Goal: Information Seeking & Learning: Learn about a topic

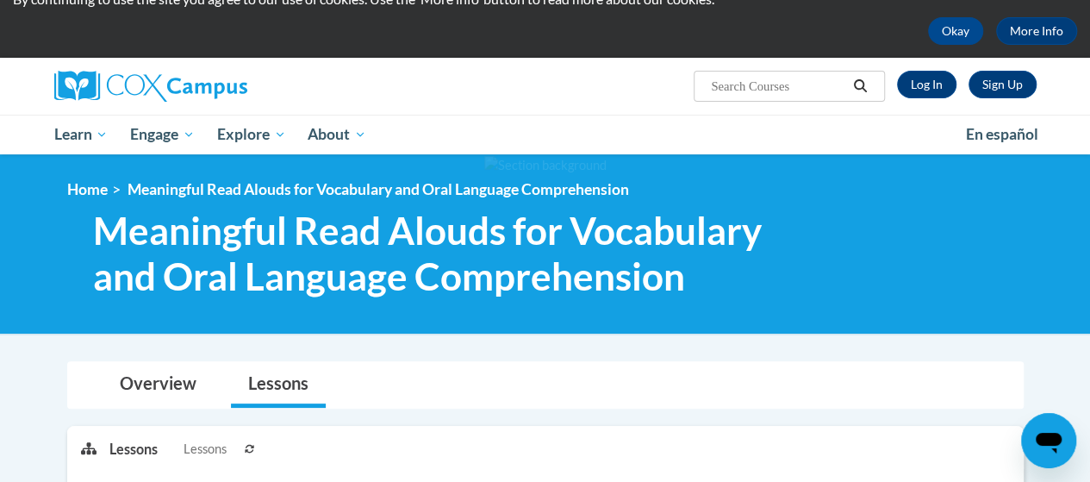
scroll to position [57, 0]
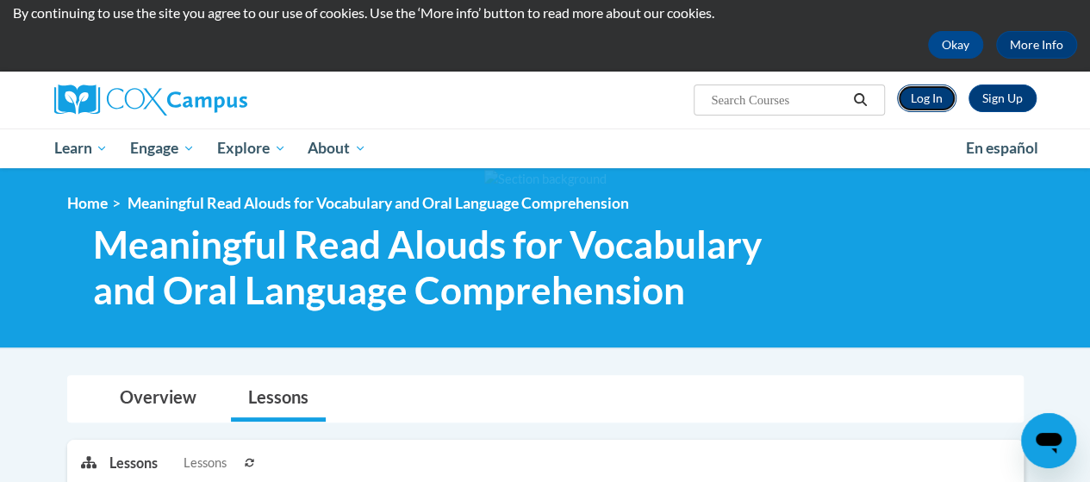
click at [930, 102] on link "Log In" at bounding box center [926, 98] width 59 height 28
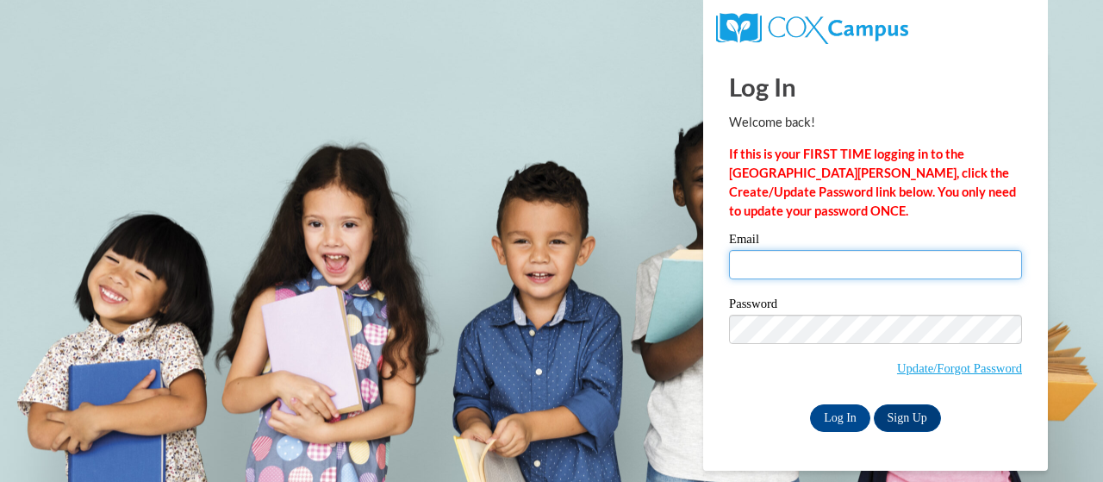
click at [940, 265] on input "Email" at bounding box center [875, 264] width 293 height 29
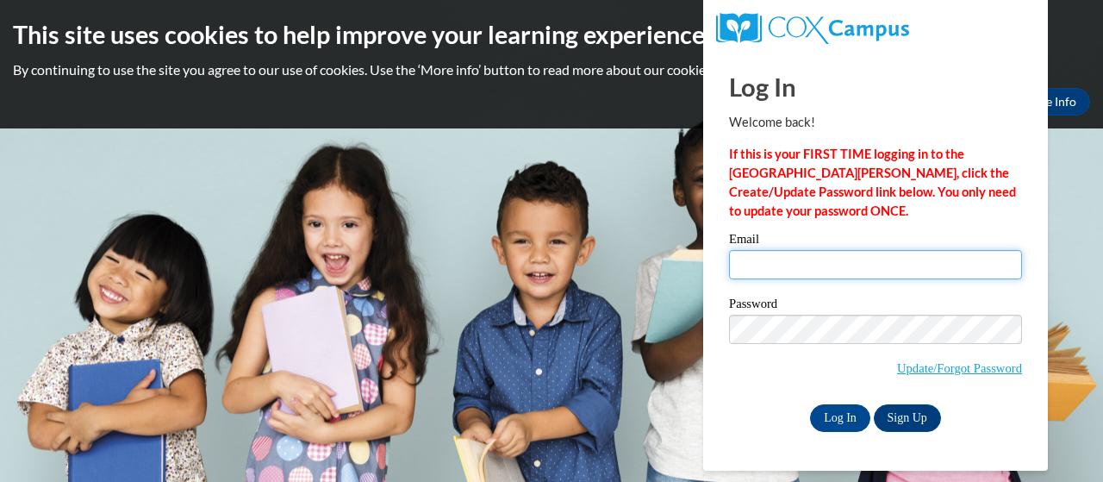
type input "molly_walker@nekoosa.k12.wi.us"
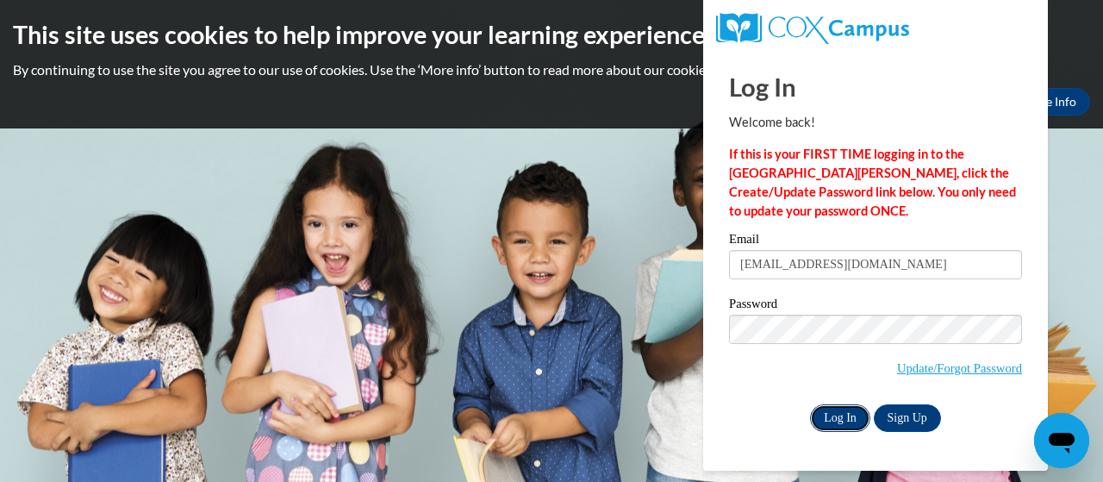
click at [836, 419] on input "Log In" at bounding box center [840, 418] width 60 height 28
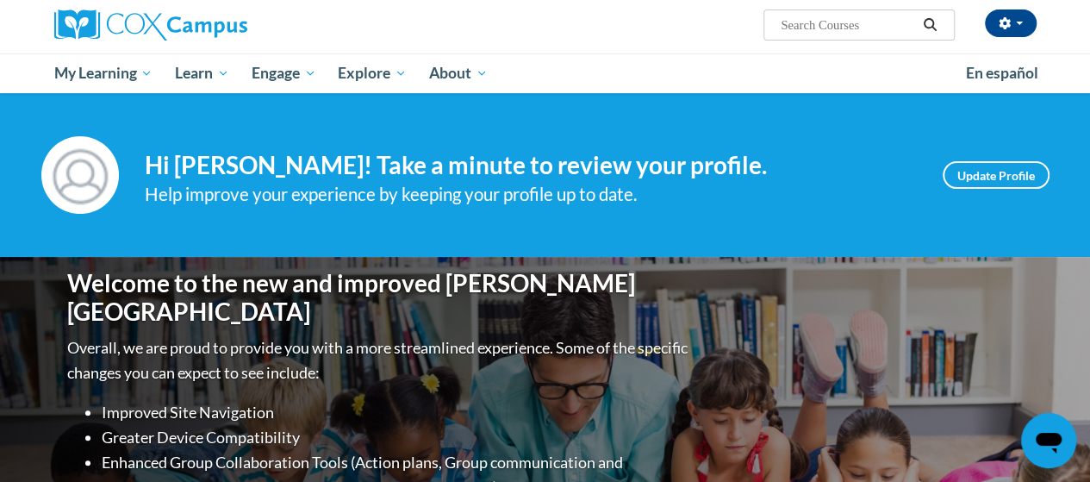
scroll to position [131, 0]
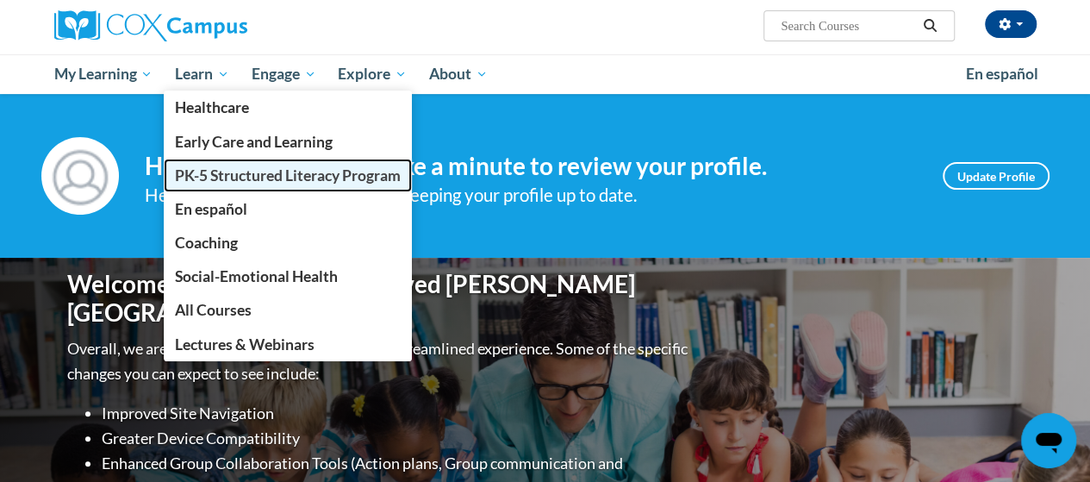
click at [228, 178] on span "PK-5 Structured Literacy Program" at bounding box center [288, 175] width 226 height 18
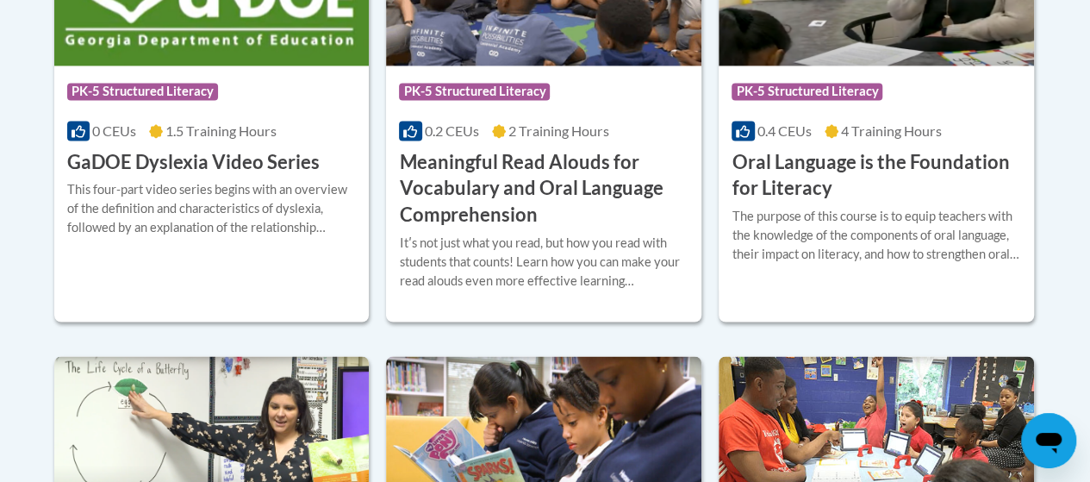
scroll to position [1339, 0]
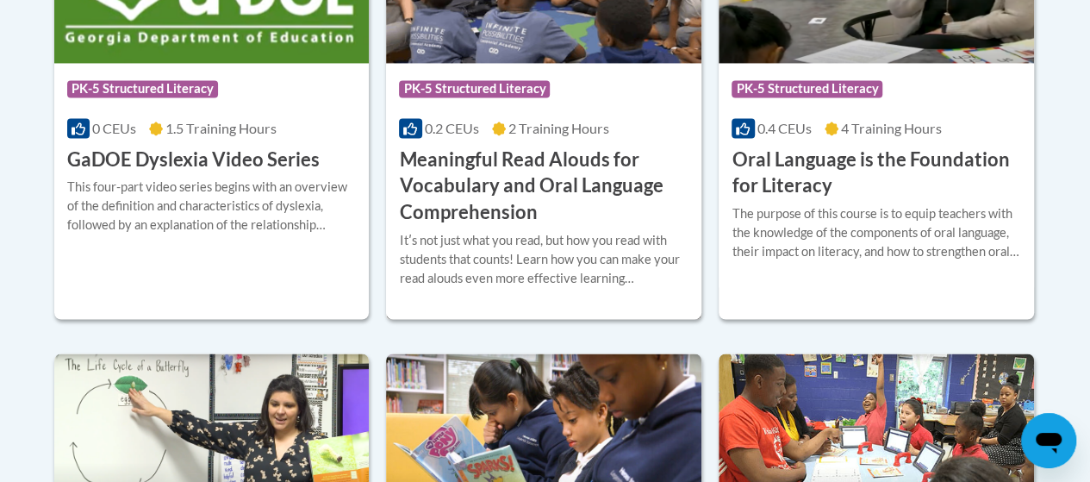
click at [571, 190] on h3 "Meaningful Read Alouds for Vocabulary and Oral Language Comprehension" at bounding box center [544, 186] width 290 height 79
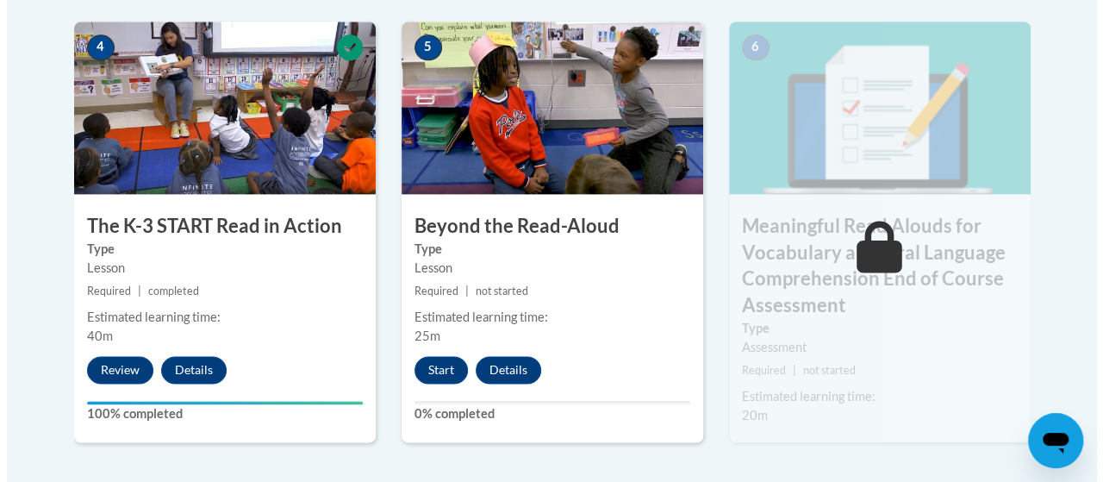
scroll to position [1079, 0]
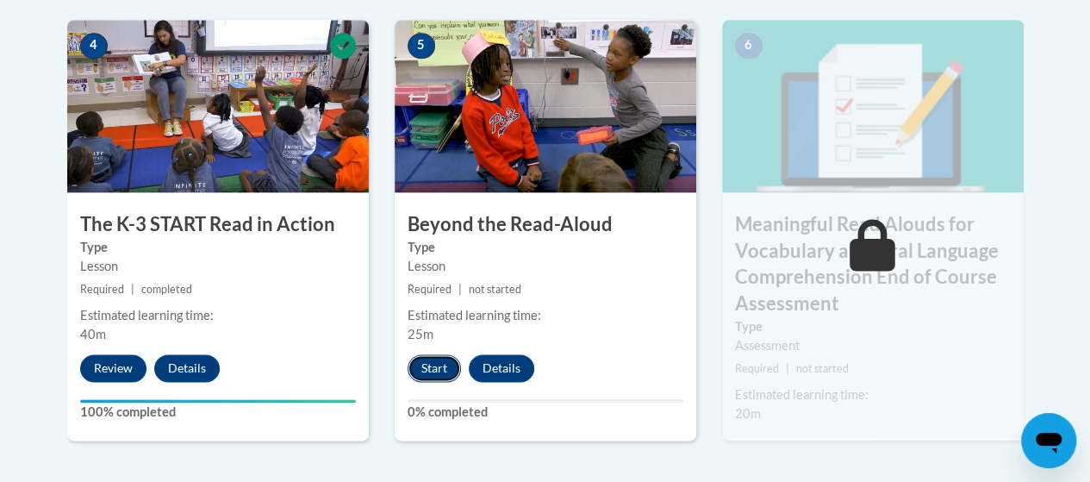
click at [438, 373] on button "Start" at bounding box center [434, 368] width 53 height 28
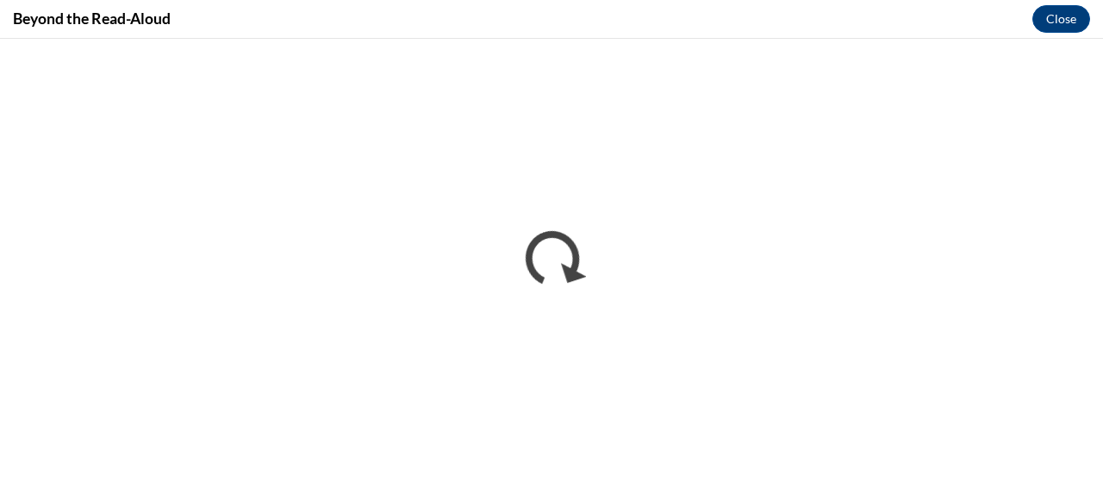
scroll to position [0, 0]
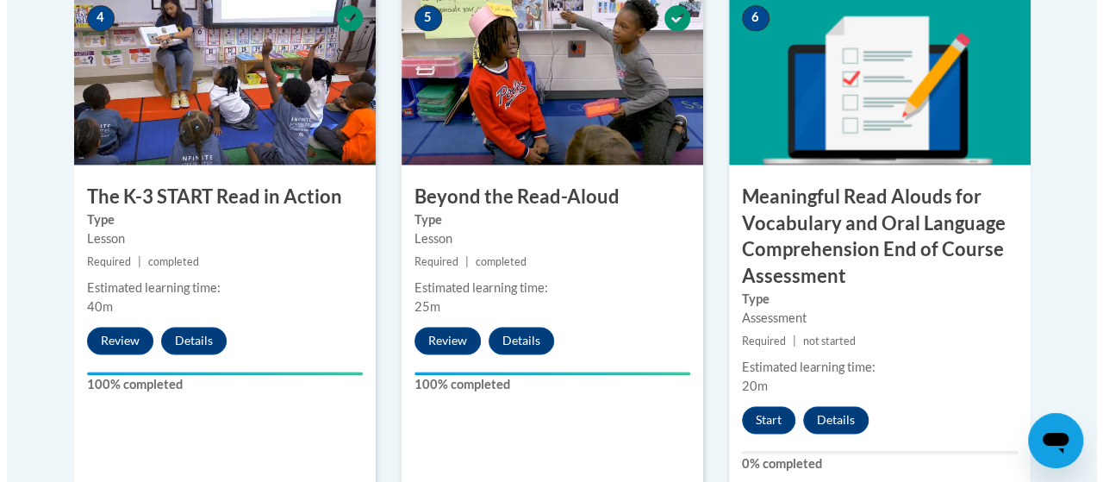
scroll to position [1107, 0]
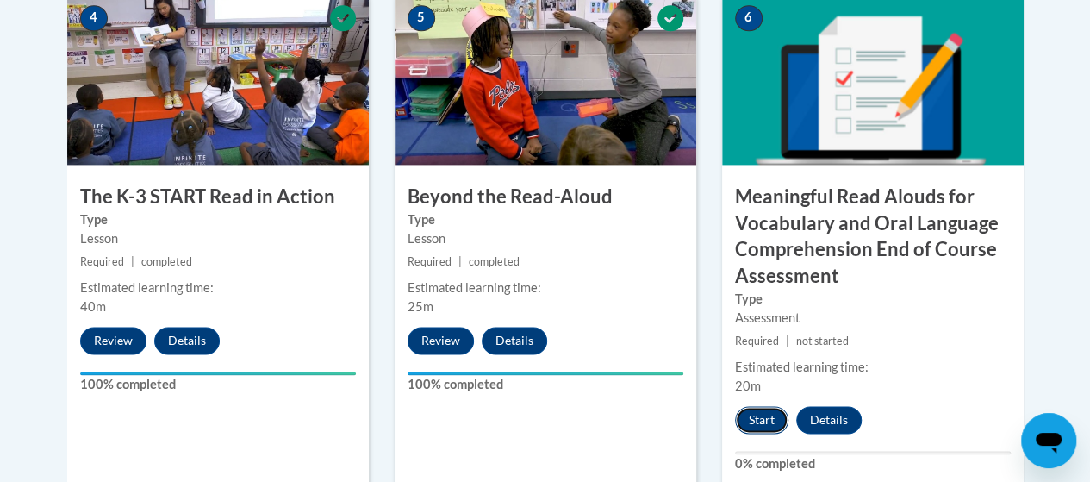
click at [755, 417] on button "Start" at bounding box center [761, 420] width 53 height 28
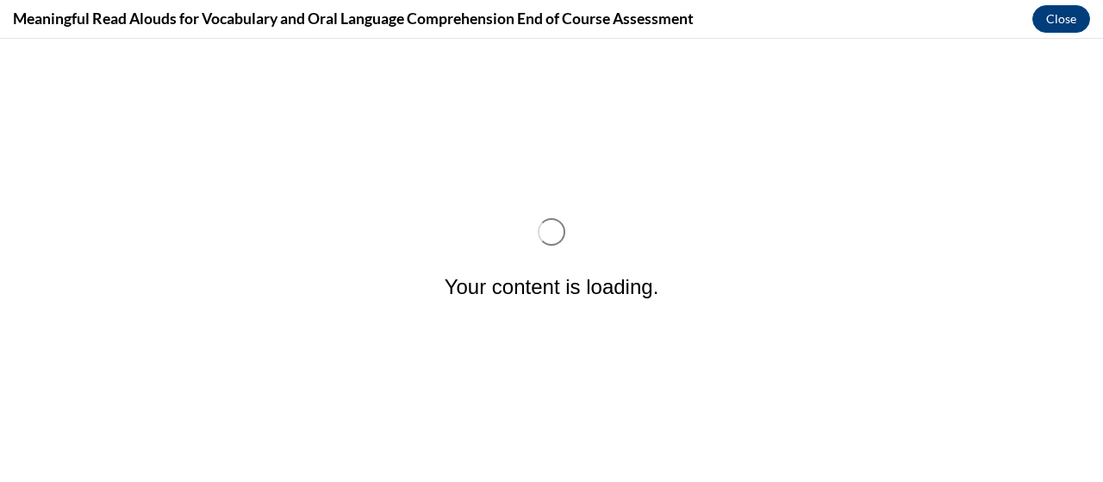
scroll to position [0, 0]
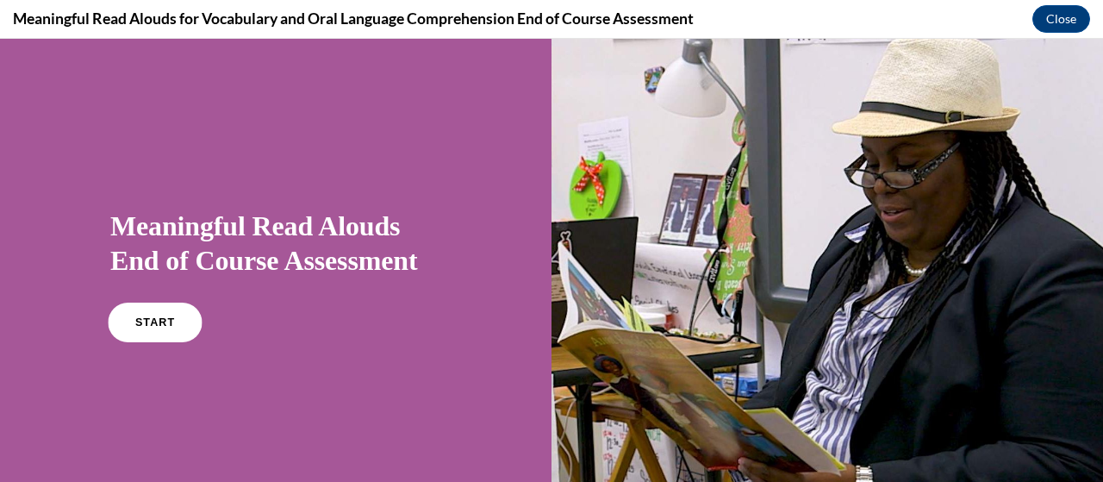
click at [146, 324] on span "START" at bounding box center [155, 322] width 40 height 13
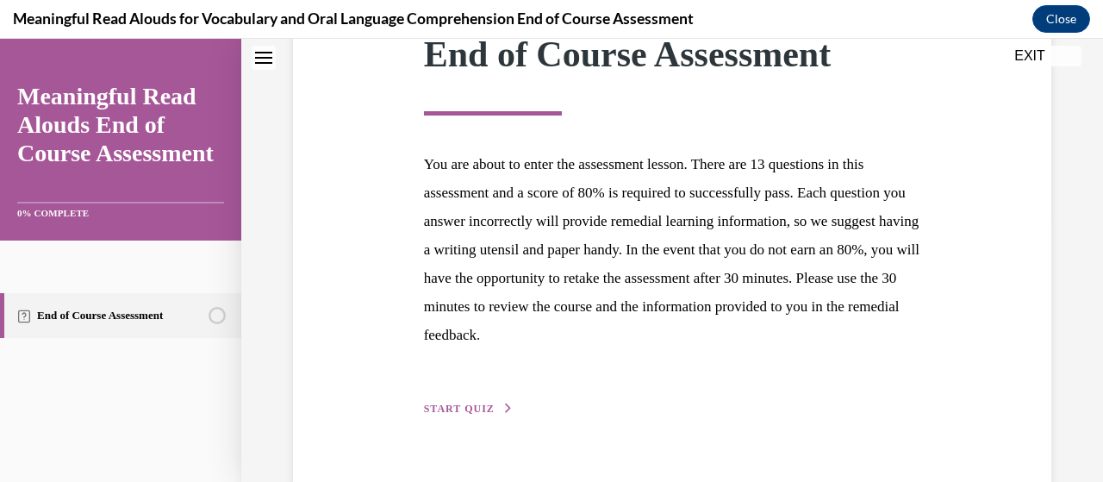
scroll to position [268, 0]
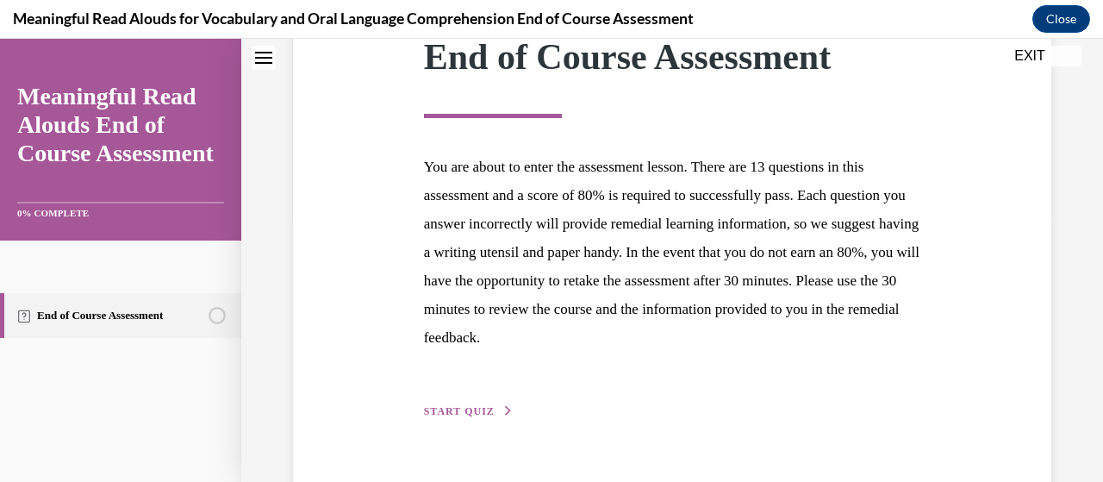
click at [465, 415] on span "START QUIZ" at bounding box center [459, 411] width 71 height 12
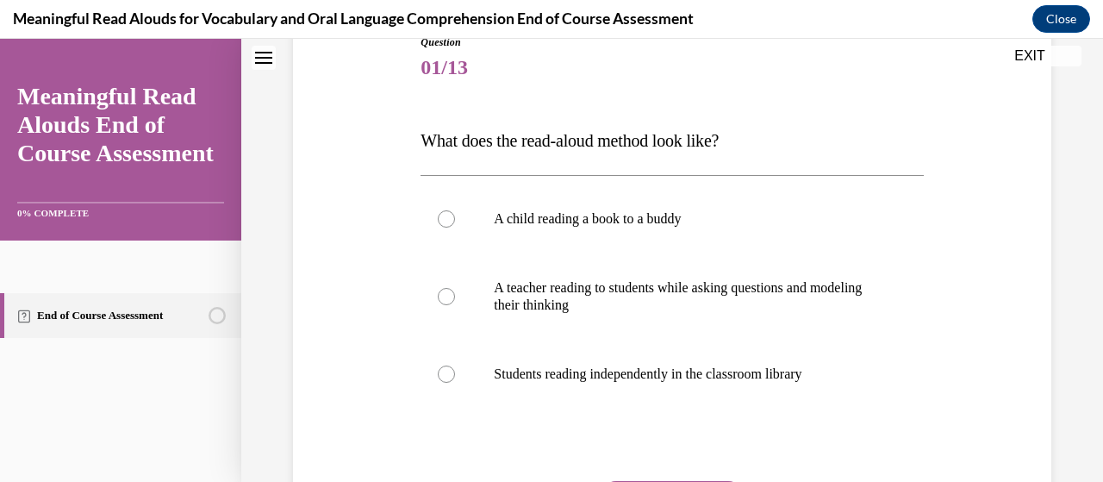
scroll to position [207, 0]
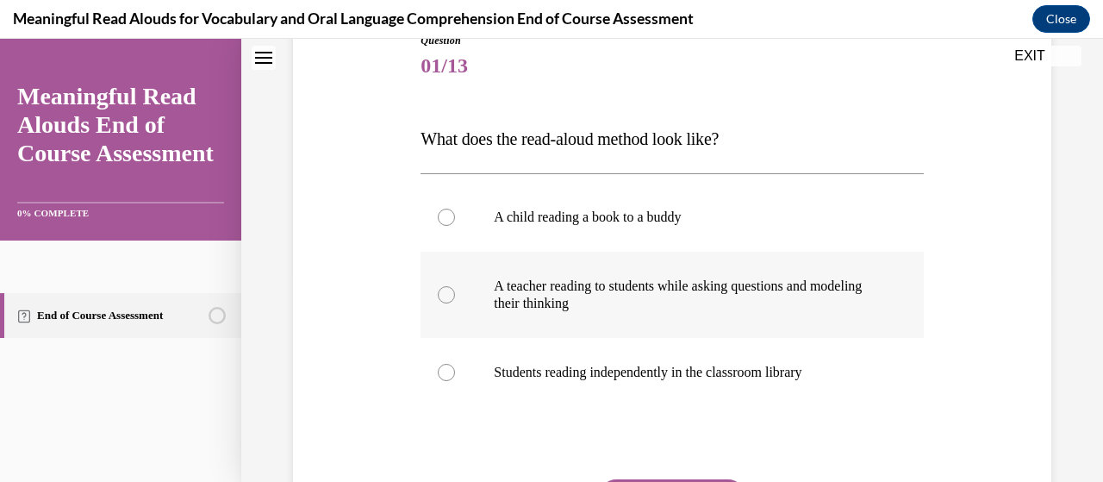
click at [449, 296] on div at bounding box center [446, 294] width 17 height 17
click at [449, 296] on input "A teacher reading to students while asking questions and modeling their thinking" at bounding box center [446, 294] width 17 height 17
radio input "true"
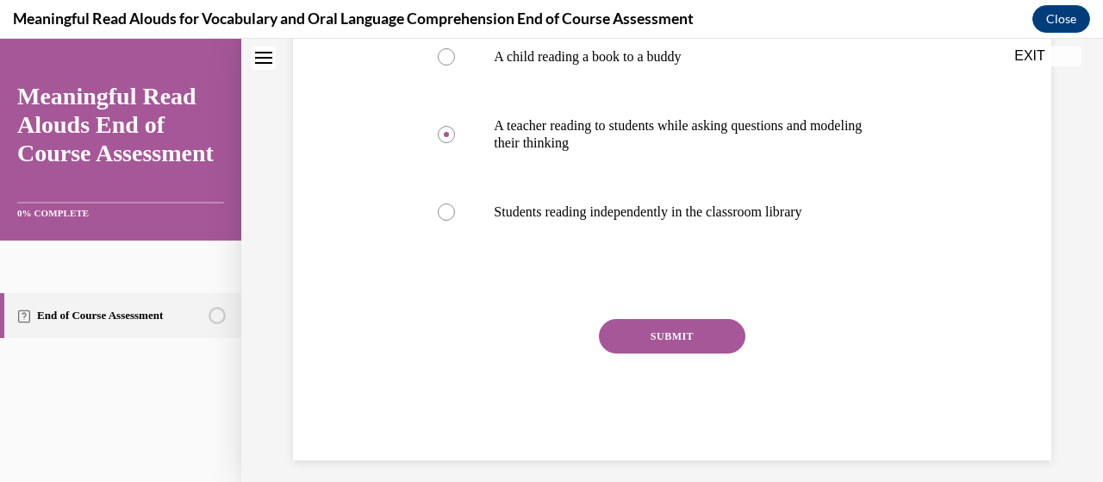
click at [653, 346] on button "SUBMIT" at bounding box center [672, 336] width 147 height 34
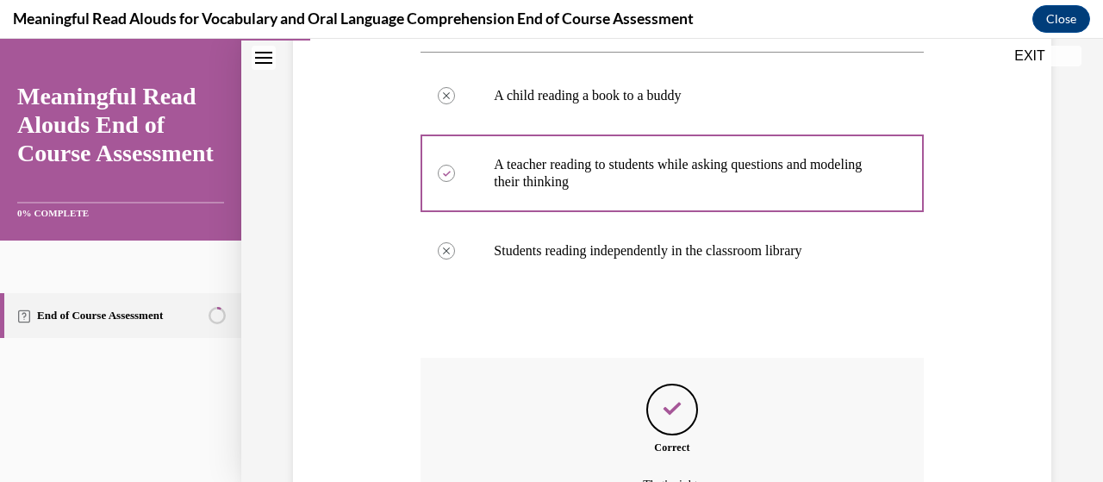
scroll to position [519, 0]
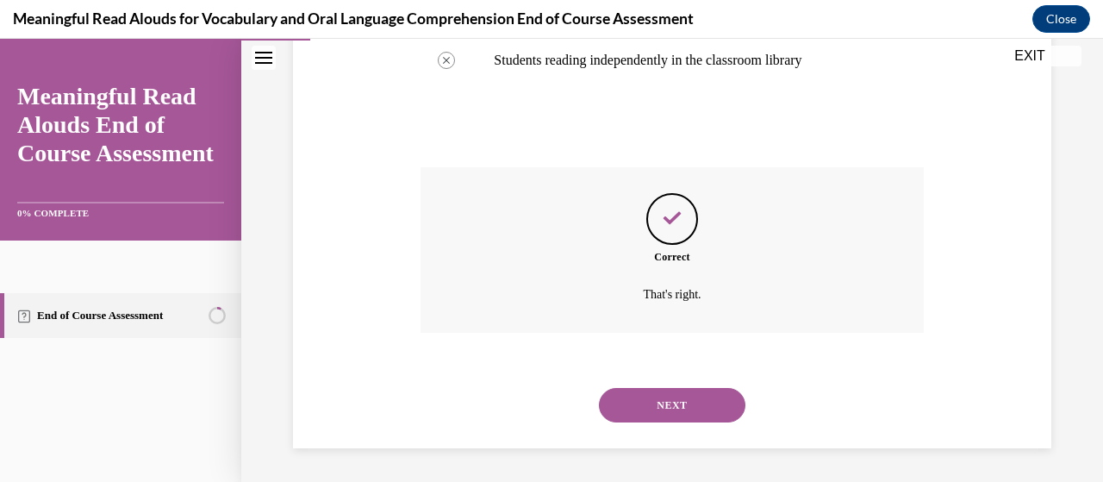
click at [621, 410] on button "NEXT" at bounding box center [672, 405] width 147 height 34
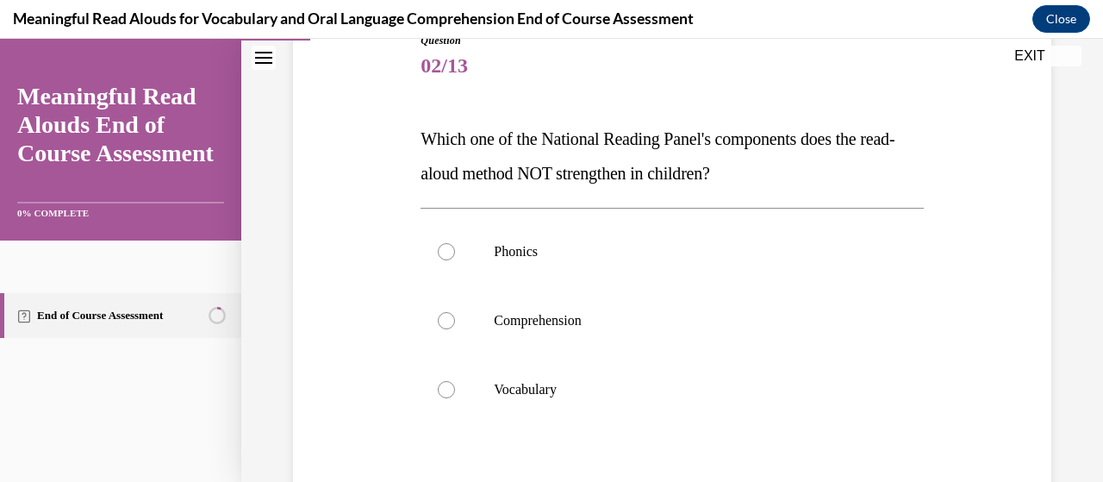
scroll to position [207, 0]
click at [452, 252] on div at bounding box center [446, 251] width 17 height 17
click at [452, 252] on input "Phonics" at bounding box center [446, 251] width 17 height 17
radio input "true"
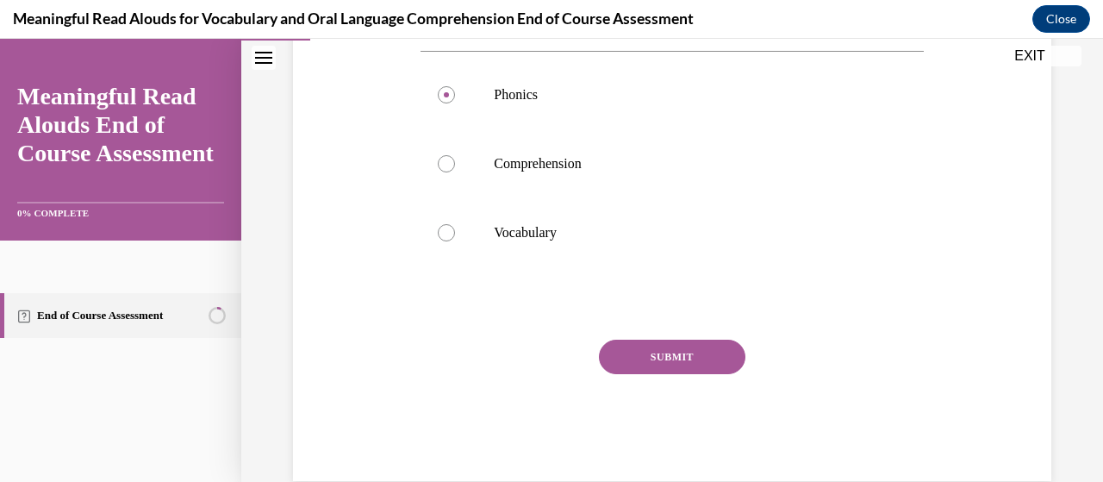
click at [626, 359] on button "SUBMIT" at bounding box center [672, 357] width 147 height 34
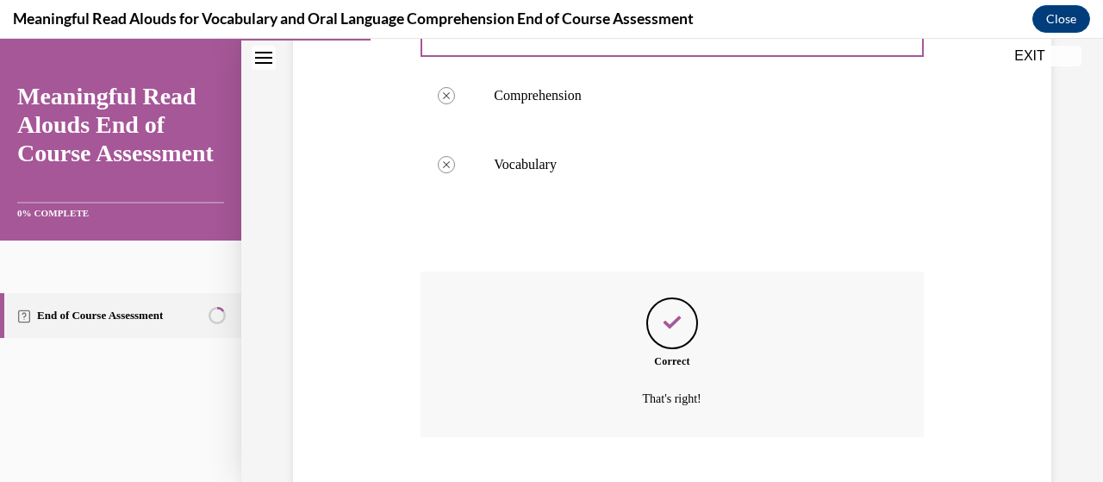
scroll to position [536, 0]
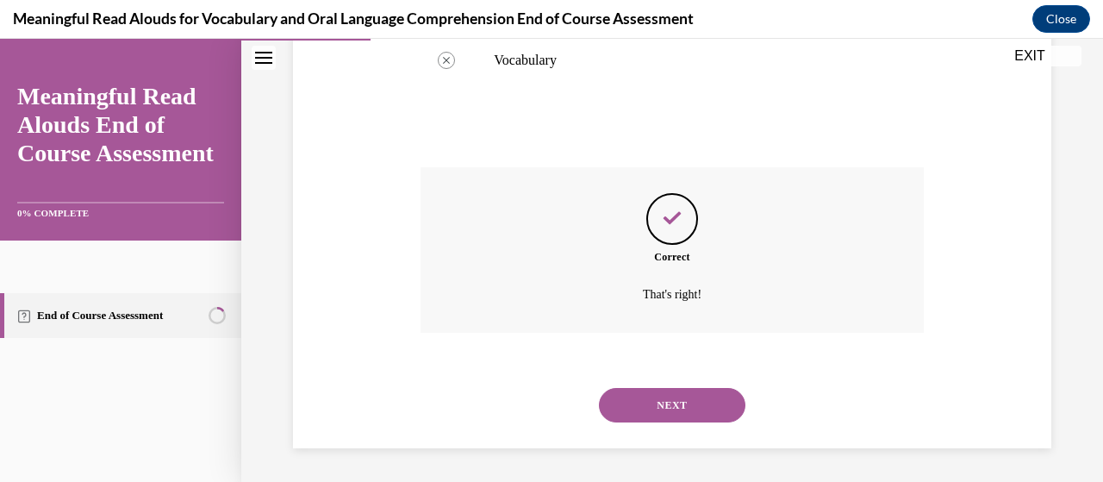
click at [620, 407] on button "NEXT" at bounding box center [672, 405] width 147 height 34
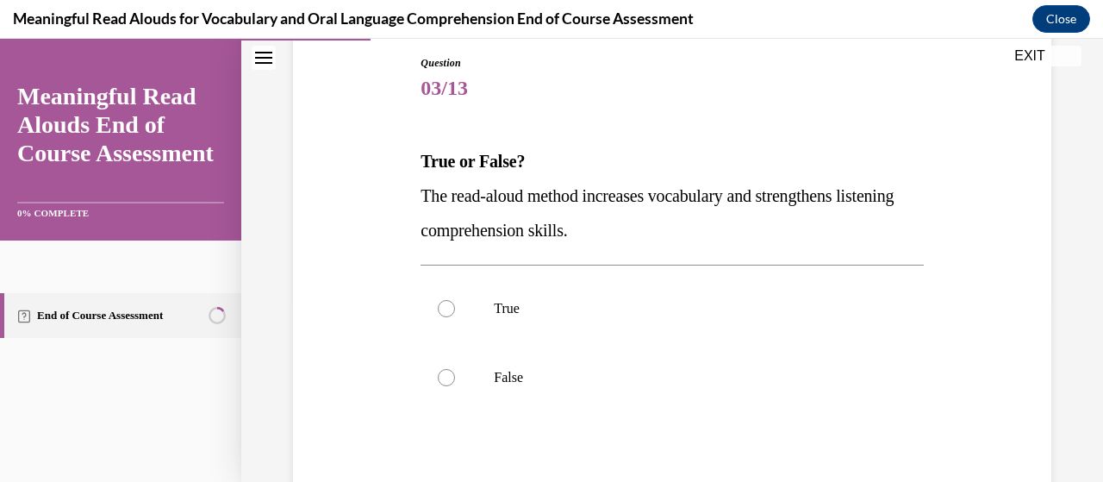
scroll to position [185, 0]
click at [441, 309] on div at bounding box center [446, 307] width 17 height 17
click at [441, 309] on input "True" at bounding box center [446, 307] width 17 height 17
radio input "true"
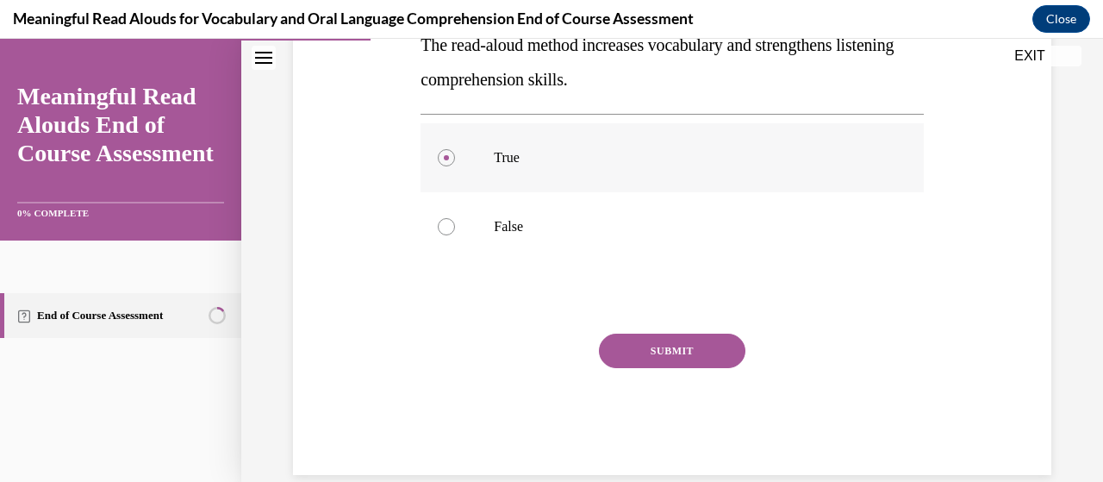
scroll to position [362, 0]
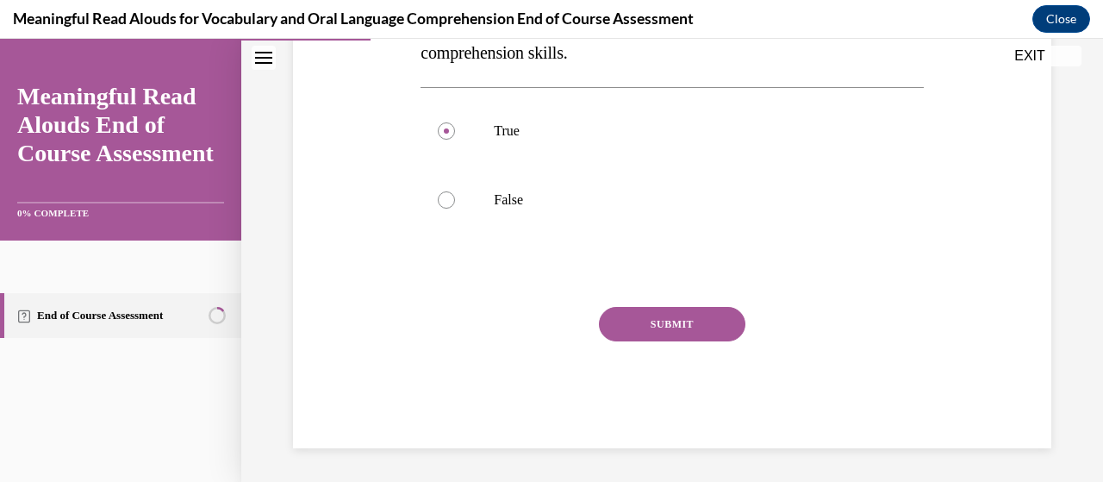
click at [633, 333] on button "SUBMIT" at bounding box center [672, 324] width 147 height 34
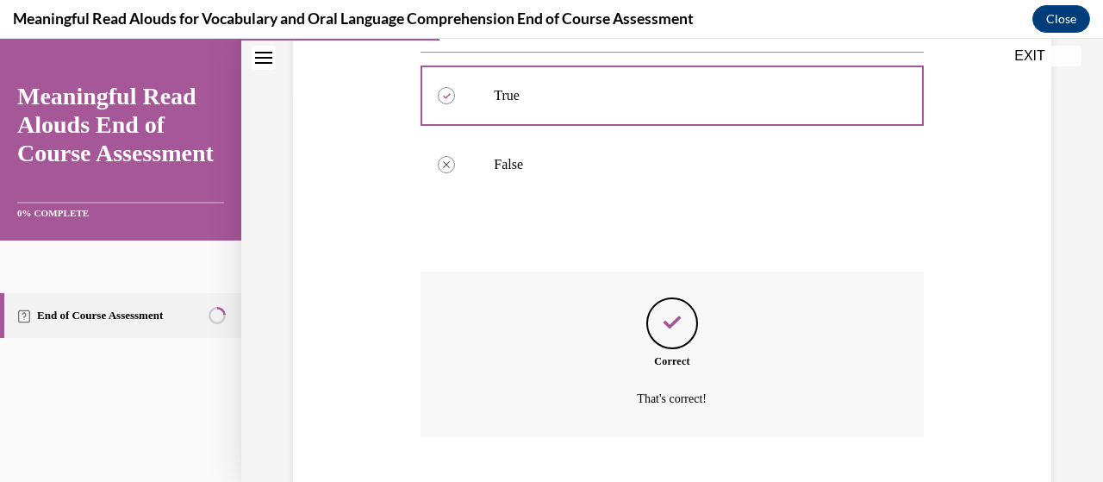
scroll to position [502, 0]
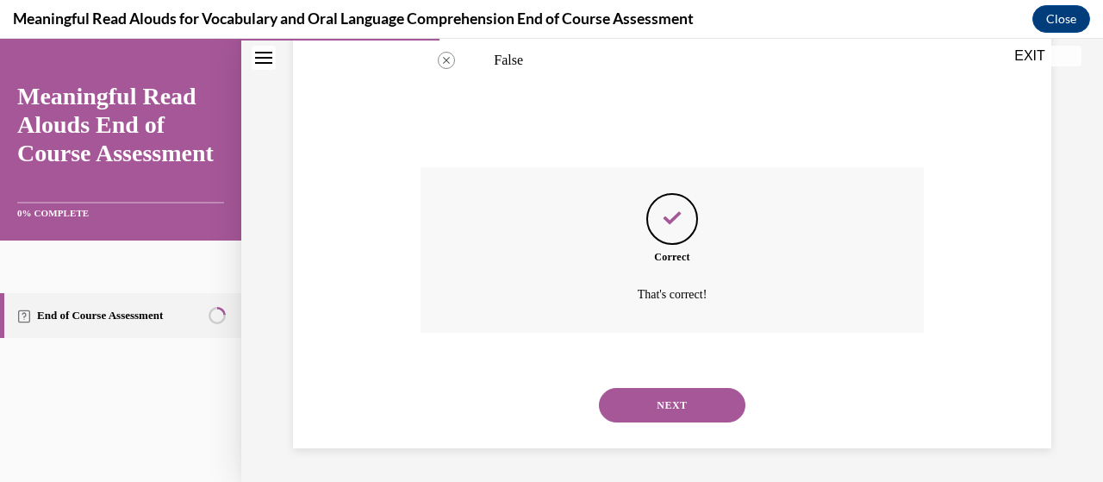
click at [627, 393] on button "NEXT" at bounding box center [672, 405] width 147 height 34
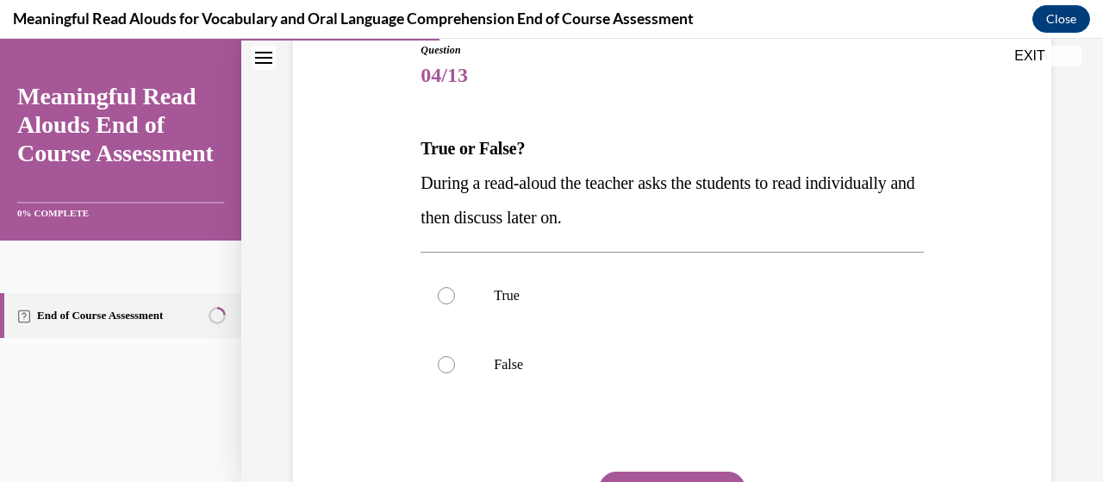
scroll to position [200, 0]
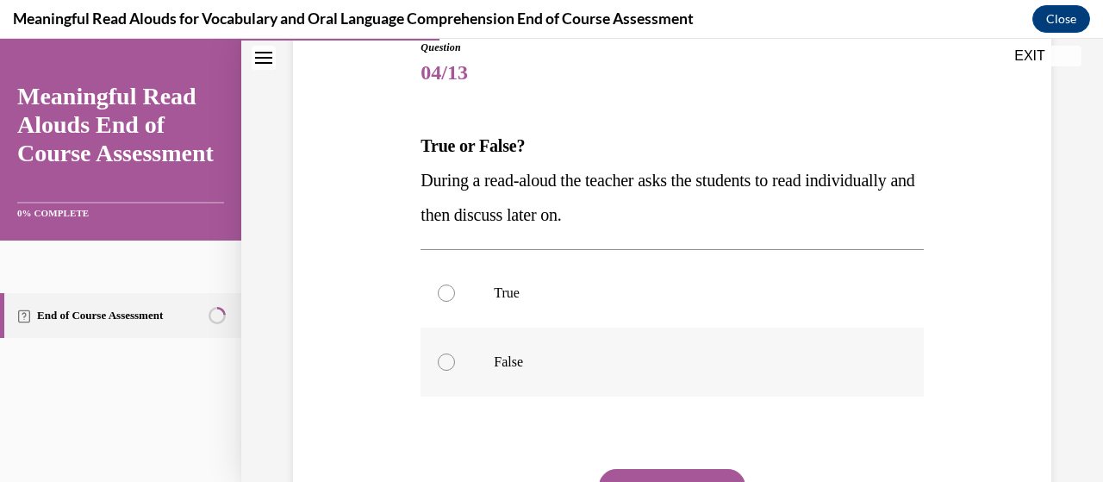
click at [442, 360] on div at bounding box center [446, 361] width 17 height 17
click at [442, 360] on input "False" at bounding box center [446, 361] width 17 height 17
radio input "true"
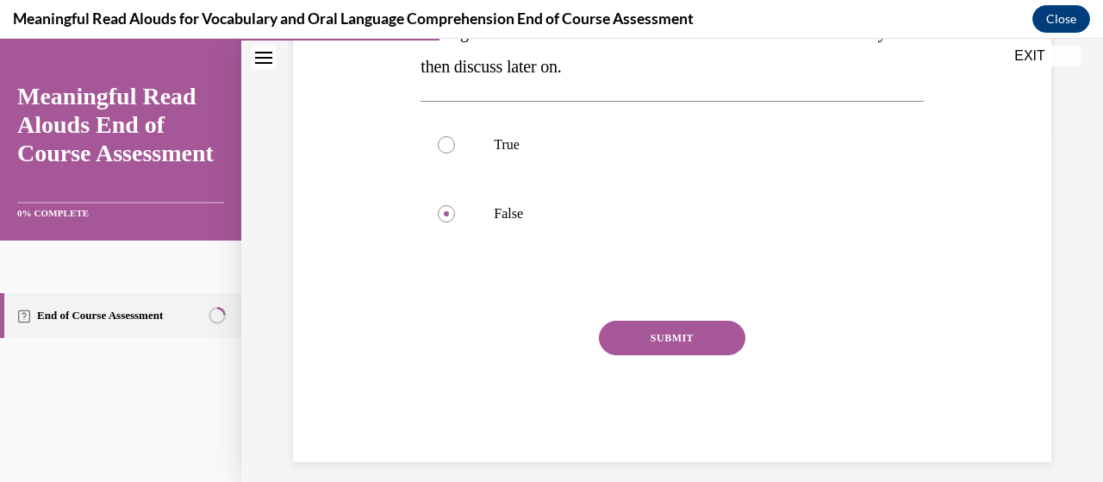
click at [624, 343] on button "SUBMIT" at bounding box center [672, 338] width 147 height 34
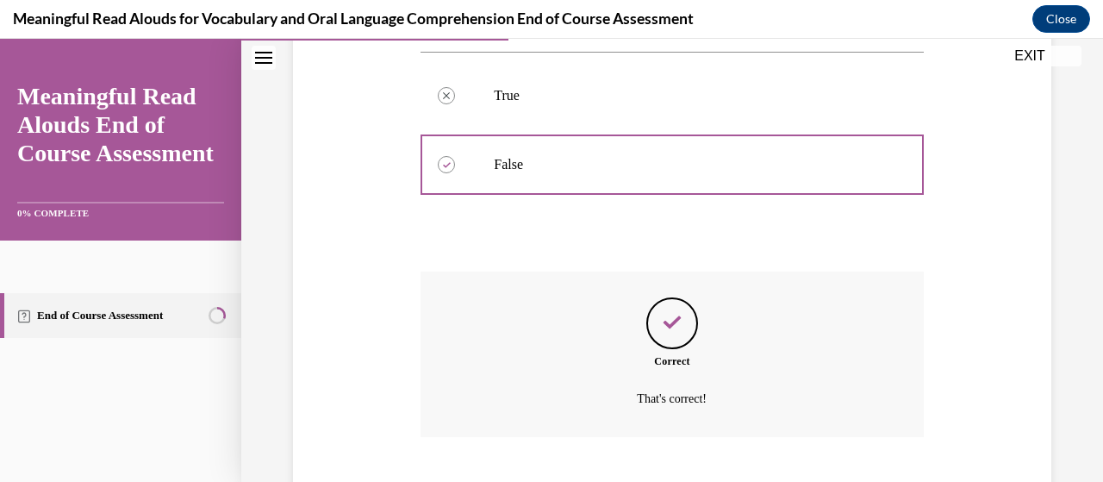
scroll to position [502, 0]
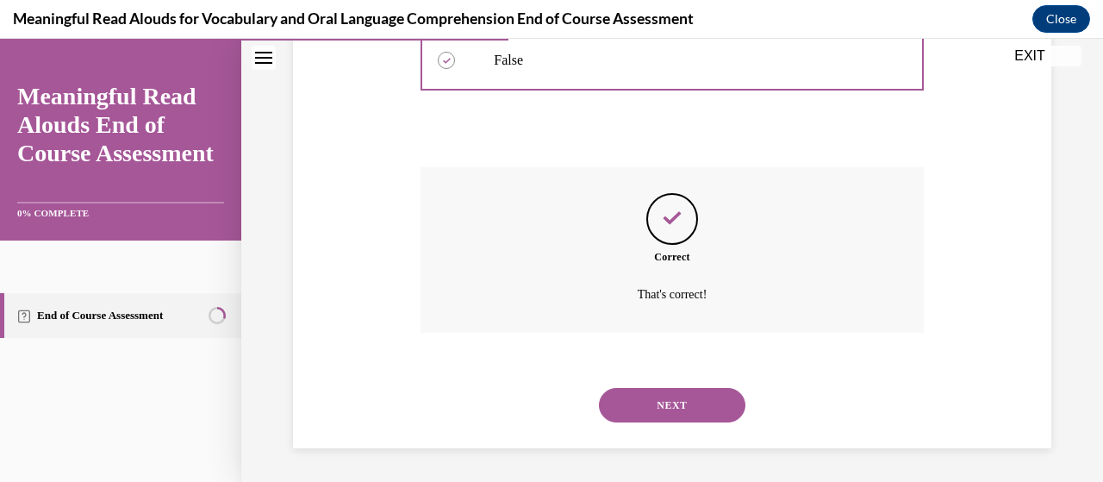
click at [621, 395] on button "NEXT" at bounding box center [672, 405] width 147 height 34
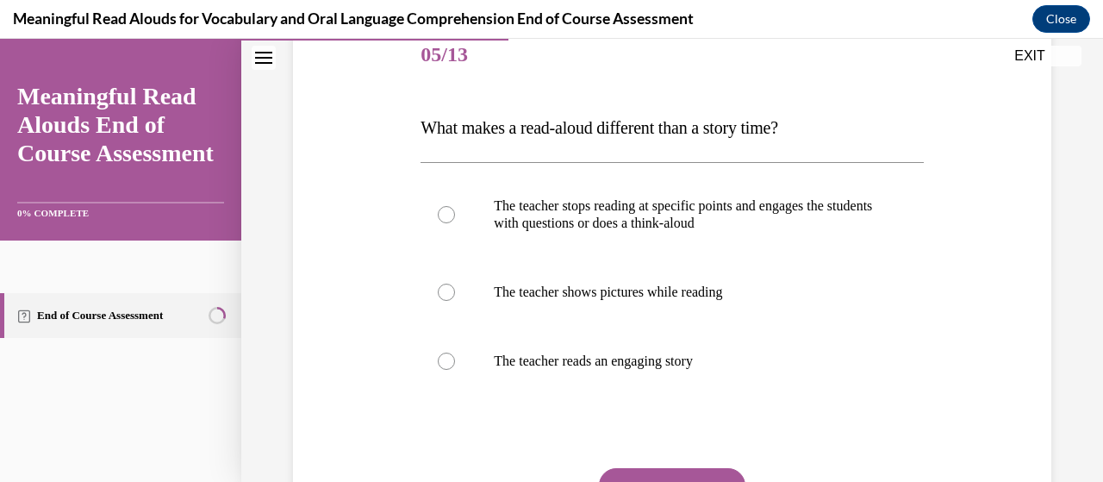
scroll to position [219, 0]
click at [449, 221] on label "The teacher stops reading at specific points and engages the students with ques…" at bounding box center [672, 214] width 502 height 86
click at [449, 221] on input "The teacher stops reading at specific points and engages the students with ques…" at bounding box center [446, 213] width 17 height 17
radio input "true"
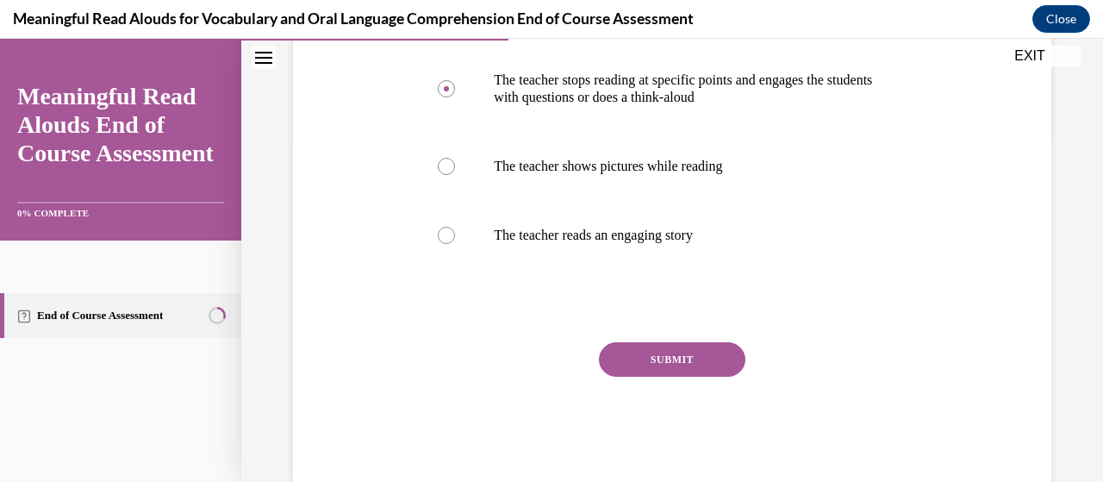
click at [627, 360] on button "SUBMIT" at bounding box center [672, 359] width 147 height 34
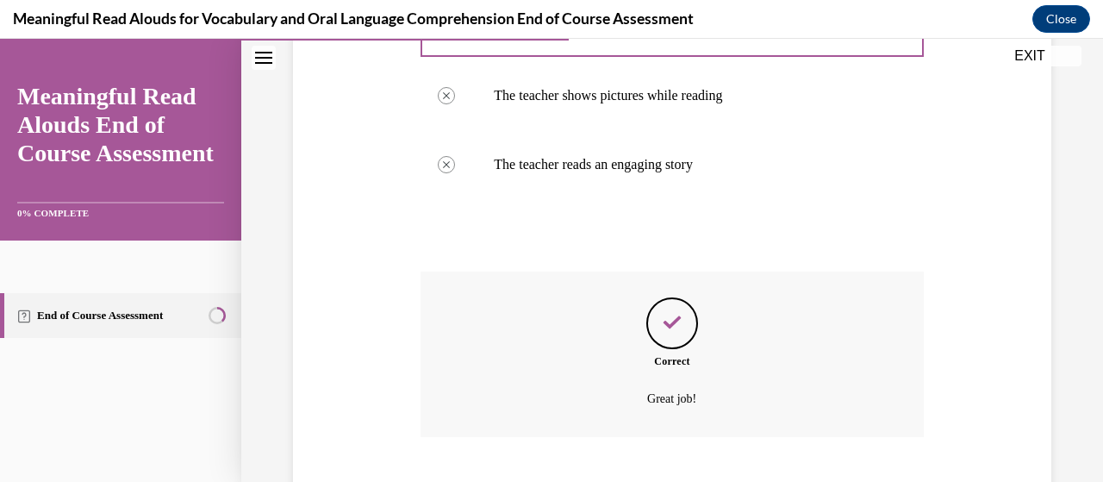
scroll to position [519, 0]
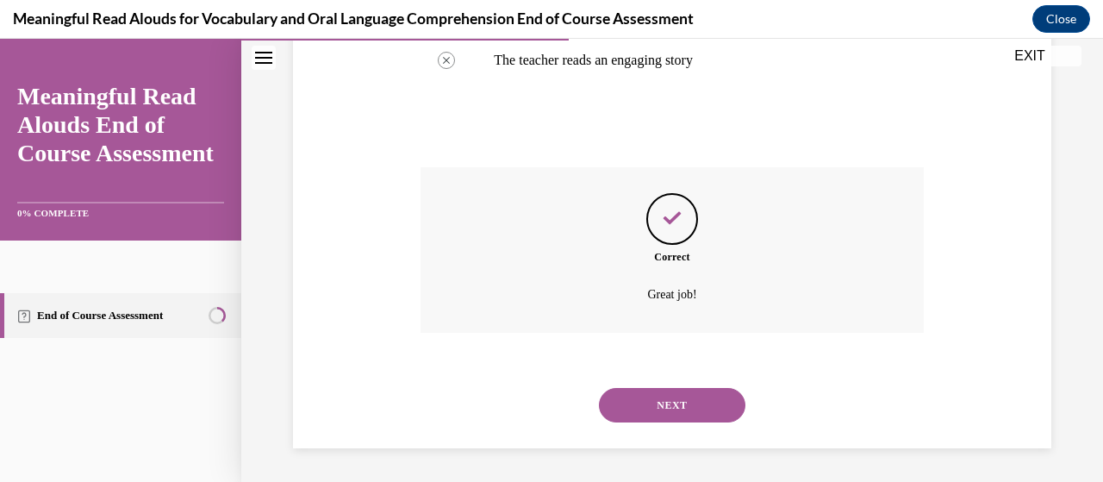
click at [624, 408] on button "NEXT" at bounding box center [672, 405] width 147 height 34
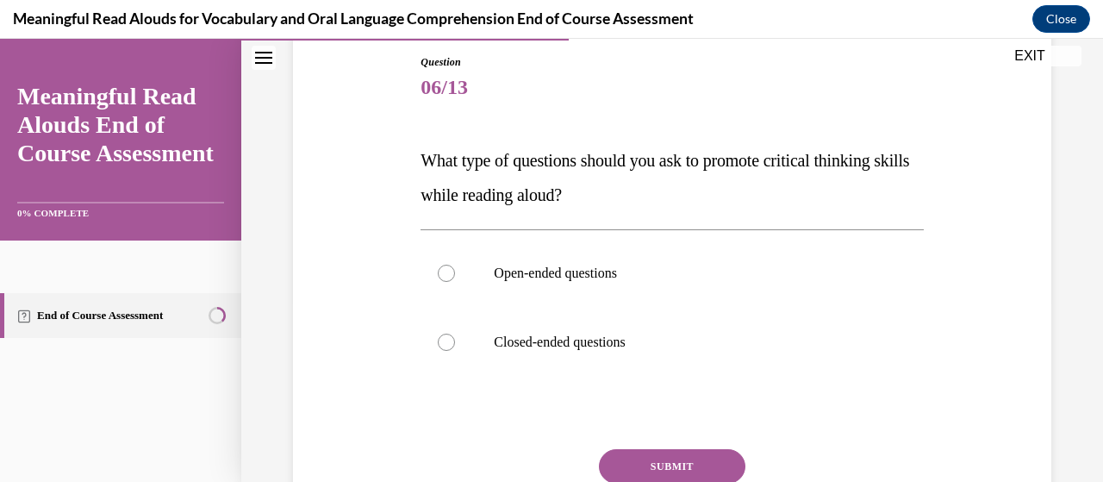
scroll to position [186, 0]
click at [438, 271] on div at bounding box center [446, 272] width 17 height 17
click at [438, 271] on input "Open-ended questions" at bounding box center [446, 272] width 17 height 17
radio input "true"
click at [434, 269] on label "Open-ended questions" at bounding box center [672, 272] width 502 height 69
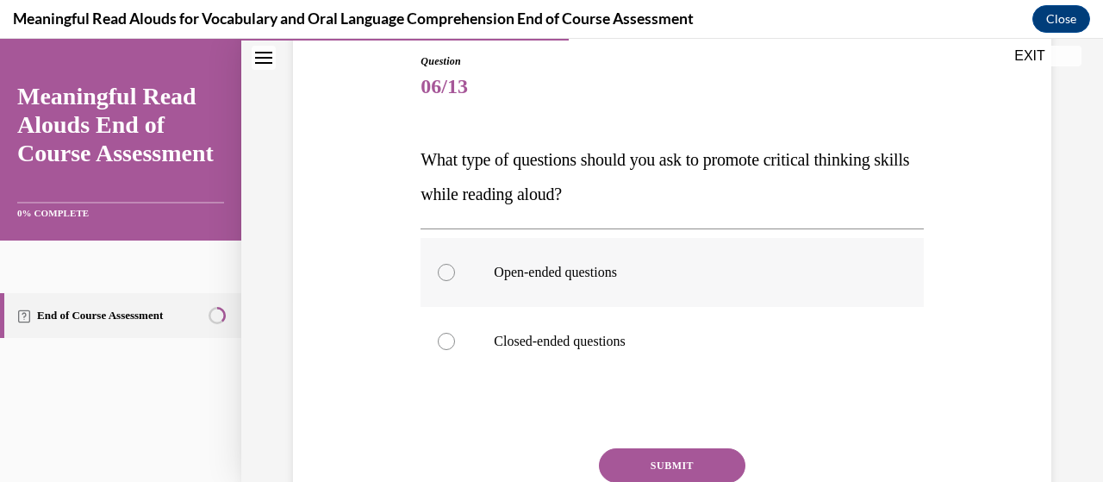
click at [438, 269] on input "Open-ended questions" at bounding box center [446, 272] width 17 height 17
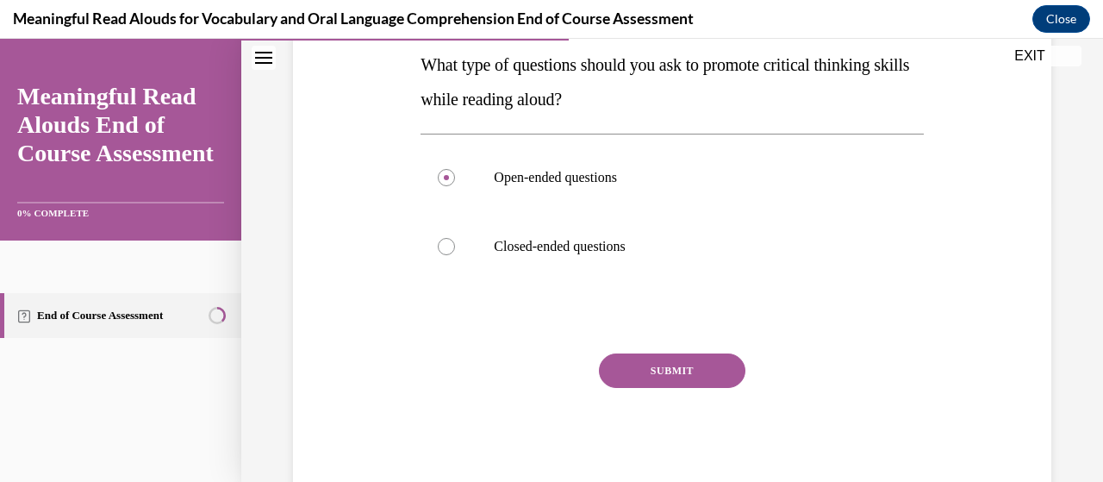
click at [622, 379] on button "SUBMIT" at bounding box center [672, 370] width 147 height 34
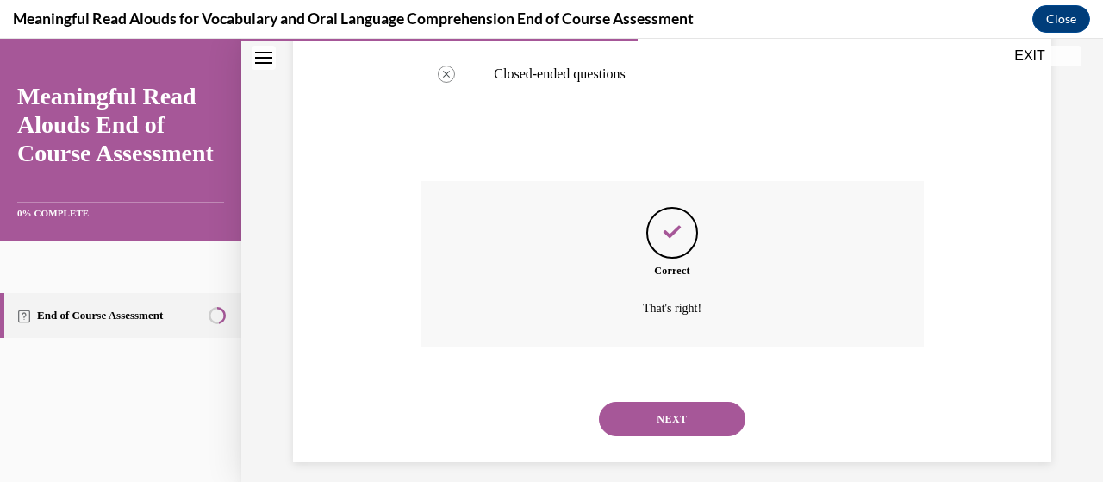
scroll to position [467, 0]
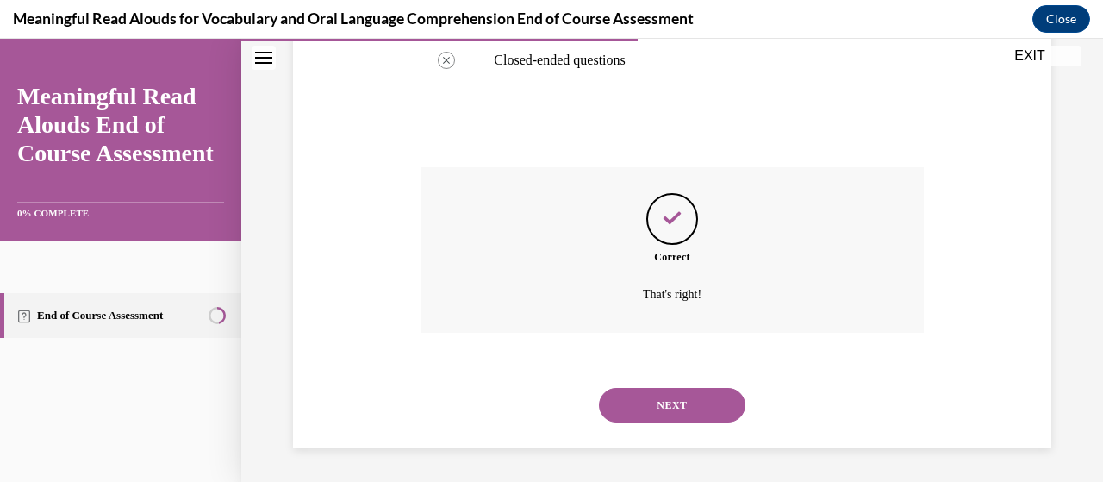
click at [624, 414] on button "NEXT" at bounding box center [672, 405] width 147 height 34
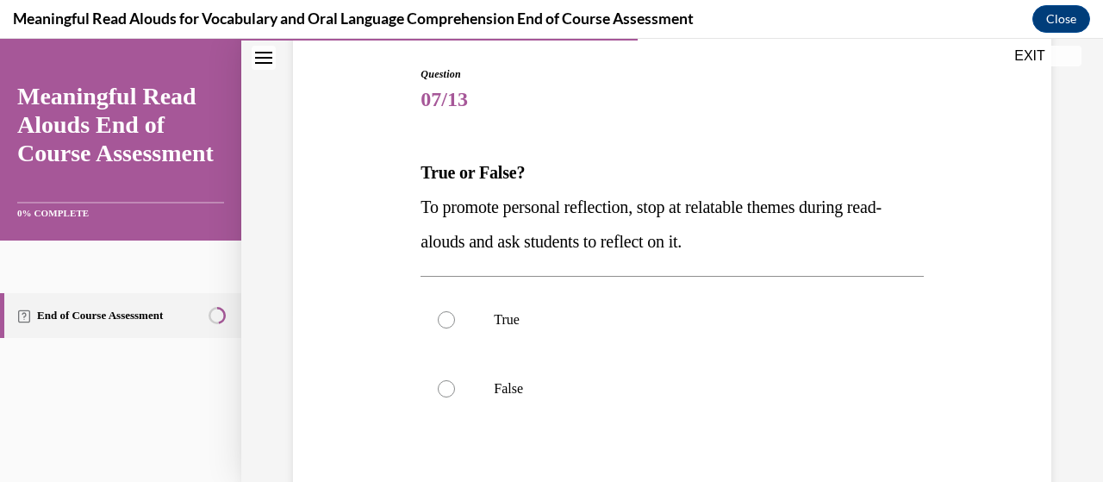
scroll to position [176, 0]
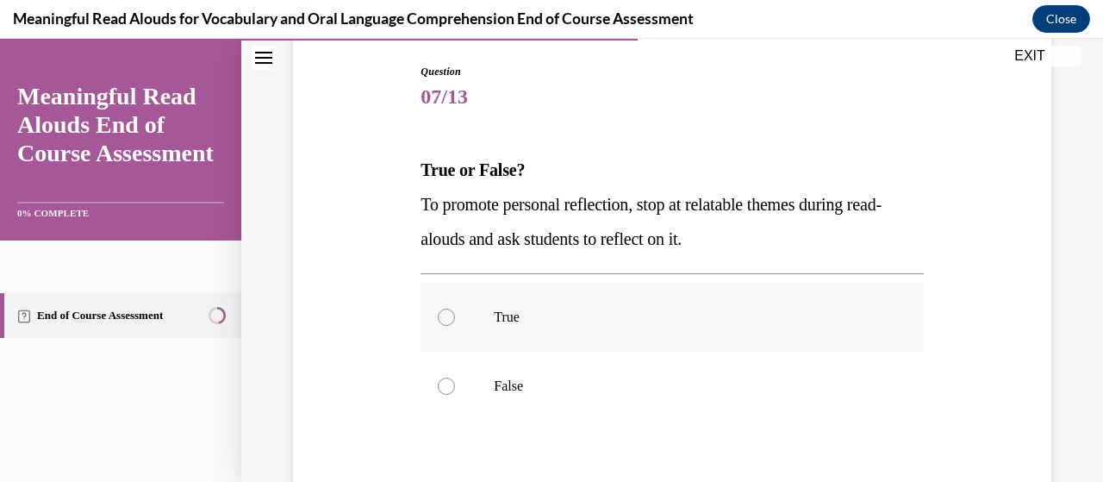
click at [444, 323] on div at bounding box center [446, 317] width 17 height 17
click at [444, 323] on input "True" at bounding box center [446, 317] width 17 height 17
radio input "true"
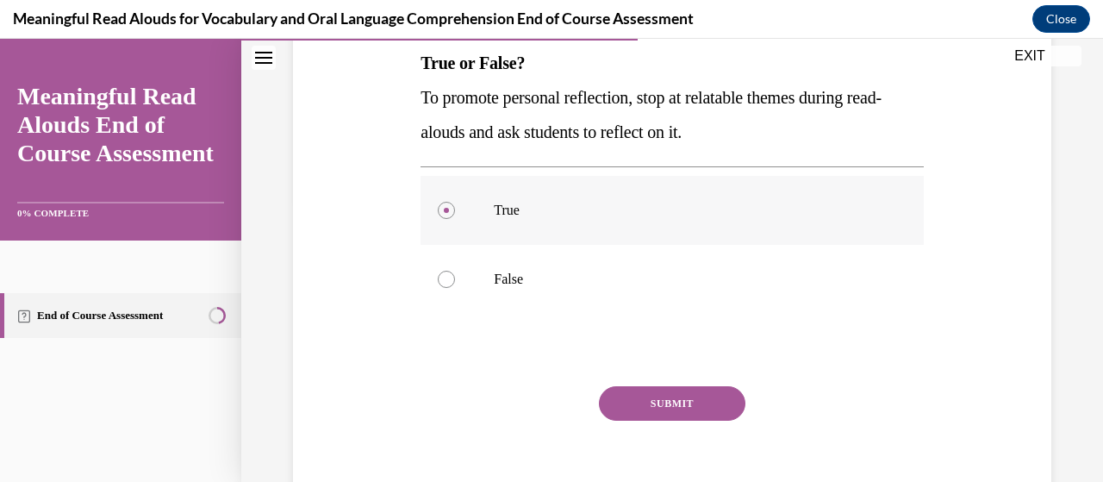
scroll to position [307, 0]
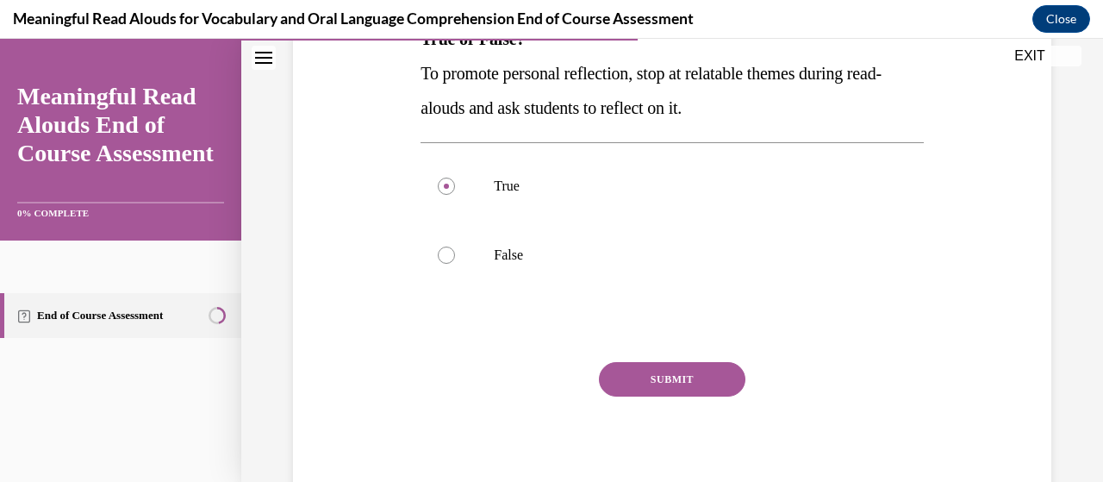
click at [615, 389] on button "SUBMIT" at bounding box center [672, 379] width 147 height 34
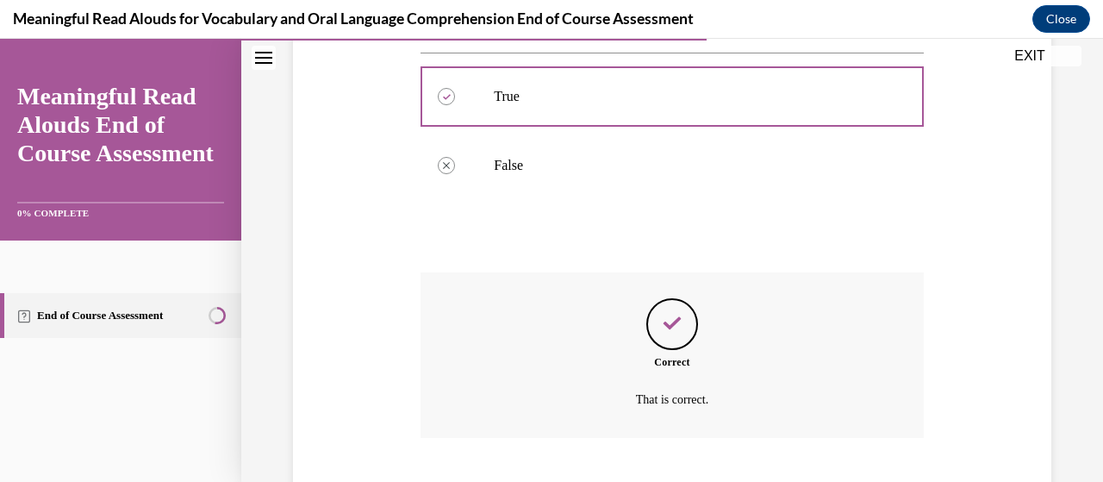
scroll to position [502, 0]
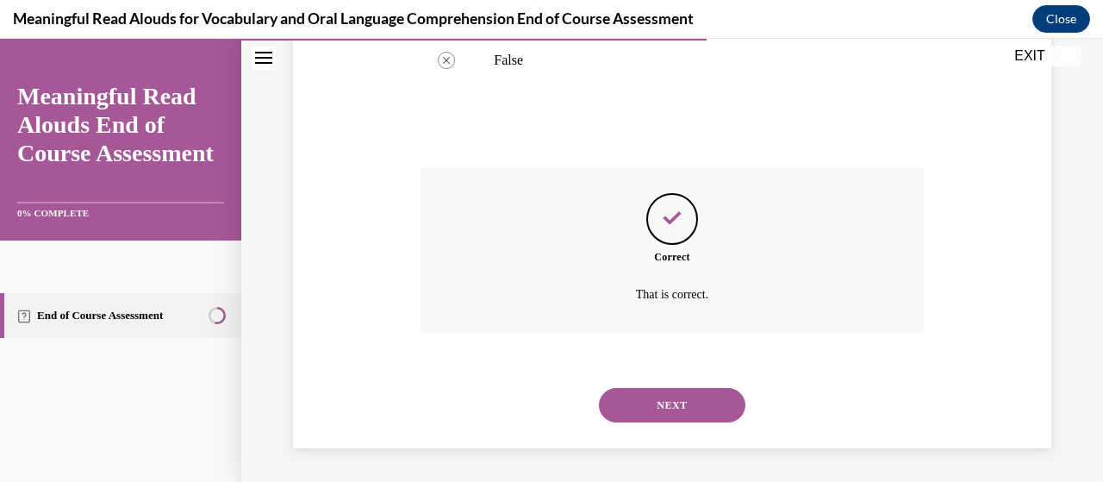
click at [621, 403] on button "NEXT" at bounding box center [672, 405] width 147 height 34
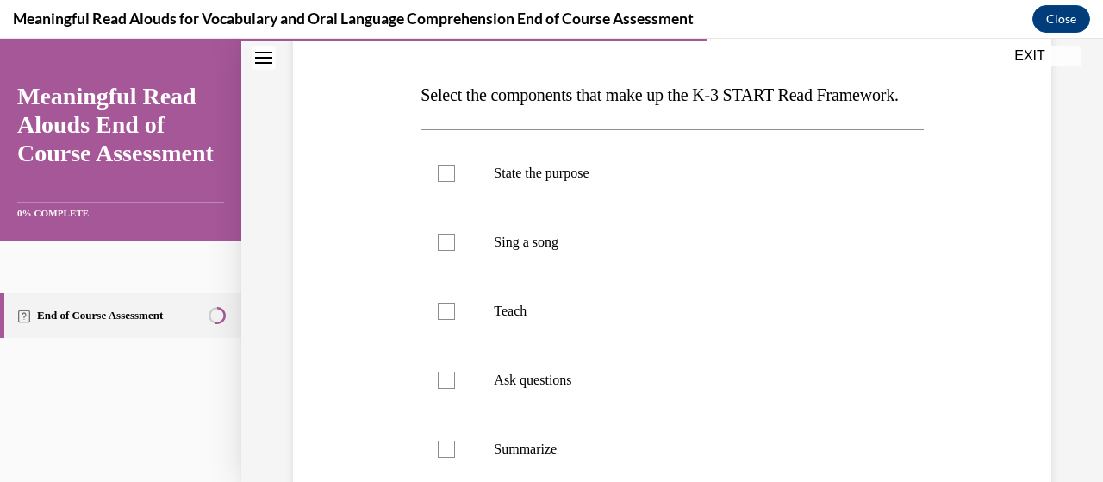
scroll to position [253, 0]
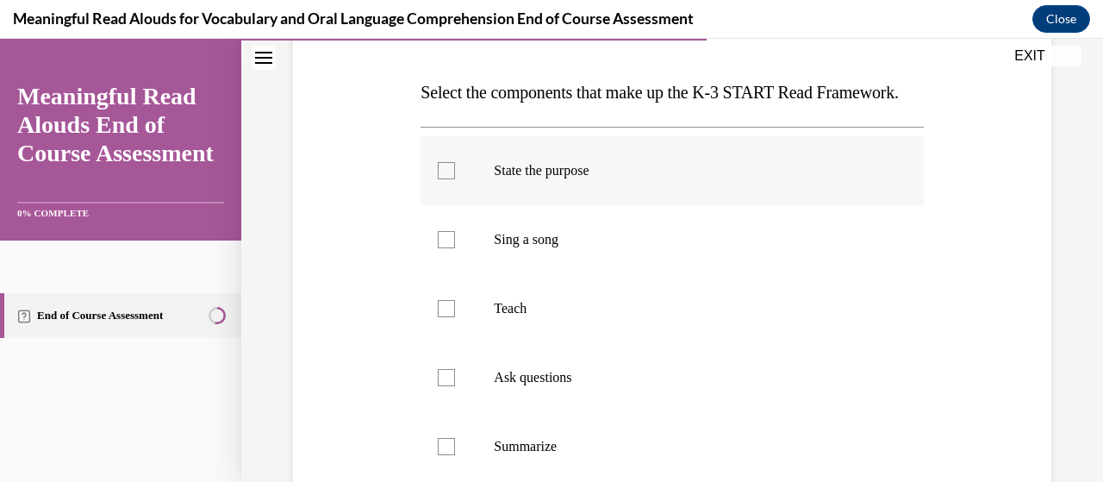
click at [446, 205] on label "State the purpose" at bounding box center [672, 170] width 502 height 69
click at [446, 179] on input "State the purpose" at bounding box center [446, 170] width 17 height 17
checkbox input "true"
click at [440, 343] on label "Teach" at bounding box center [672, 308] width 502 height 69
click at [440, 317] on input "Teach" at bounding box center [446, 308] width 17 height 17
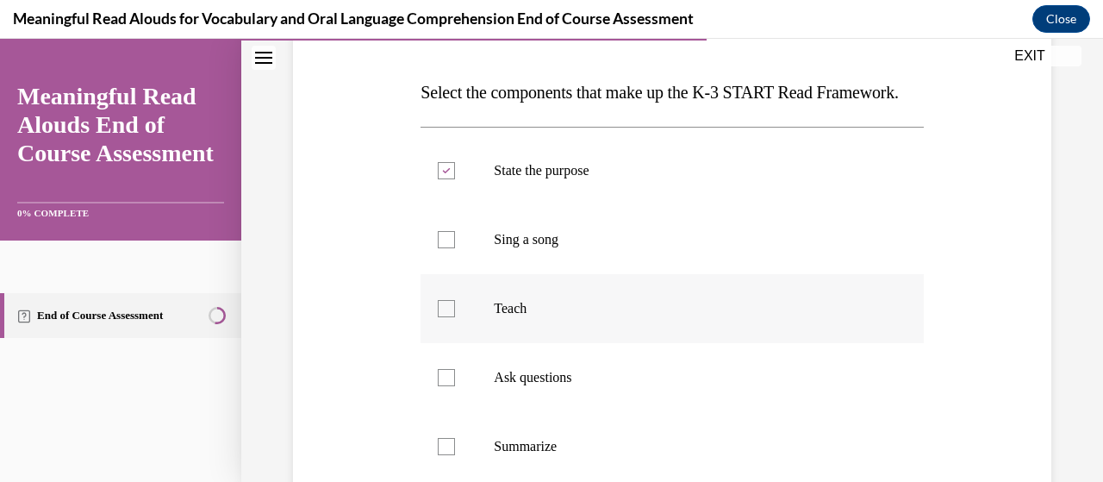
checkbox input "true"
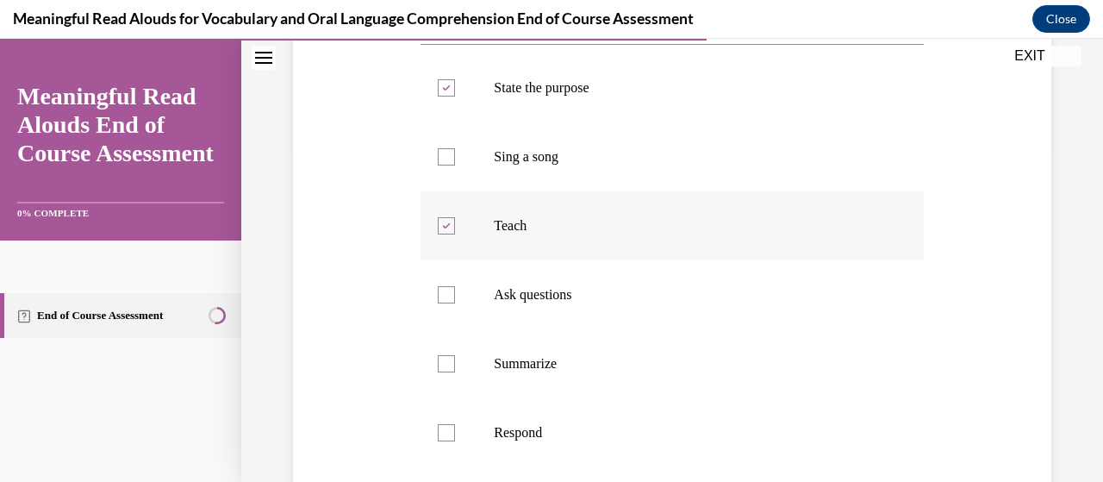
scroll to position [340, 0]
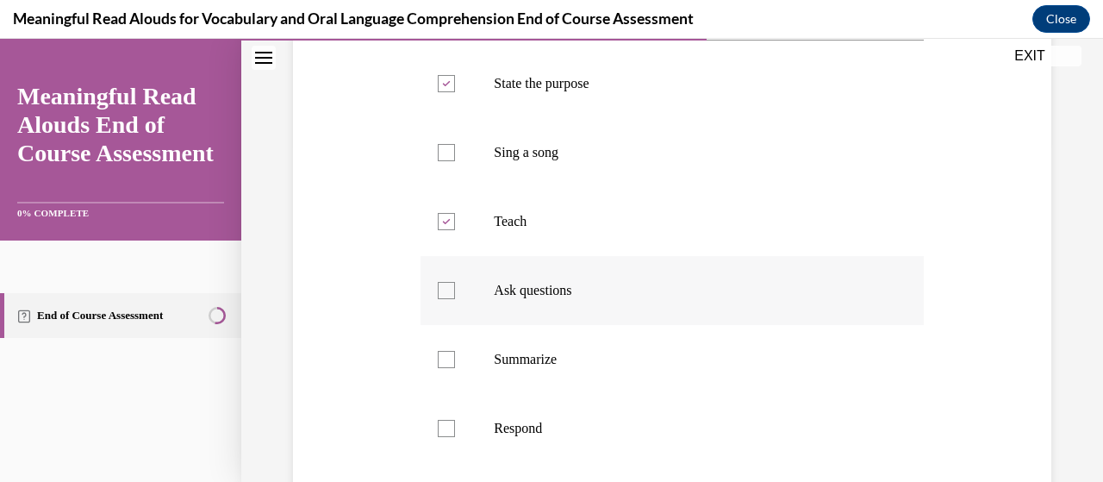
click at [451, 325] on label "Ask questions" at bounding box center [672, 290] width 502 height 69
click at [451, 299] on input "Ask questions" at bounding box center [446, 290] width 17 height 17
checkbox input "true"
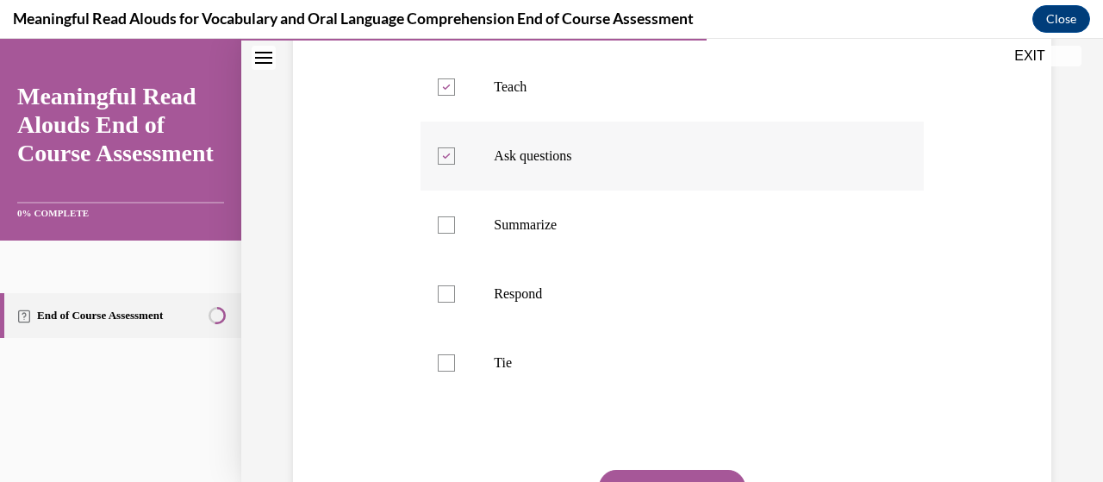
scroll to position [476, 0]
click at [441, 233] on div at bounding box center [446, 223] width 17 height 17
click at [441, 233] on input "Summarize" at bounding box center [446, 223] width 17 height 17
checkbox input "true"
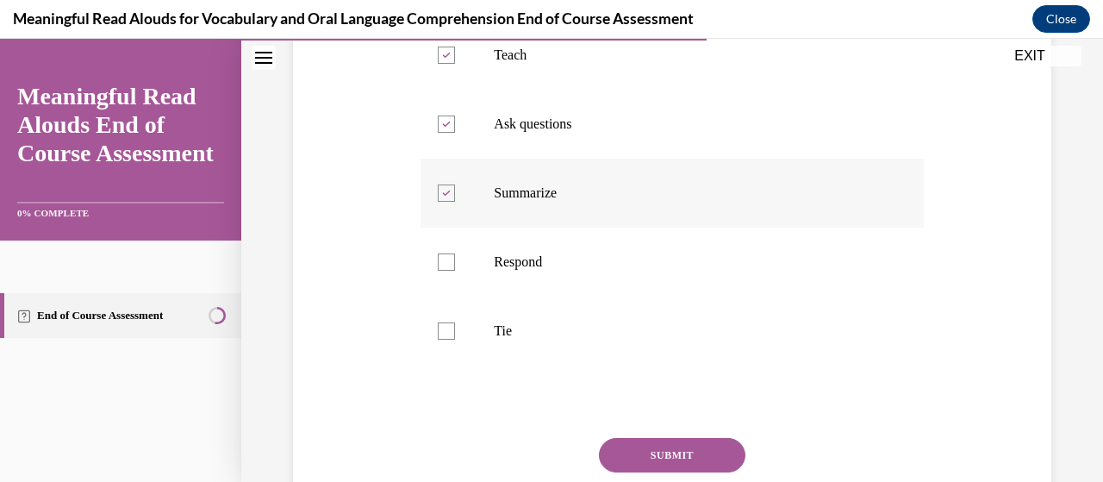
scroll to position [513, 0]
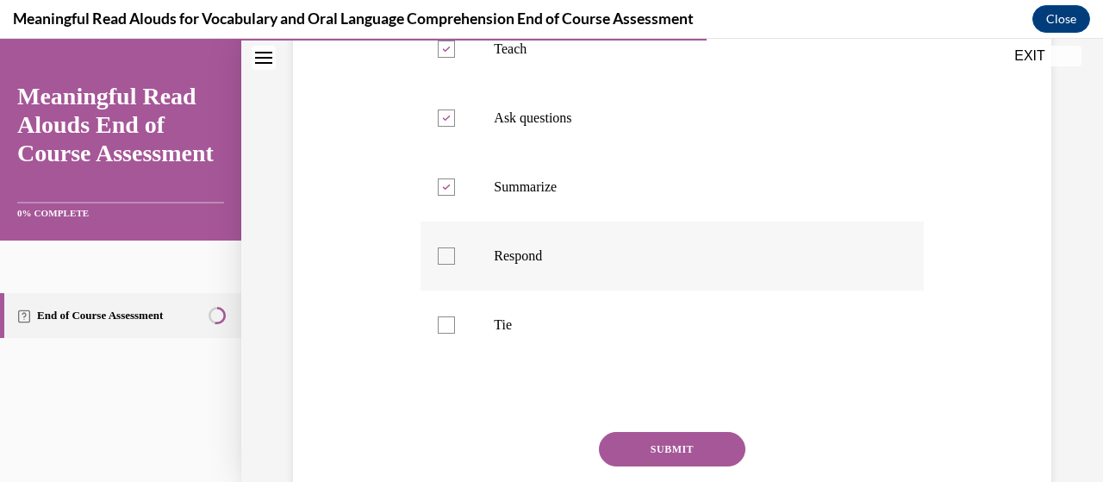
click at [438, 265] on div at bounding box center [446, 255] width 17 height 17
click at [438, 265] on input "Respond" at bounding box center [446, 255] width 17 height 17
checkbox input "true"
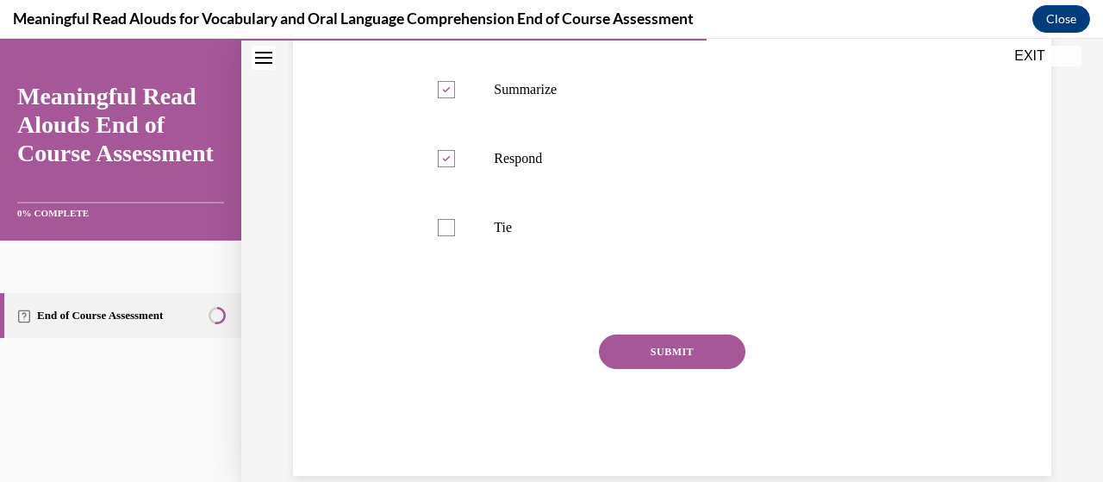
click at [617, 369] on button "SUBMIT" at bounding box center [672, 351] width 147 height 34
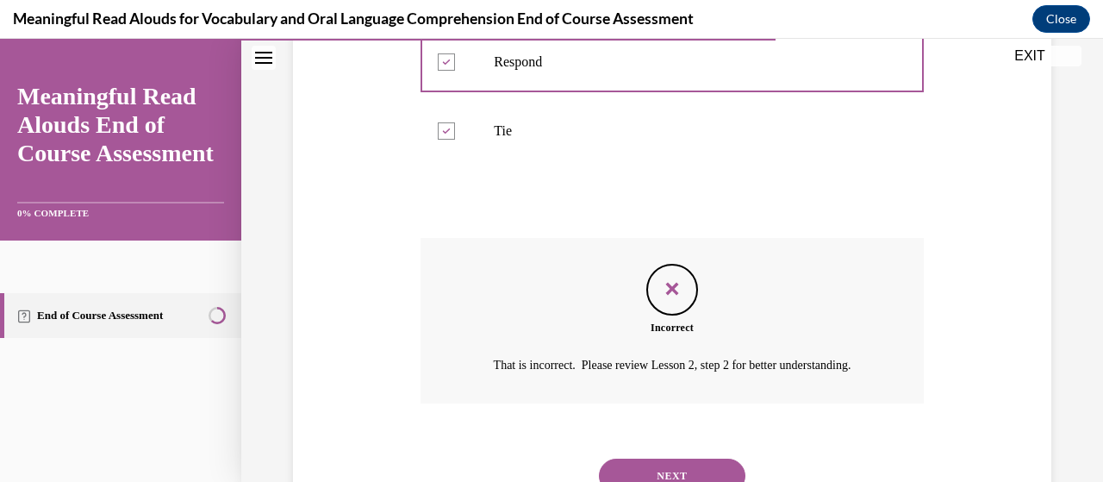
scroll to position [812, 0]
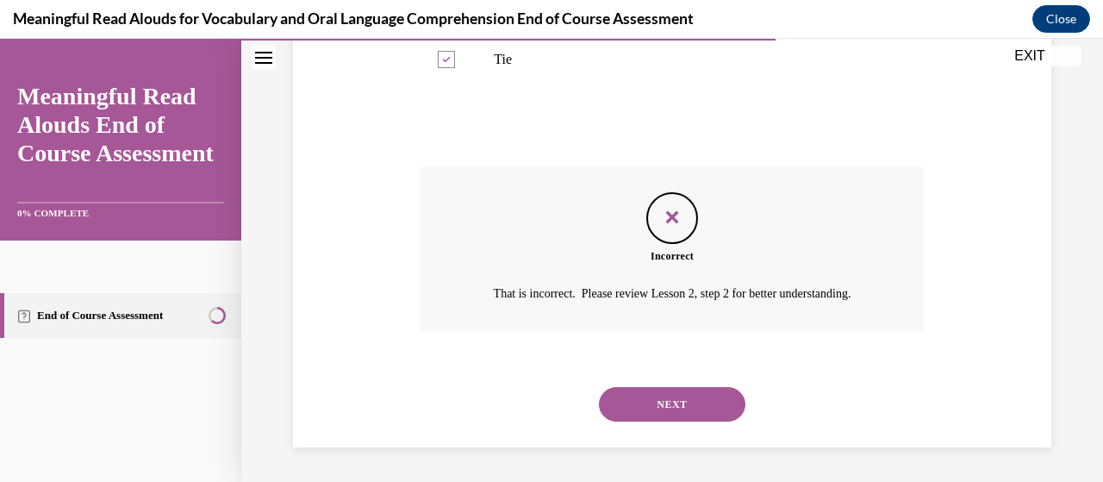
click at [631, 409] on button "NEXT" at bounding box center [672, 404] width 147 height 34
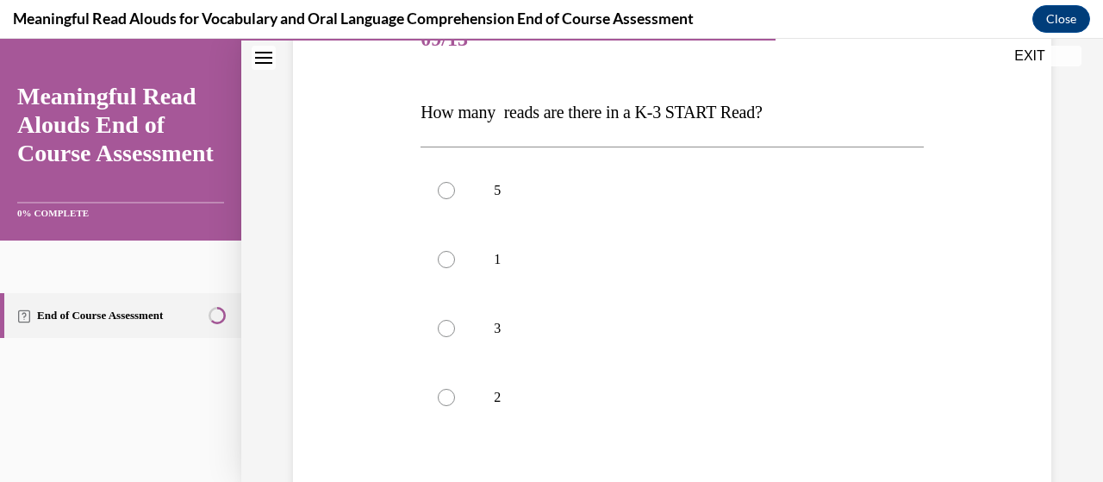
scroll to position [236, 0]
click at [445, 328] on div at bounding box center [446, 325] width 17 height 17
click at [445, 328] on input "3" at bounding box center [446, 325] width 17 height 17
radio input "true"
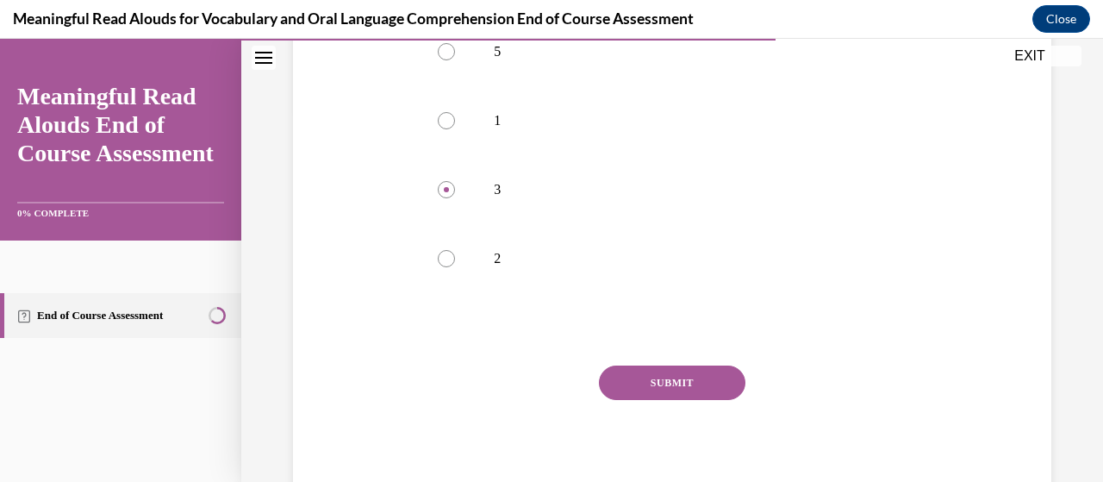
click at [618, 384] on button "SUBMIT" at bounding box center [672, 382] width 147 height 34
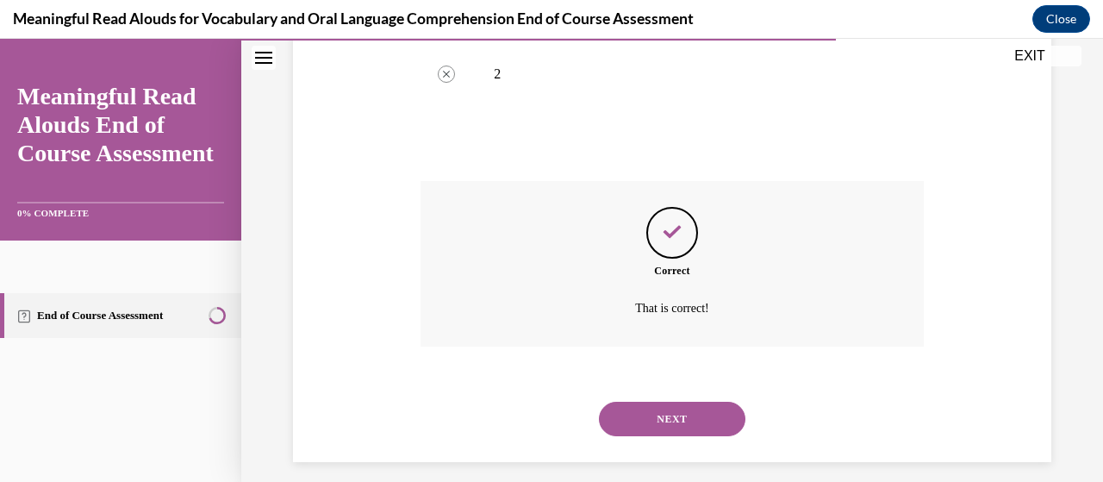
scroll to position [571, 0]
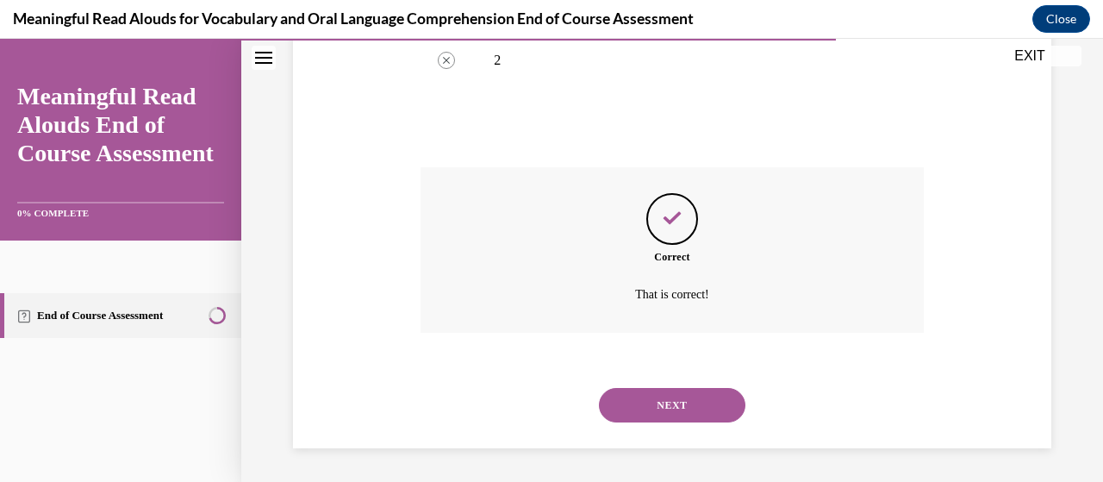
click at [626, 403] on button "NEXT" at bounding box center [672, 405] width 147 height 34
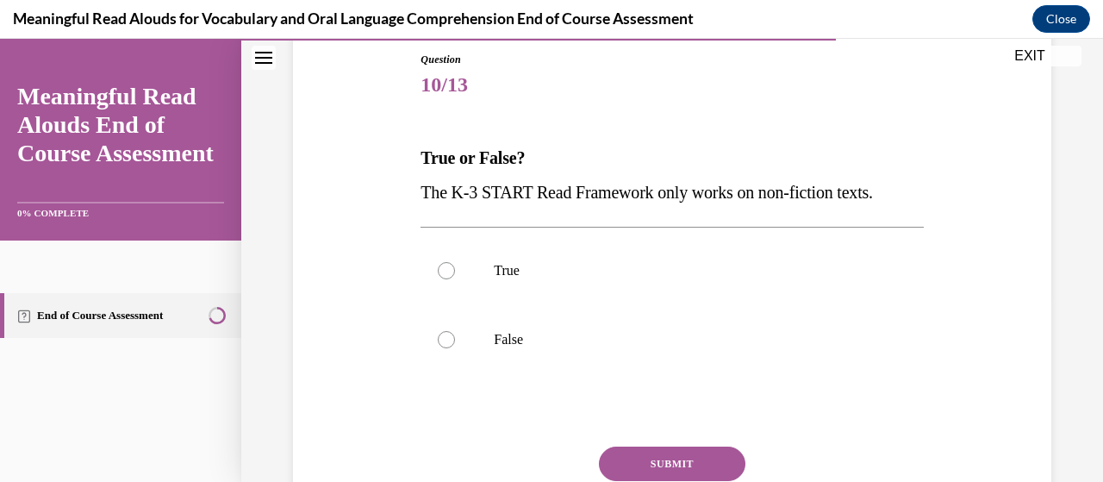
scroll to position [191, 0]
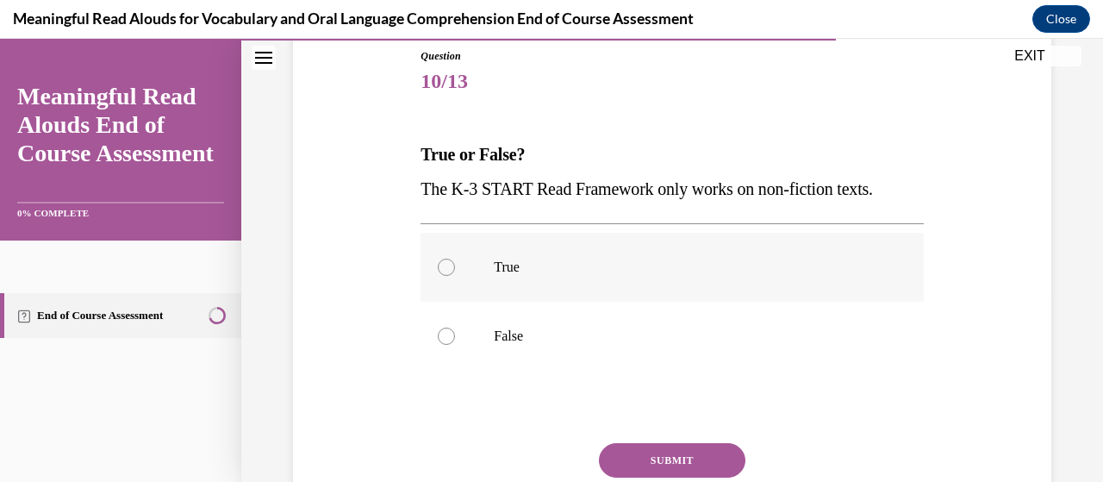
click at [455, 271] on label "True" at bounding box center [672, 267] width 502 height 69
click at [455, 271] on input "True" at bounding box center [446, 267] width 17 height 17
radio input "true"
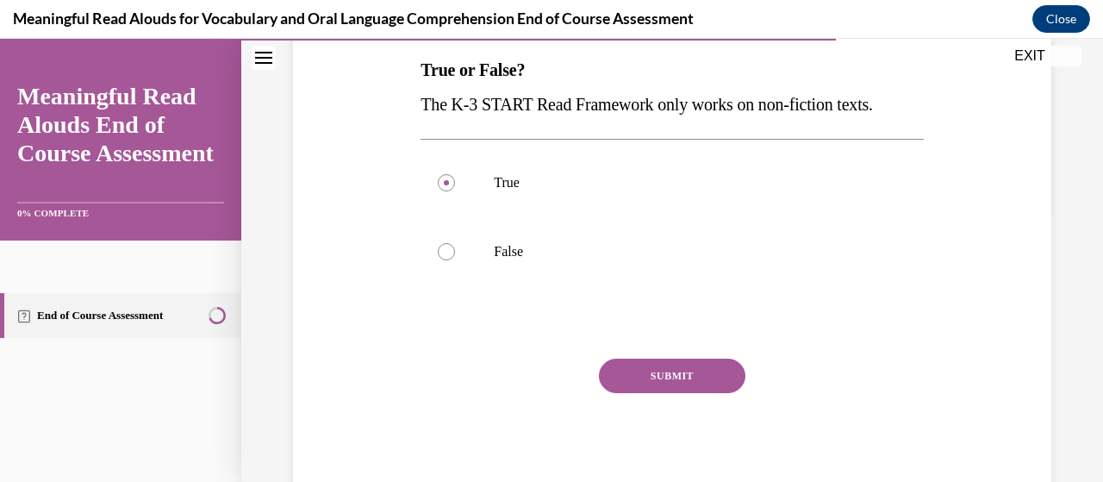
click at [616, 383] on button "SUBMIT" at bounding box center [672, 376] width 147 height 34
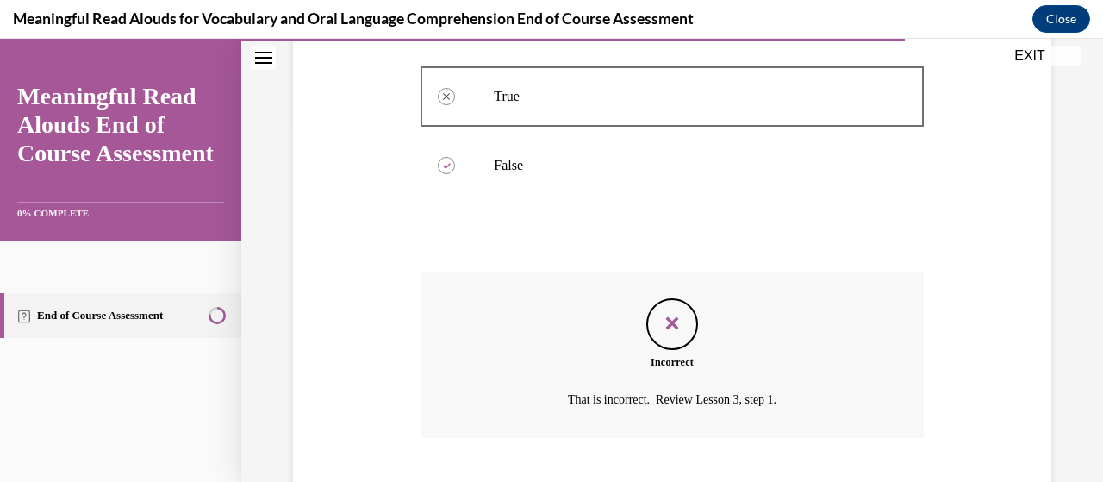
scroll to position [467, 0]
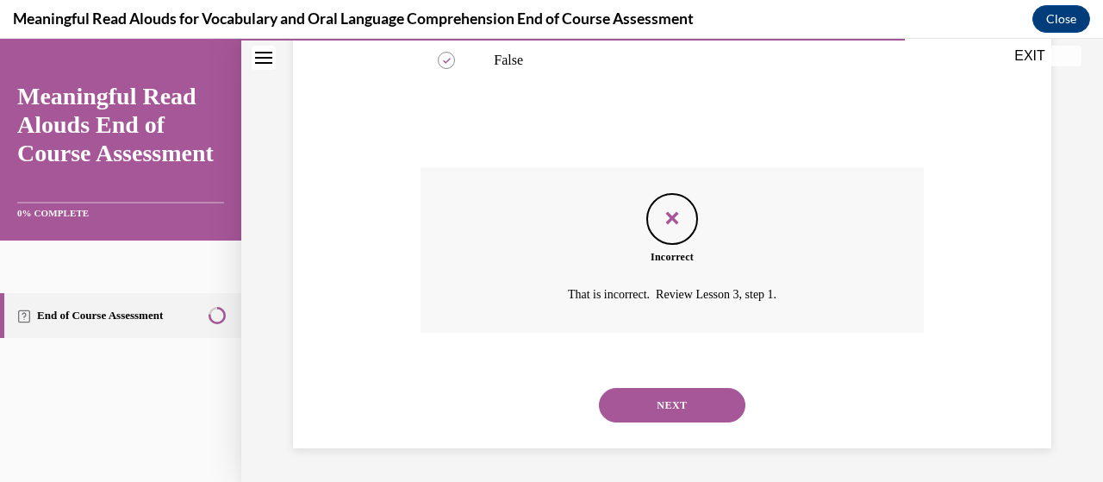
click at [633, 410] on button "NEXT" at bounding box center [672, 405] width 147 height 34
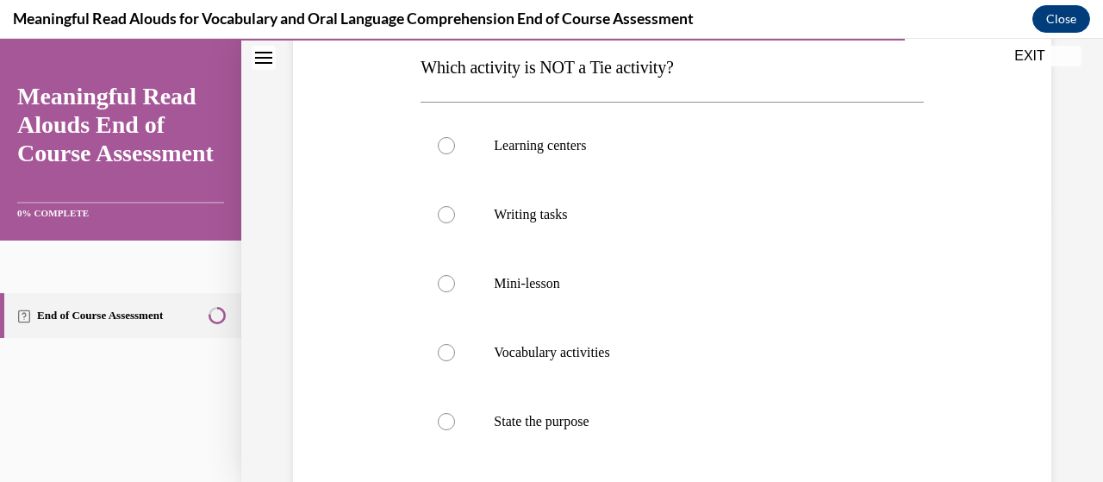
scroll to position [285, 0]
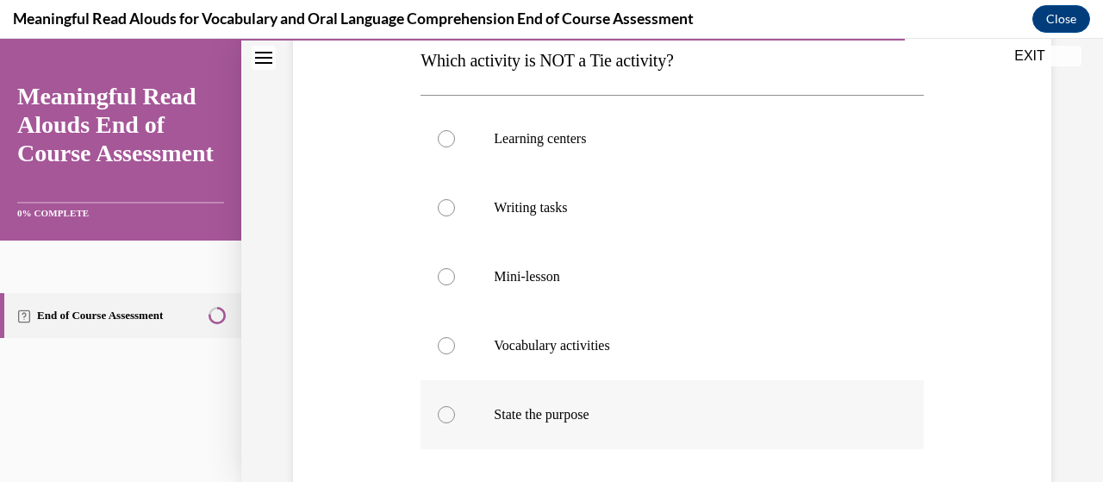
click at [426, 425] on label "State the purpose" at bounding box center [672, 414] width 502 height 69
click at [438, 423] on input "State the purpose" at bounding box center [446, 414] width 17 height 17
radio input "true"
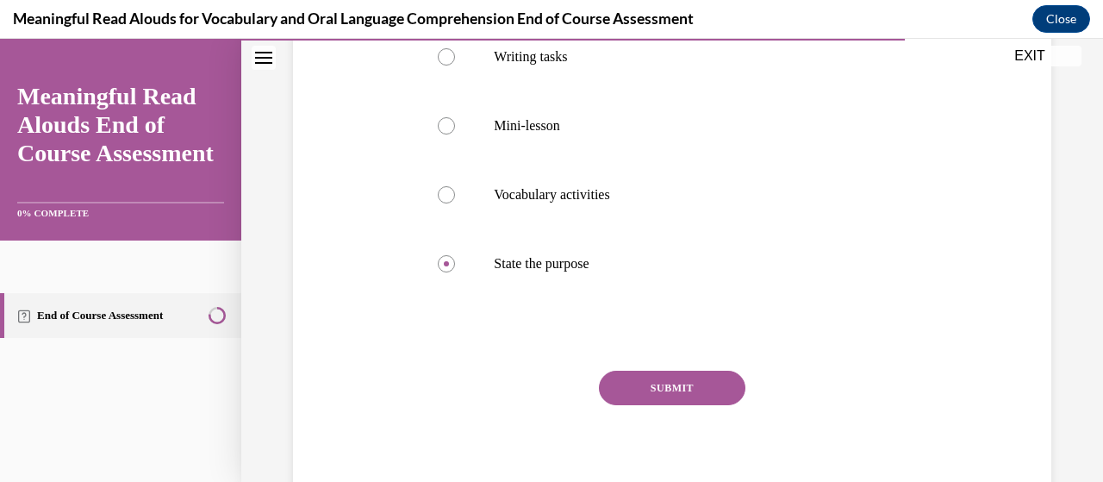
click at [626, 398] on button "SUBMIT" at bounding box center [672, 388] width 147 height 34
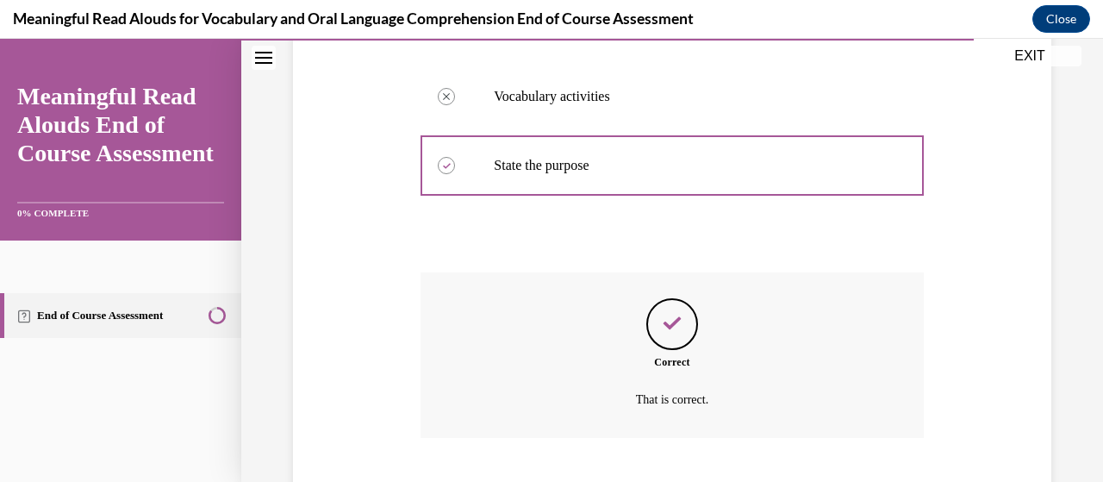
scroll to position [639, 0]
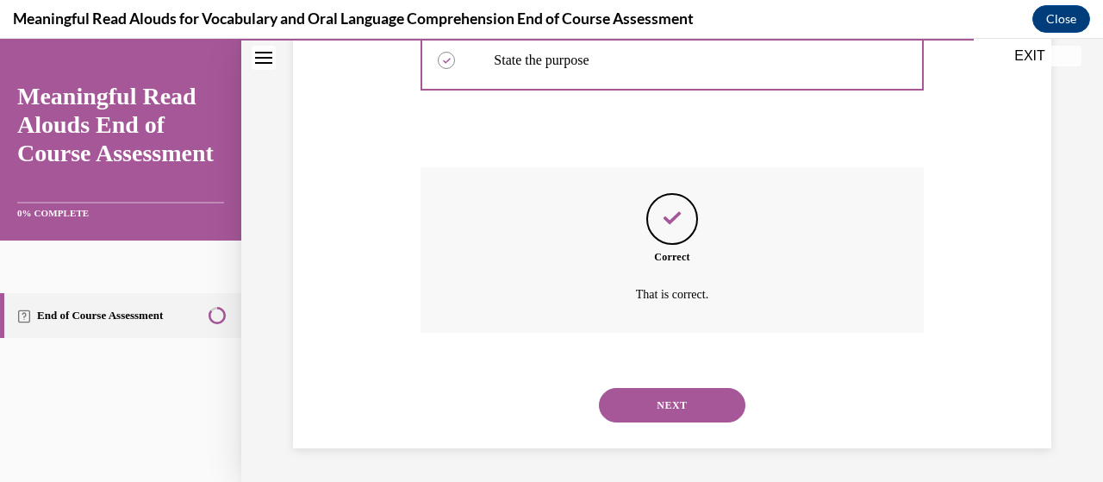
click at [623, 408] on button "NEXT" at bounding box center [672, 405] width 147 height 34
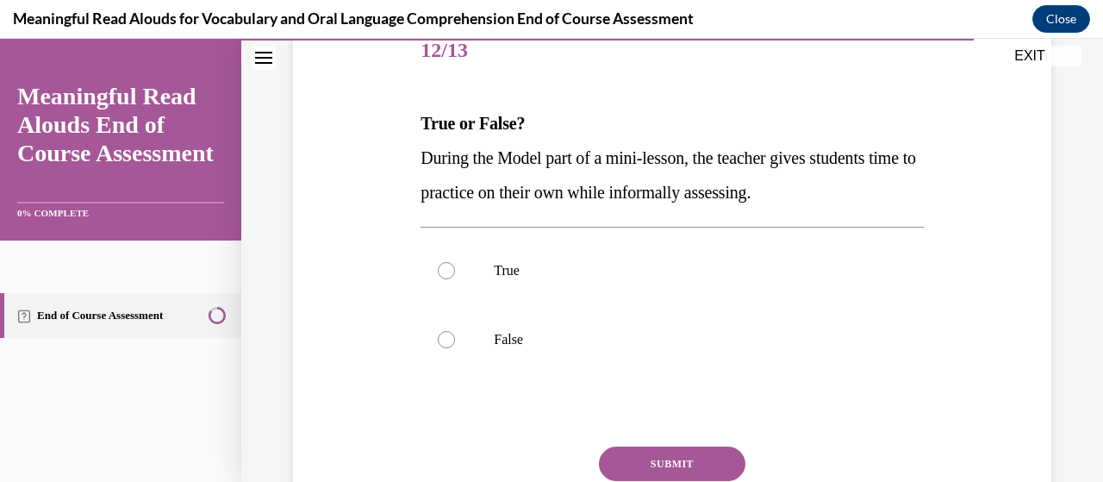
scroll to position [222, 0]
click at [437, 352] on label "False" at bounding box center [672, 339] width 502 height 69
click at [438, 348] on input "False" at bounding box center [446, 339] width 17 height 17
radio input "true"
click at [447, 334] on div at bounding box center [446, 339] width 17 height 17
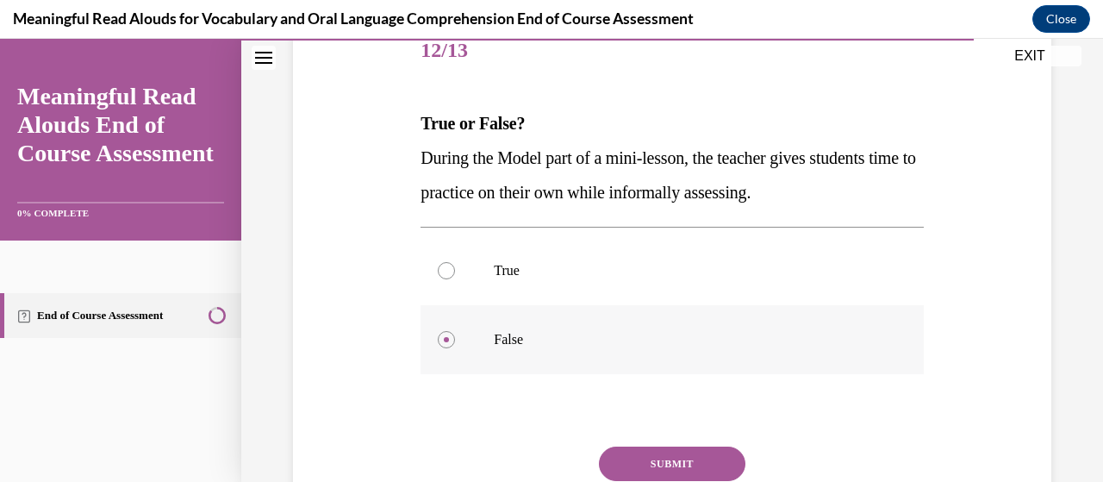
click at [447, 334] on input "False" at bounding box center [446, 339] width 17 height 17
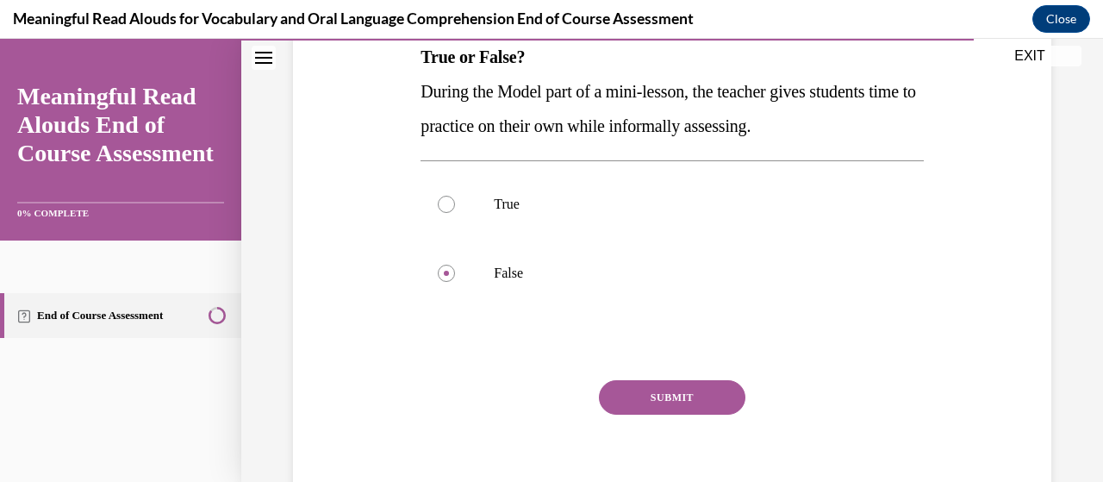
click at [624, 403] on button "SUBMIT" at bounding box center [672, 397] width 147 height 34
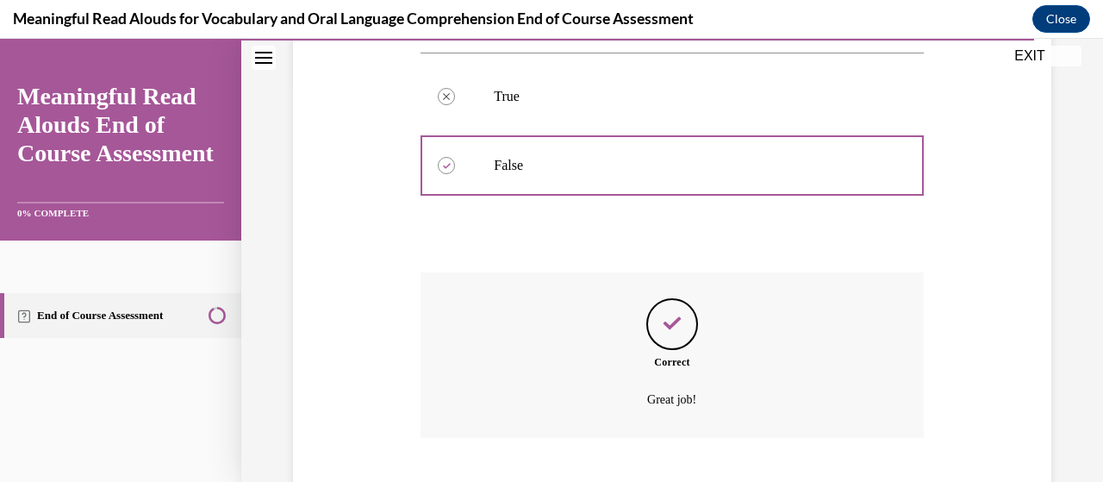
scroll to position [502, 0]
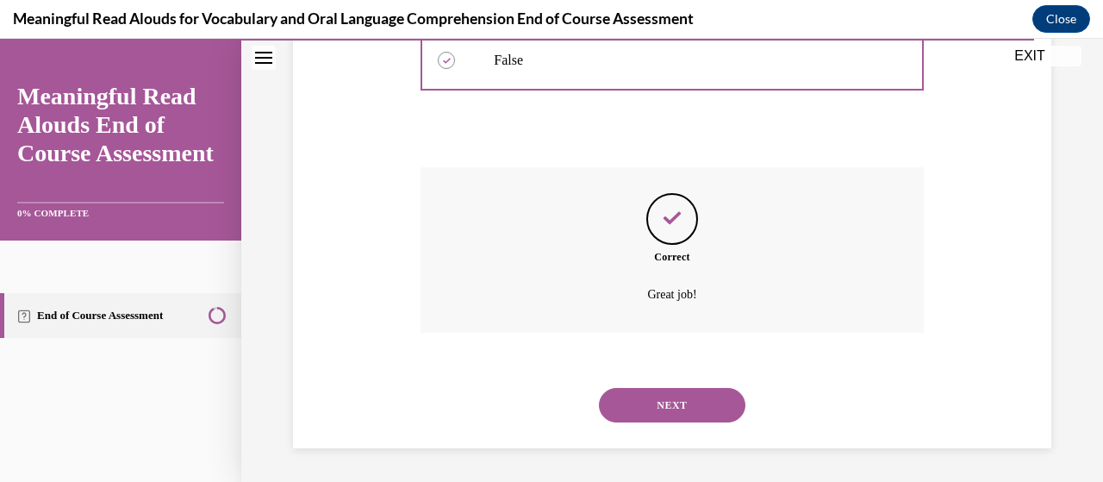
click at [626, 417] on button "NEXT" at bounding box center [672, 405] width 147 height 34
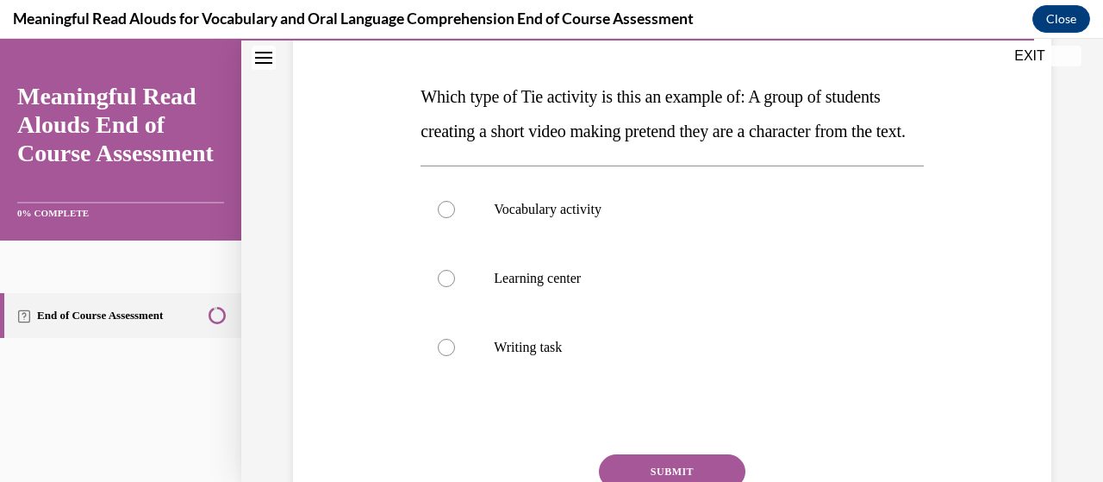
scroll to position [250, 0]
click at [440, 355] on div at bounding box center [446, 346] width 17 height 17
click at [440, 355] on input "Writing task" at bounding box center [446, 346] width 17 height 17
radio input "true"
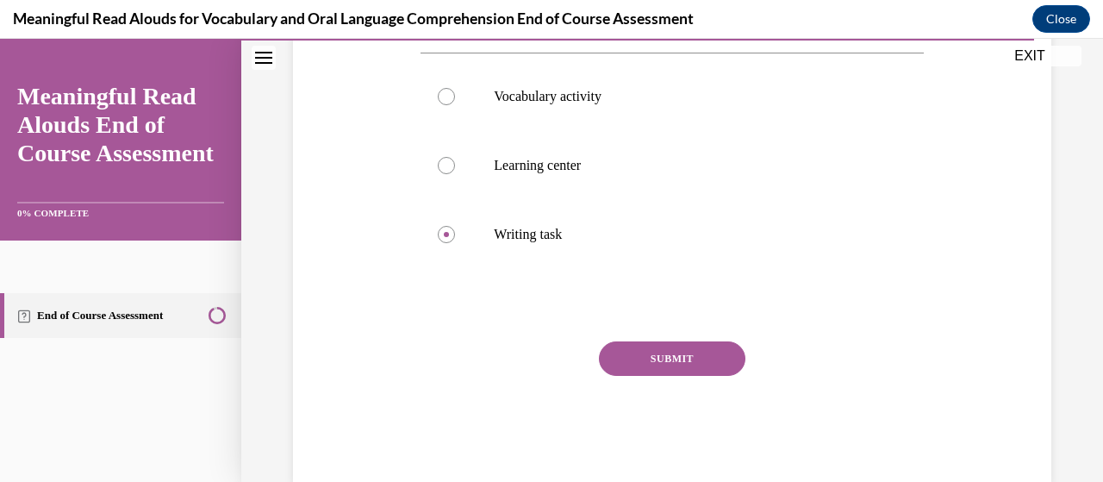
click at [619, 376] on button "SUBMIT" at bounding box center [672, 358] width 147 height 34
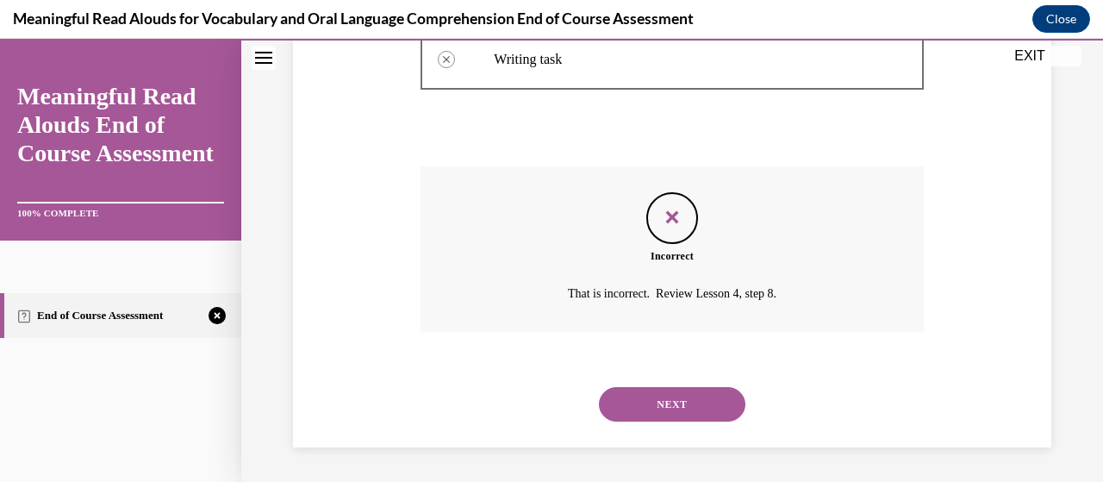
scroll to position [571, 0]
click at [632, 411] on button "NEXT" at bounding box center [672, 404] width 147 height 34
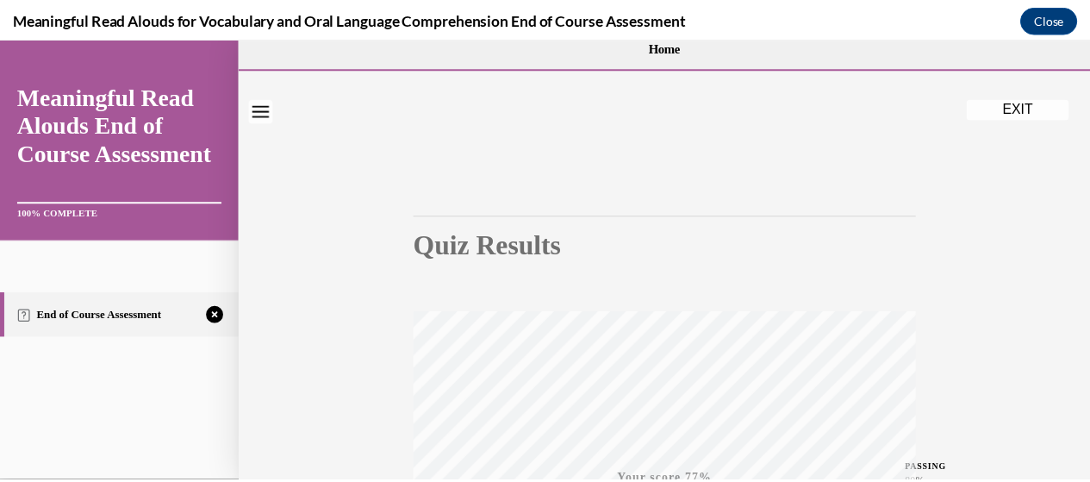
scroll to position [0, 0]
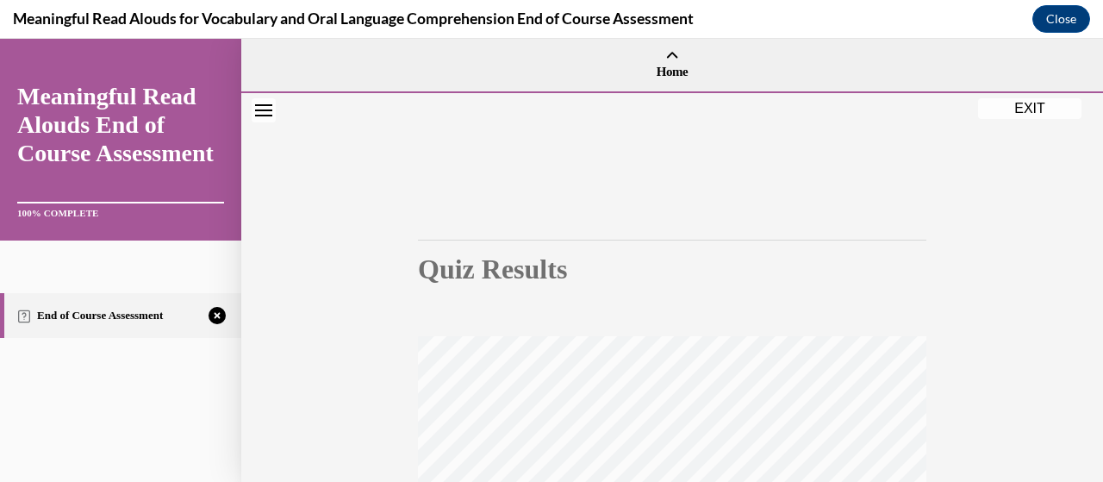
click at [254, 114] on button "Close navigation menu" at bounding box center [264, 110] width 24 height 24
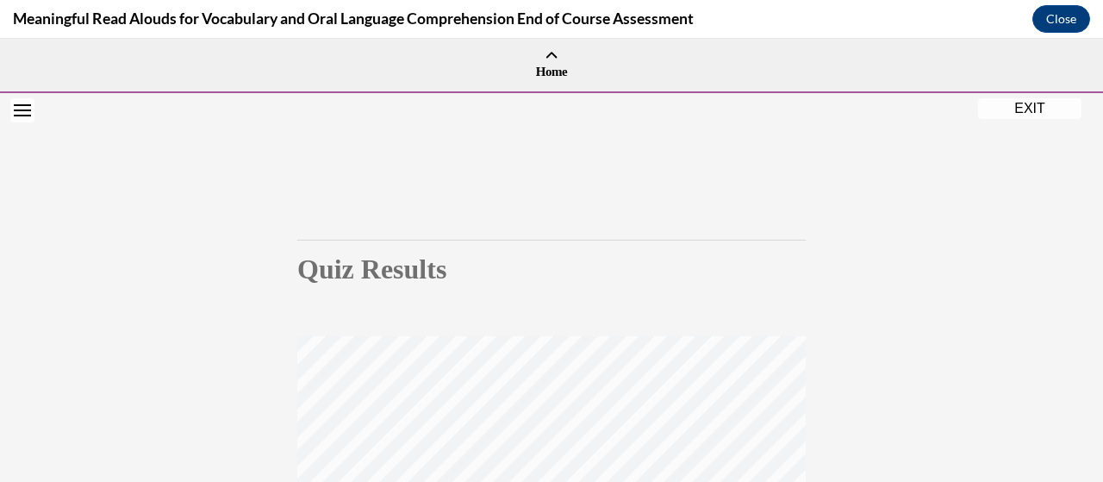
click at [1038, 115] on button "EXIT" at bounding box center [1029, 108] width 103 height 21
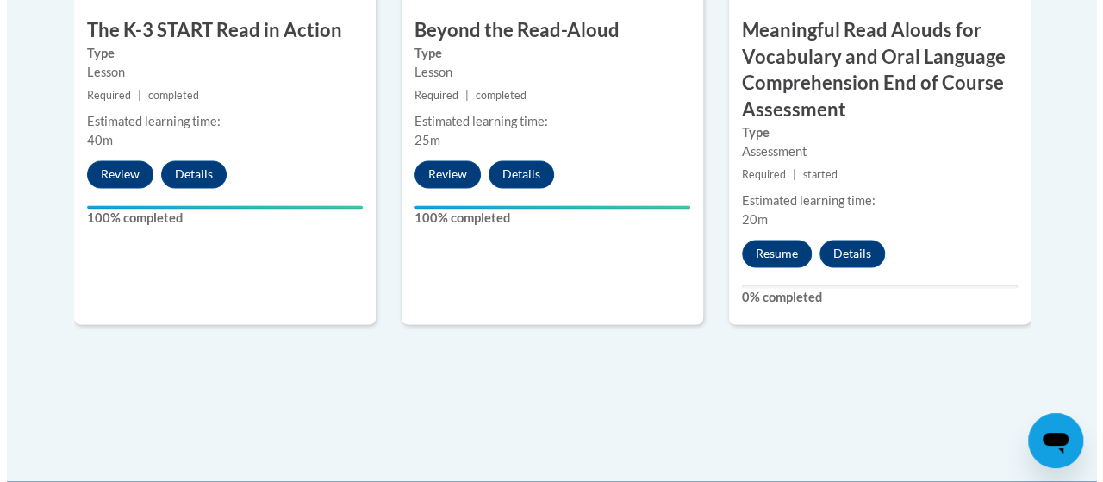
scroll to position [1275, 0]
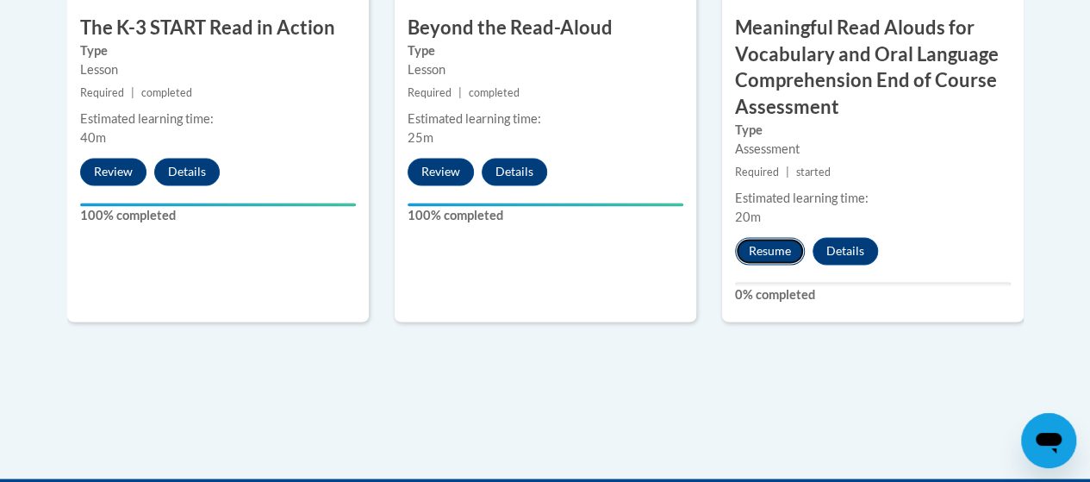
click at [758, 253] on button "Resume" at bounding box center [770, 251] width 70 height 28
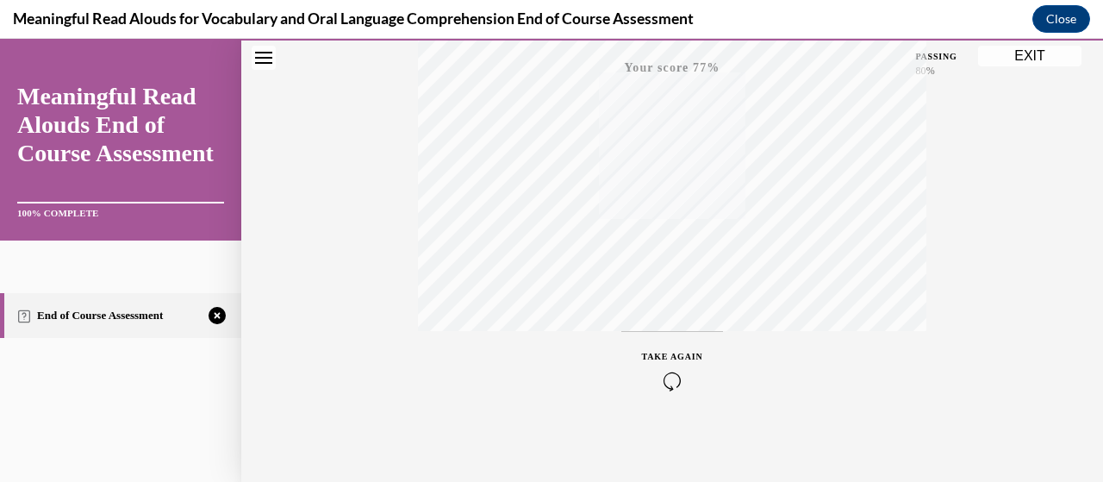
scroll to position [440, 0]
click at [672, 371] on icon "button" at bounding box center [672, 377] width 61 height 19
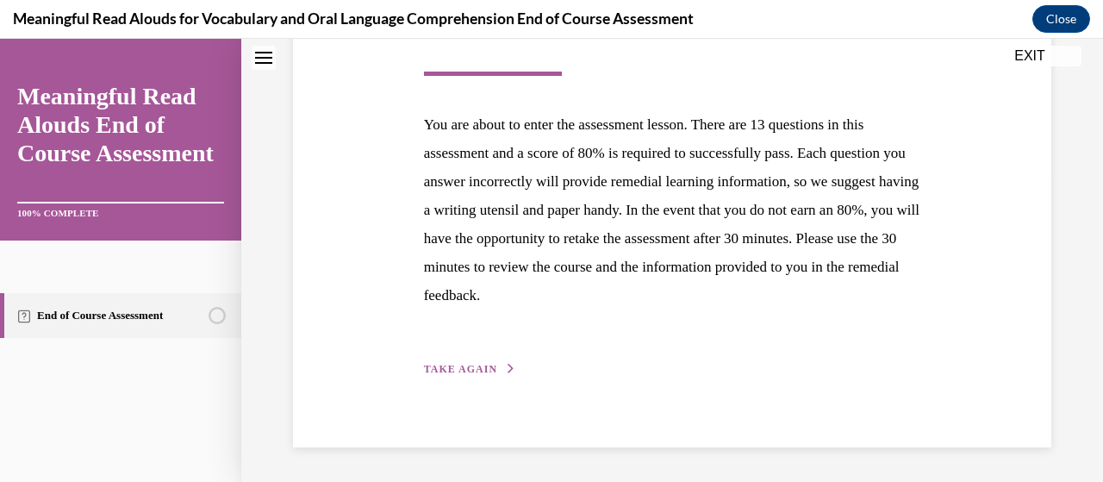
scroll to position [268, 0]
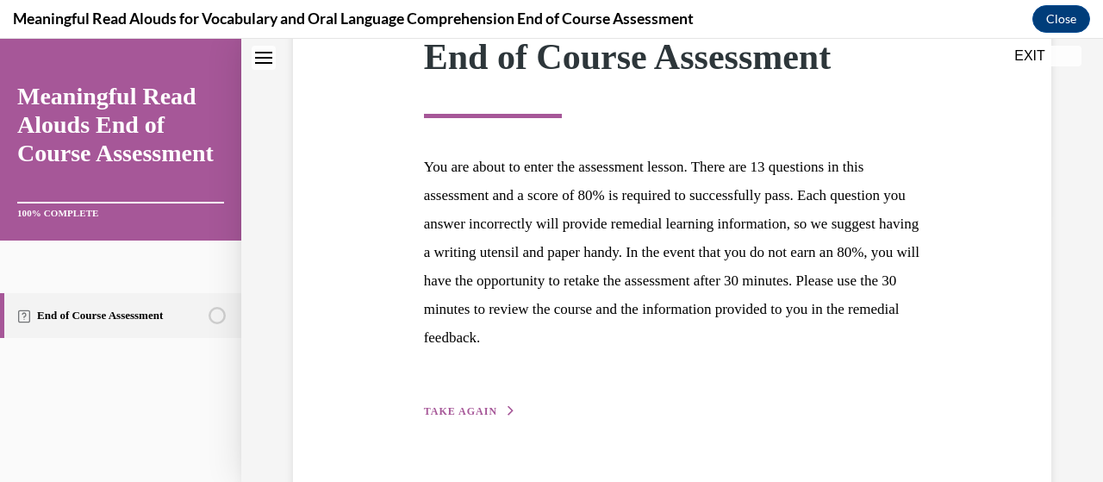
click at [456, 415] on span "TAKE AGAIN" at bounding box center [460, 411] width 73 height 12
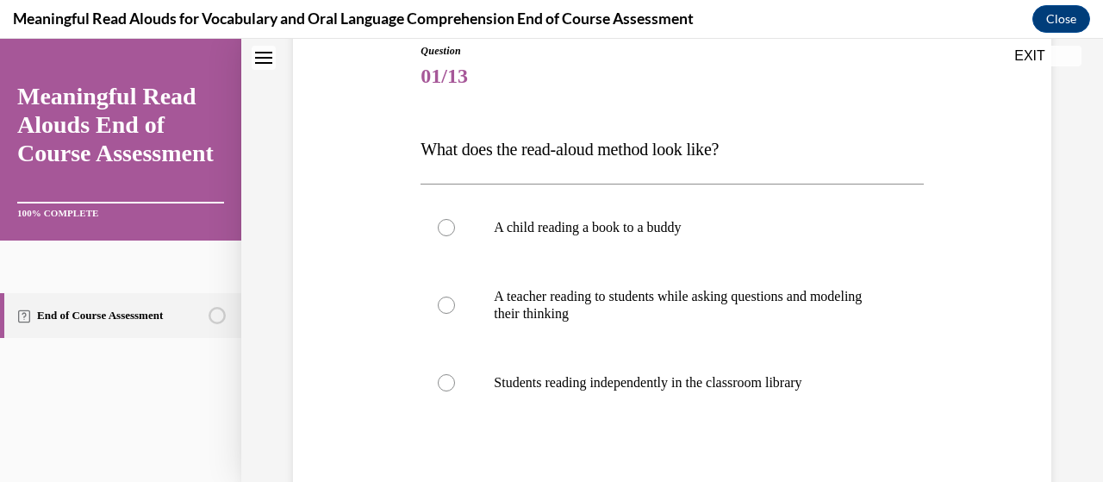
scroll to position [224, 0]
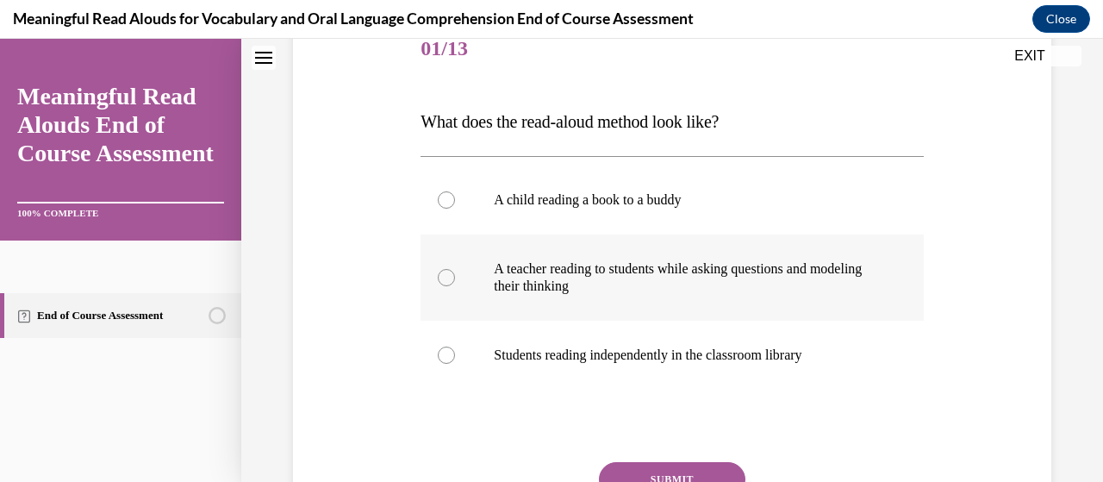
click at [455, 280] on label "A teacher reading to students while asking questions and modeling their thinking" at bounding box center [672, 277] width 502 height 86
click at [455, 280] on input "A teacher reading to students while asking questions and modeling their thinking" at bounding box center [446, 277] width 17 height 17
radio input "true"
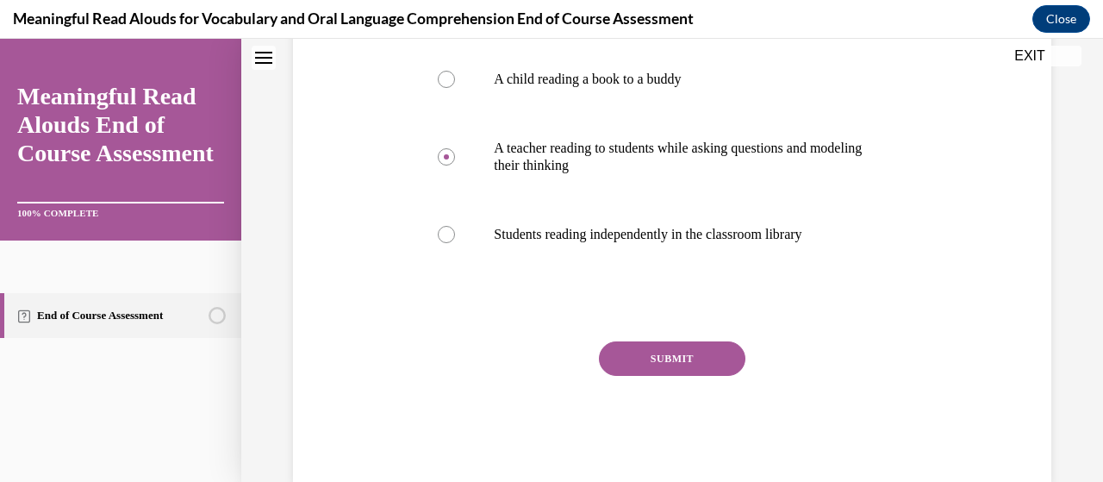
click at [644, 372] on button "SUBMIT" at bounding box center [672, 358] width 147 height 34
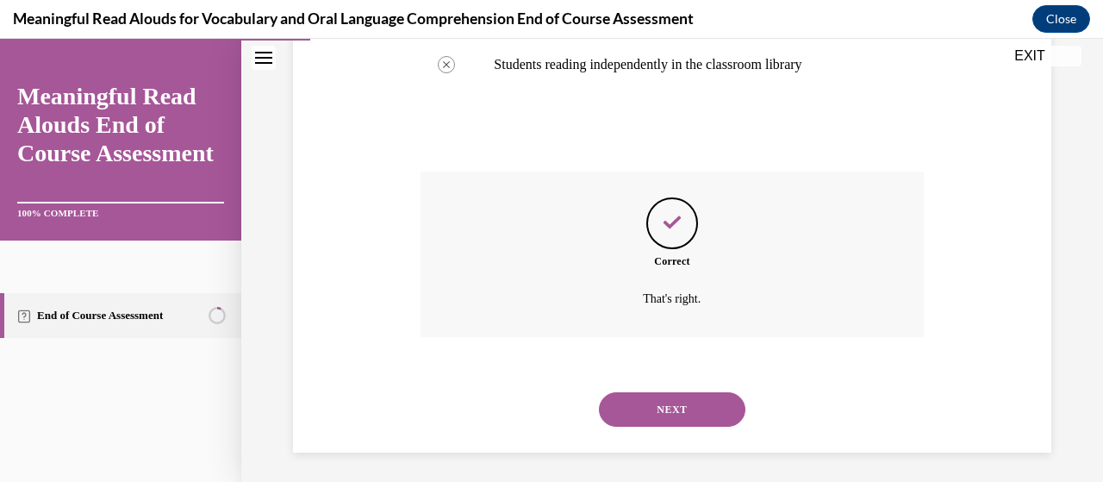
scroll to position [519, 0]
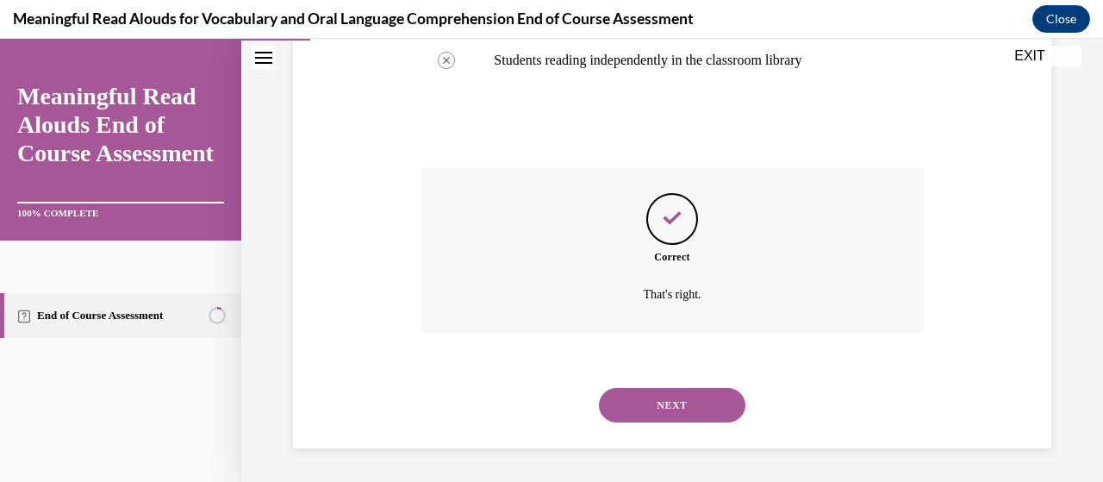
click at [624, 409] on button "NEXT" at bounding box center [672, 405] width 147 height 34
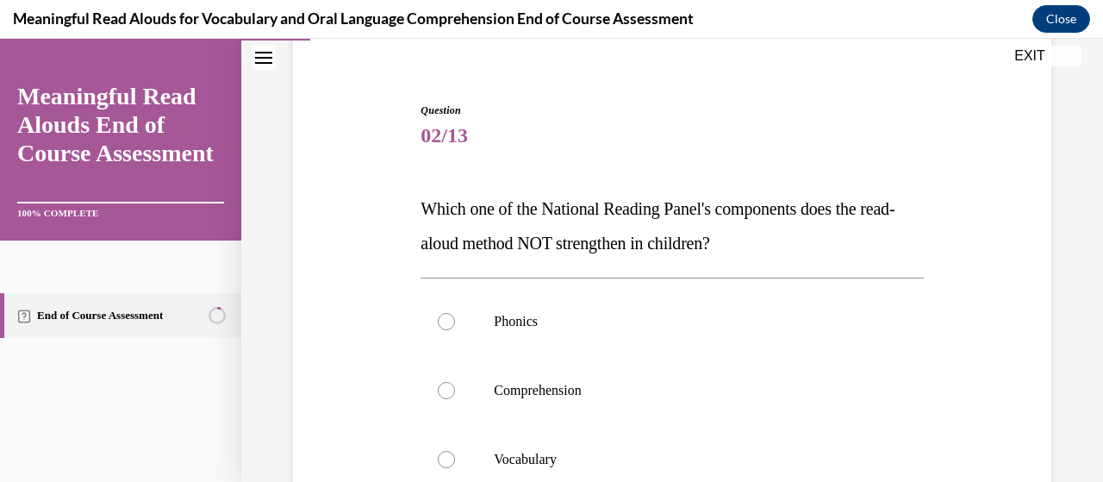
scroll to position [139, 0]
click at [455, 338] on label "Phonics" at bounding box center [672, 319] width 502 height 69
click at [455, 328] on input "Phonics" at bounding box center [446, 319] width 17 height 17
radio input "true"
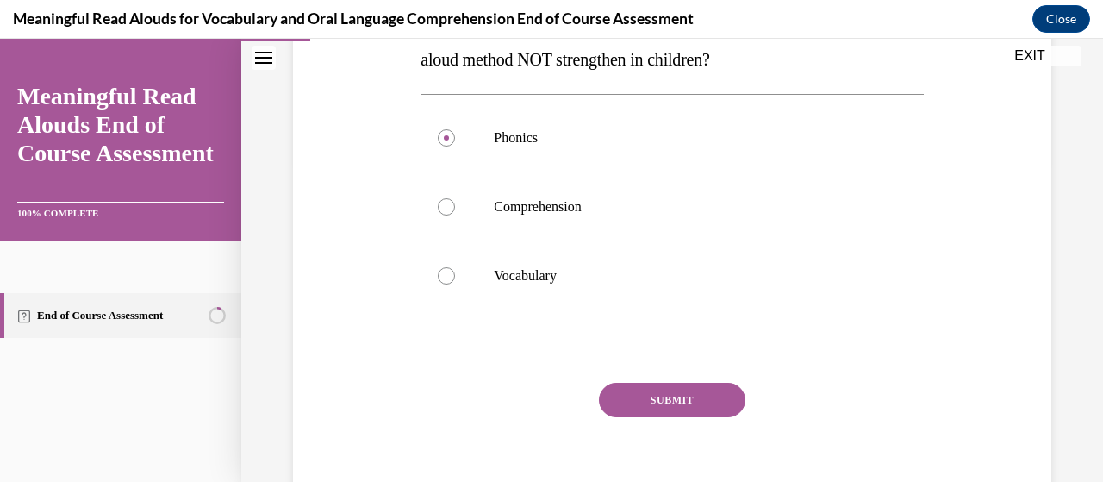
click at [620, 404] on button "SUBMIT" at bounding box center [672, 400] width 147 height 34
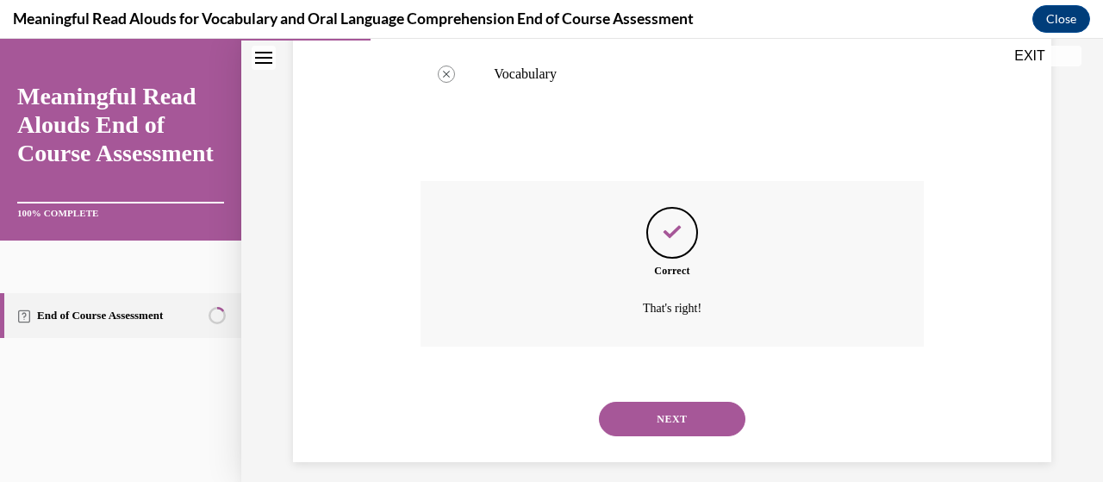
scroll to position [536, 0]
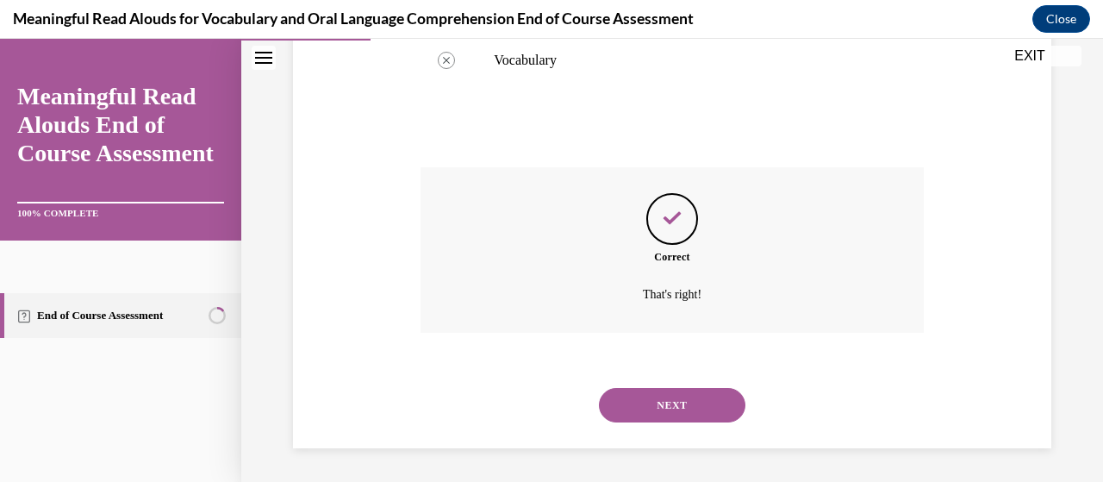
click at [621, 419] on button "NEXT" at bounding box center [672, 405] width 147 height 34
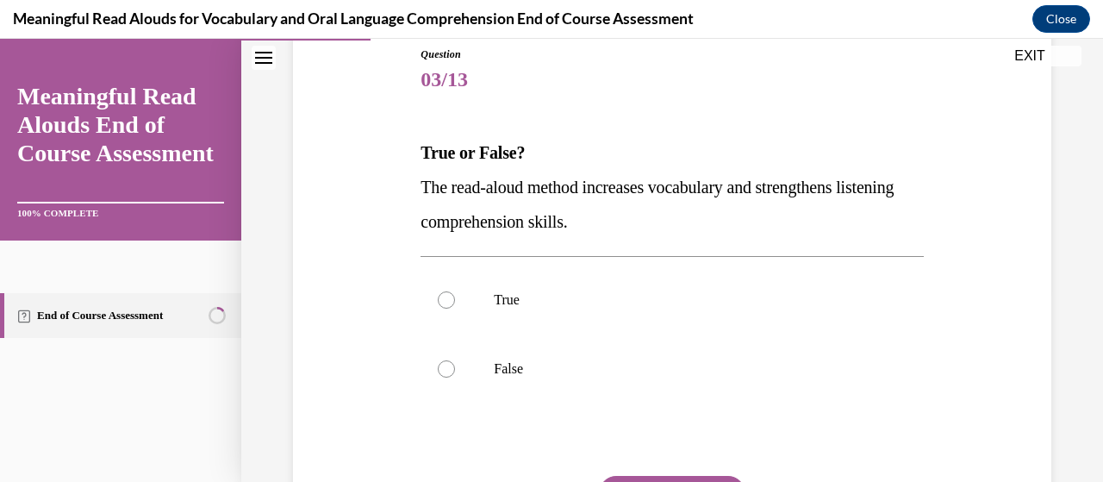
scroll to position [193, 0]
click at [442, 307] on label "True" at bounding box center [672, 299] width 502 height 69
click at [442, 307] on input "True" at bounding box center [446, 299] width 17 height 17
radio input "true"
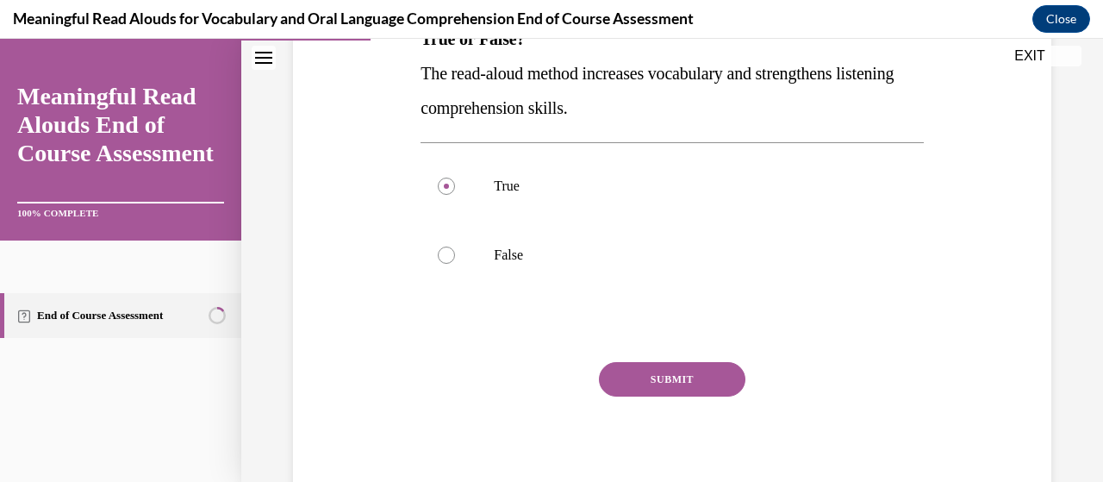
click at [631, 384] on button "SUBMIT" at bounding box center [672, 379] width 147 height 34
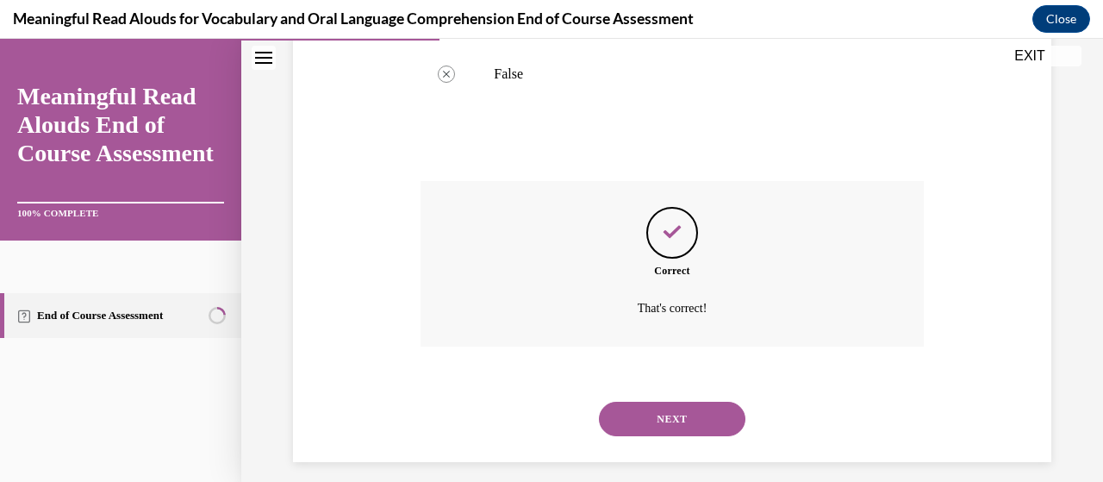
scroll to position [502, 0]
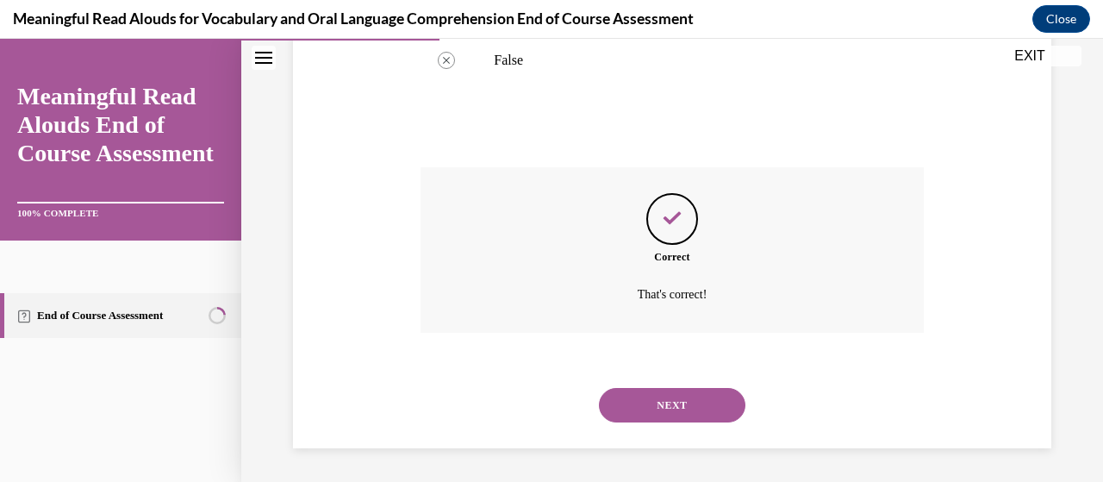
click at [624, 409] on button "NEXT" at bounding box center [672, 405] width 147 height 34
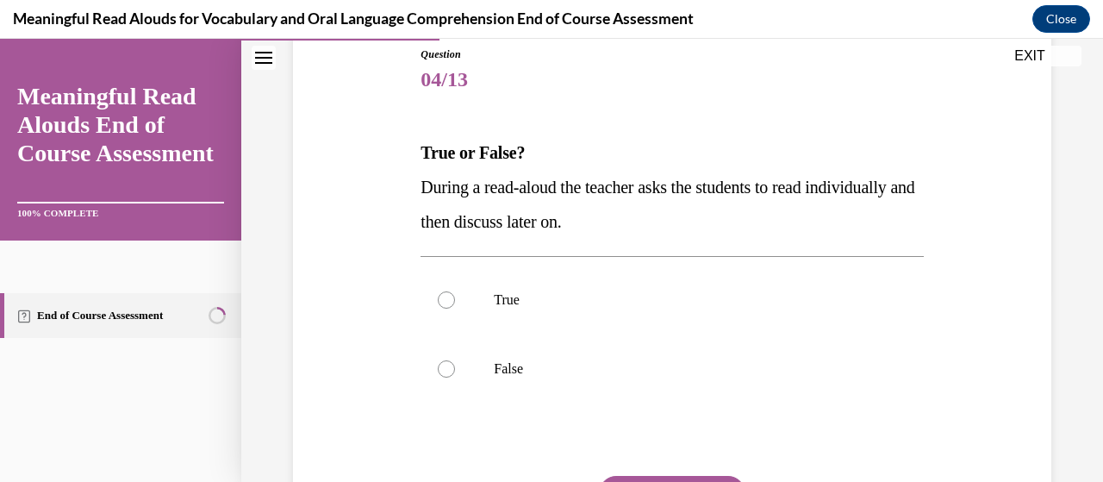
scroll to position [193, 0]
click at [439, 371] on div at bounding box center [446, 368] width 17 height 17
click at [439, 371] on input "False" at bounding box center [446, 368] width 17 height 17
radio input "true"
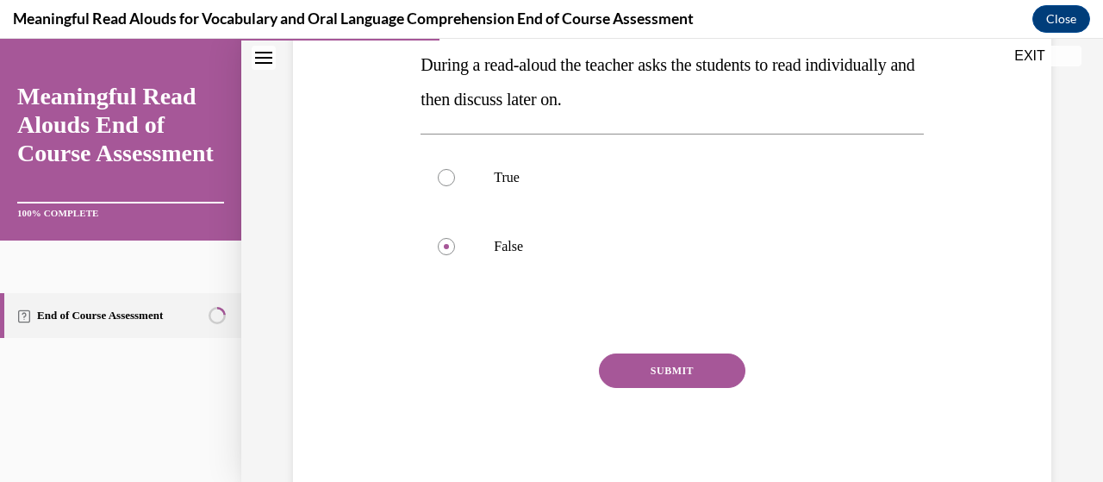
click at [621, 376] on button "SUBMIT" at bounding box center [672, 370] width 147 height 34
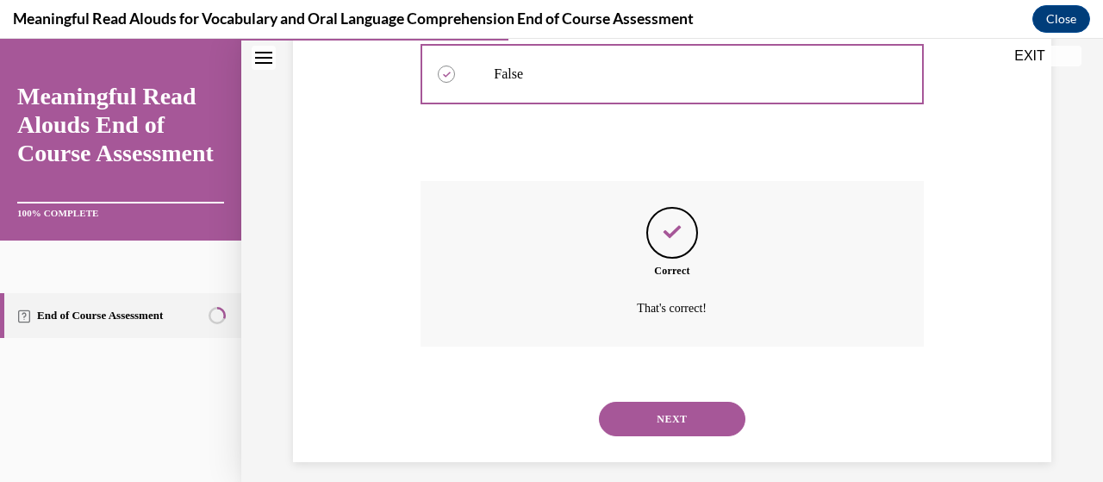
scroll to position [502, 0]
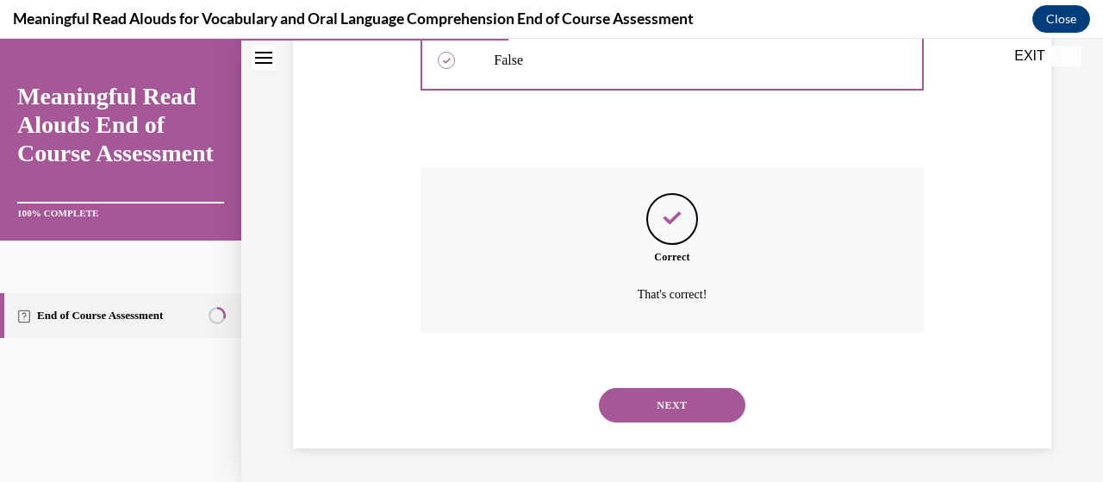
click at [623, 400] on button "NEXT" at bounding box center [672, 405] width 147 height 34
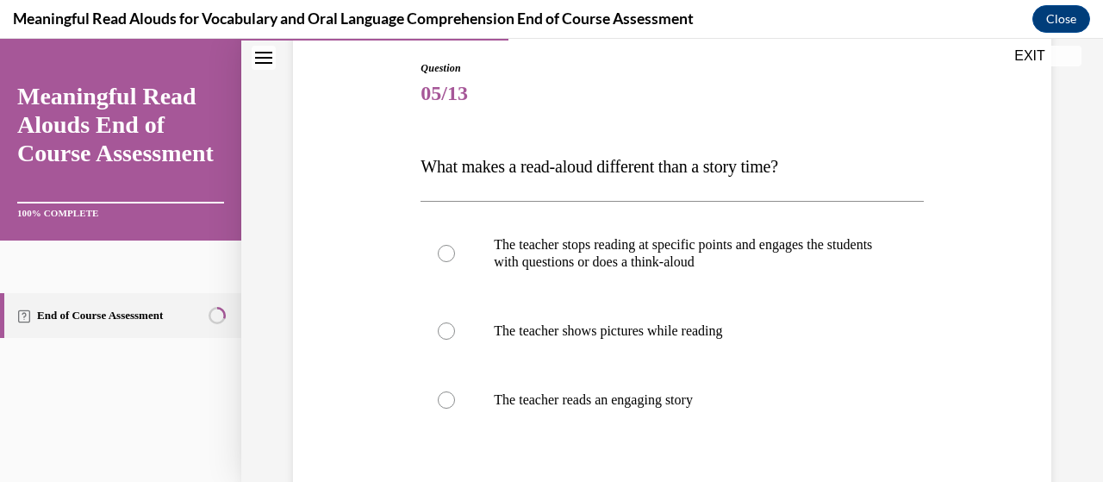
scroll to position [185, 0]
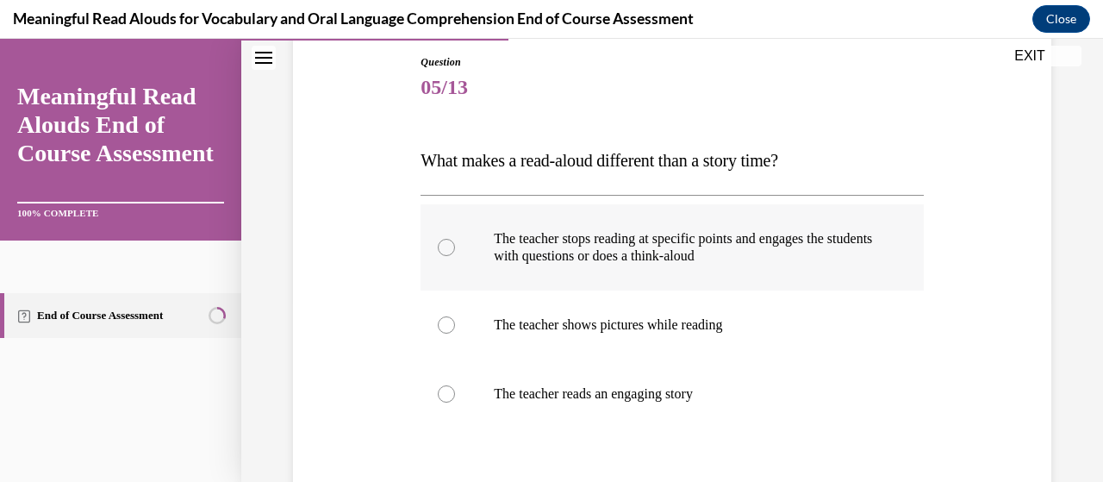
click at [440, 252] on div at bounding box center [446, 247] width 17 height 17
click at [440, 252] on input "The teacher stops reading at specific points and engages the students with ques…" at bounding box center [446, 247] width 17 height 17
radio input "true"
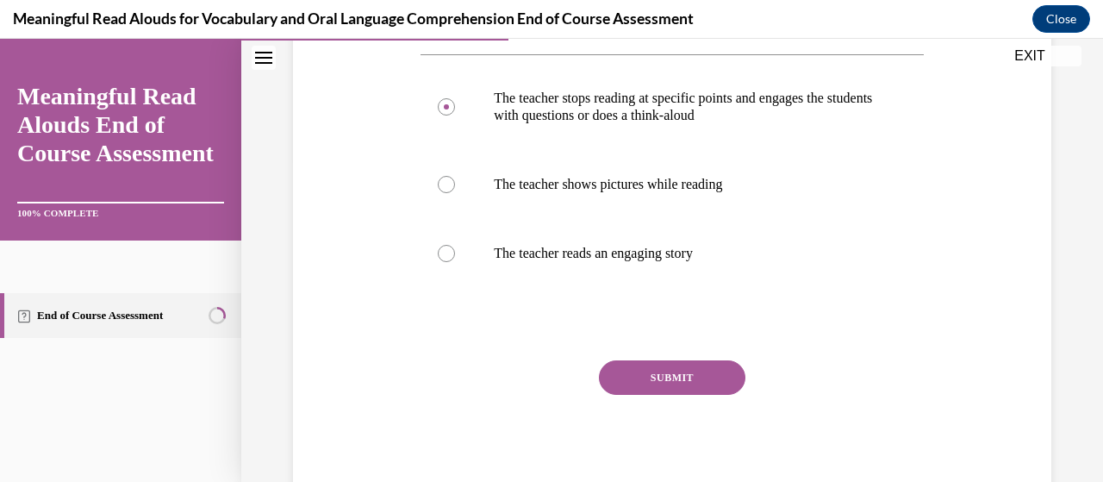
click at [614, 384] on button "SUBMIT" at bounding box center [672, 377] width 147 height 34
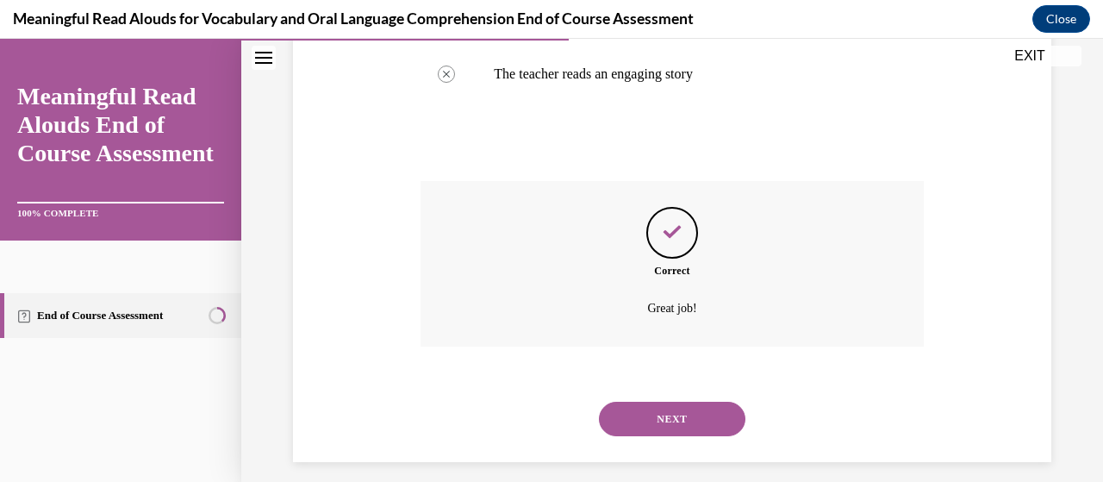
scroll to position [519, 0]
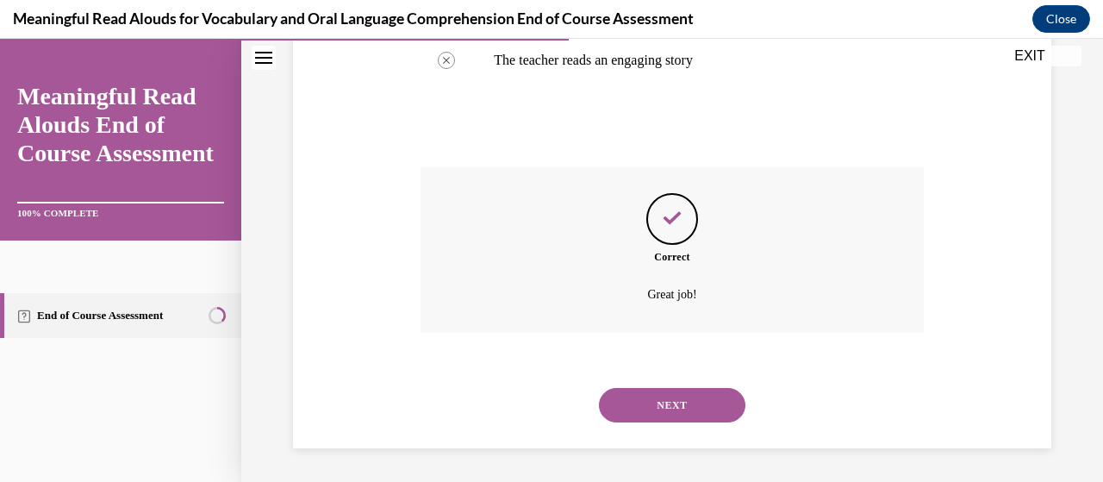
click at [612, 400] on button "NEXT" at bounding box center [672, 405] width 147 height 34
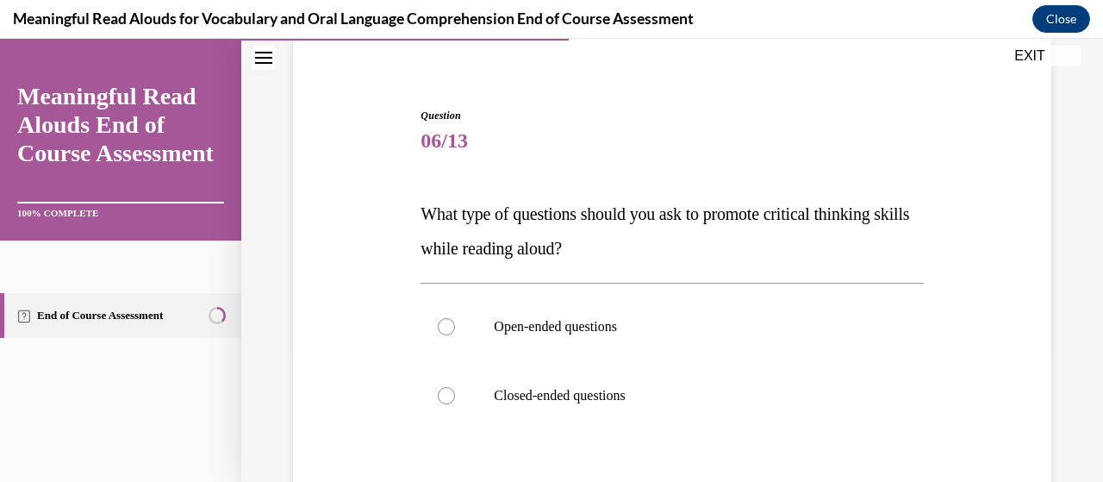
scroll to position [133, 0]
click at [449, 338] on label "Open-ended questions" at bounding box center [672, 325] width 502 height 69
click at [449, 334] on input "Open-ended questions" at bounding box center [446, 325] width 17 height 17
radio input "true"
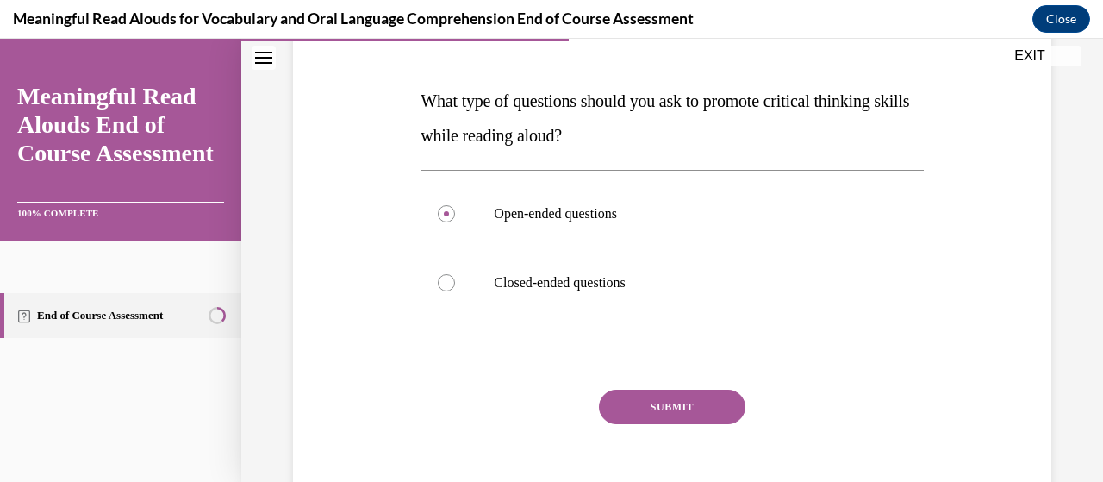
click at [615, 412] on button "SUBMIT" at bounding box center [672, 407] width 147 height 34
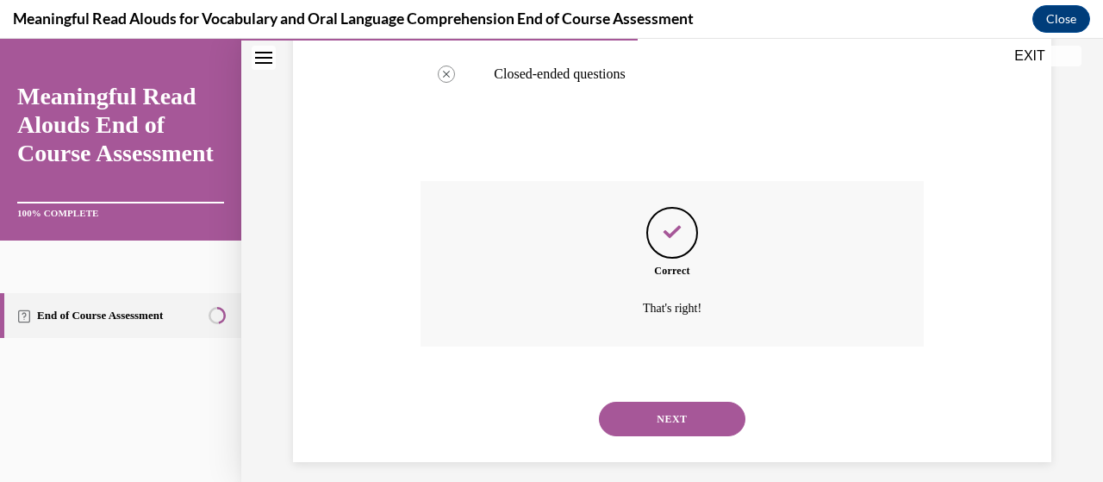
scroll to position [467, 0]
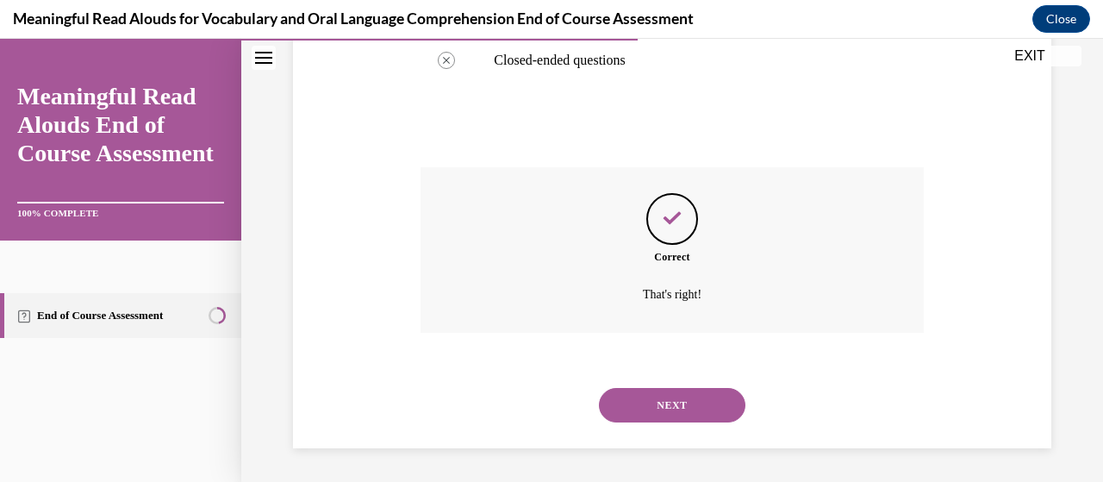
click at [610, 413] on button "NEXT" at bounding box center [672, 405] width 147 height 34
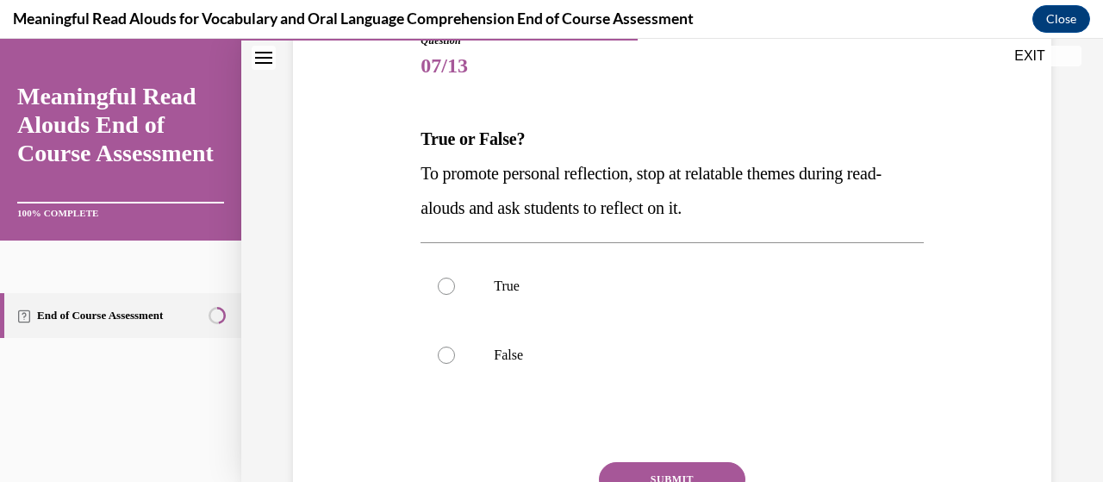
scroll to position [208, 0]
click at [442, 294] on label "True" at bounding box center [672, 285] width 502 height 69
click at [442, 294] on input "True" at bounding box center [446, 285] width 17 height 17
radio input "true"
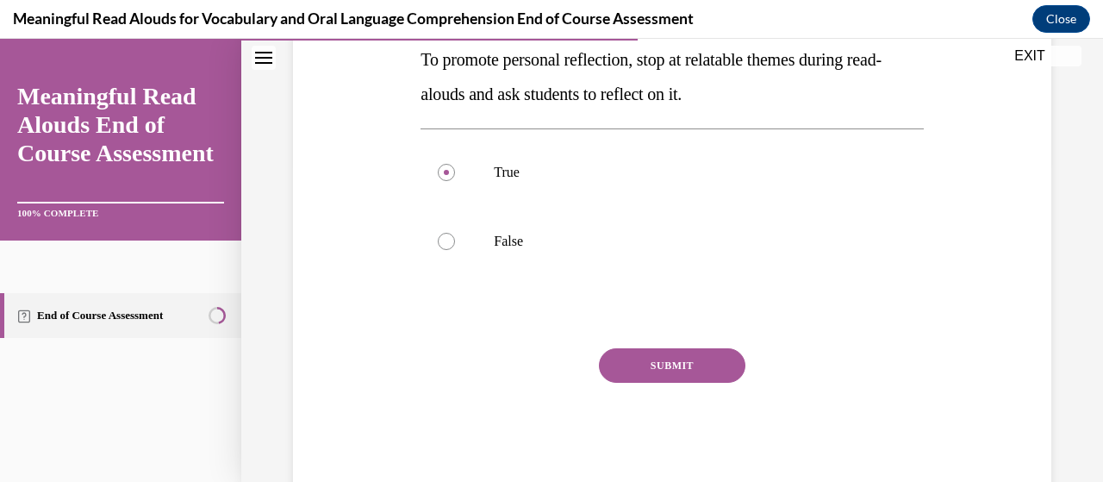
click at [620, 374] on button "SUBMIT" at bounding box center [672, 365] width 147 height 34
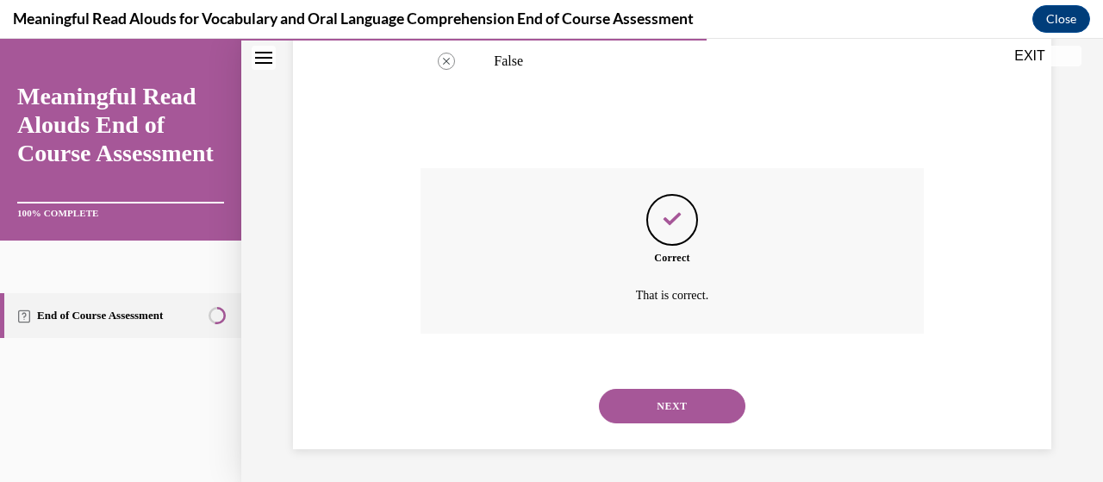
scroll to position [502, 0]
click at [611, 405] on button "NEXT" at bounding box center [672, 405] width 147 height 34
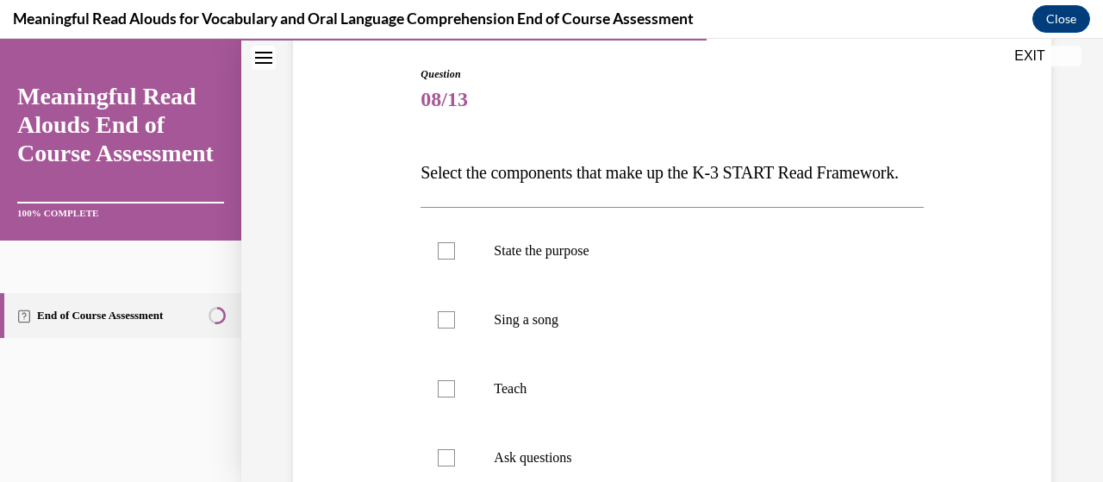
scroll to position [178, 0]
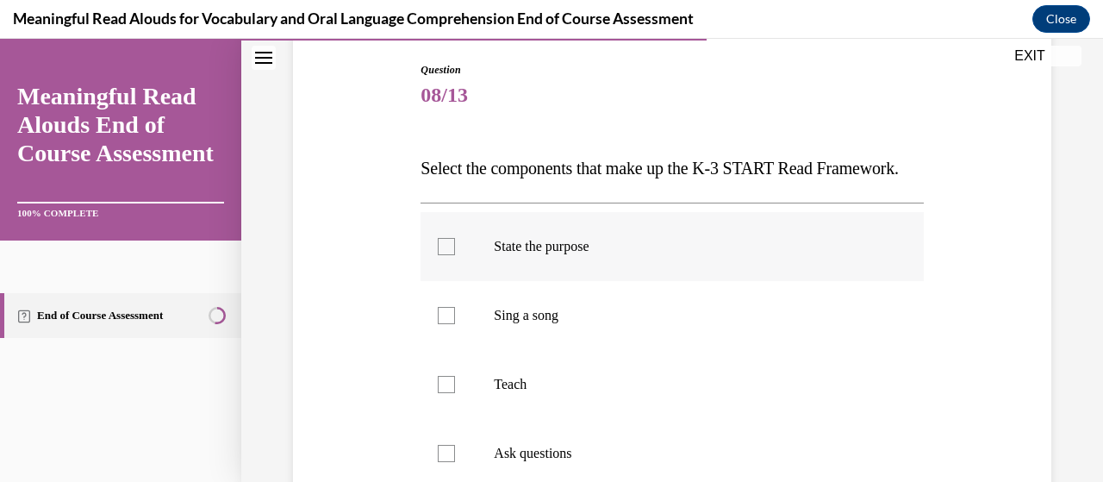
click at [449, 255] on div at bounding box center [446, 246] width 17 height 17
click at [449, 255] on input "State the purpose" at bounding box center [446, 246] width 17 height 17
checkbox input "true"
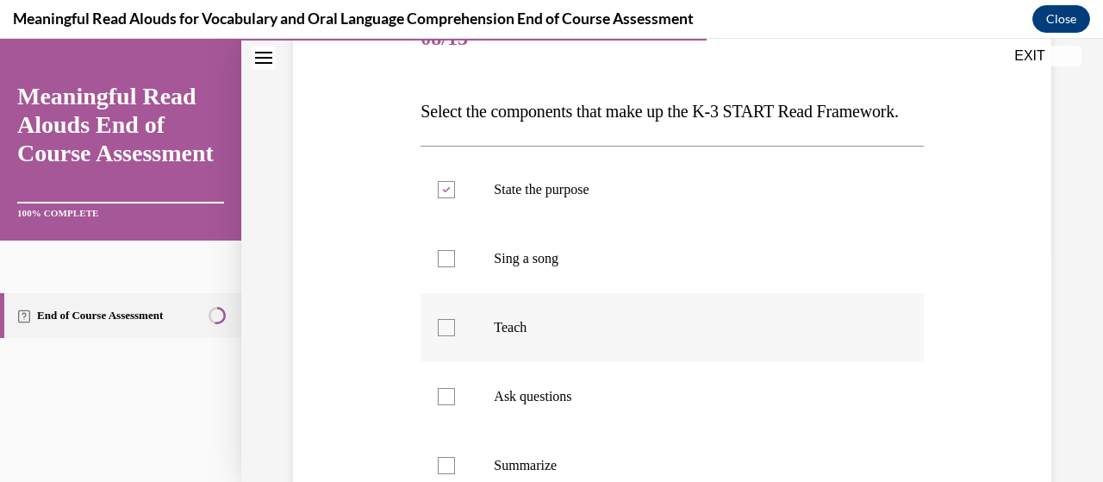
click at [440, 362] on label "Teach" at bounding box center [672, 327] width 502 height 69
click at [440, 336] on input "Teach" at bounding box center [446, 327] width 17 height 17
checkbox input "true"
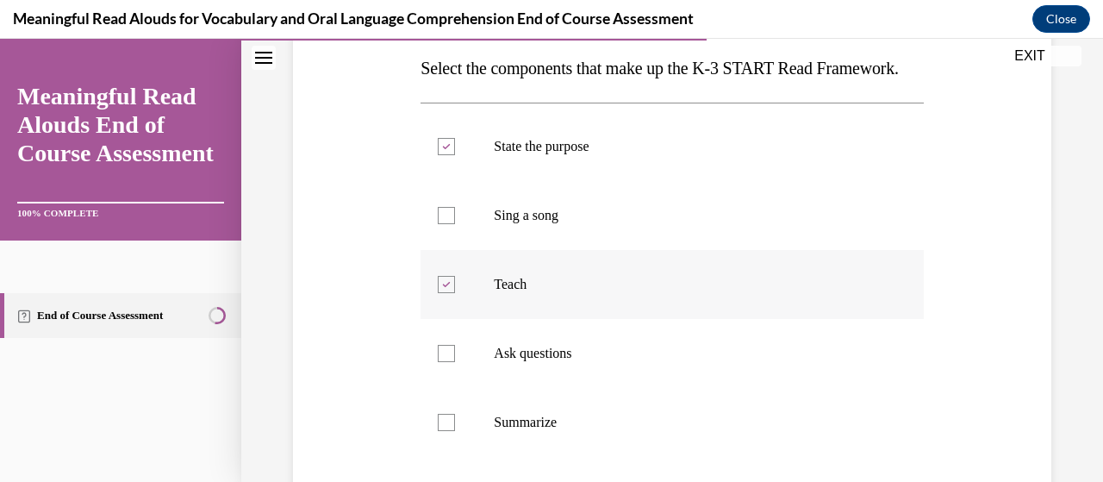
scroll to position [294, 0]
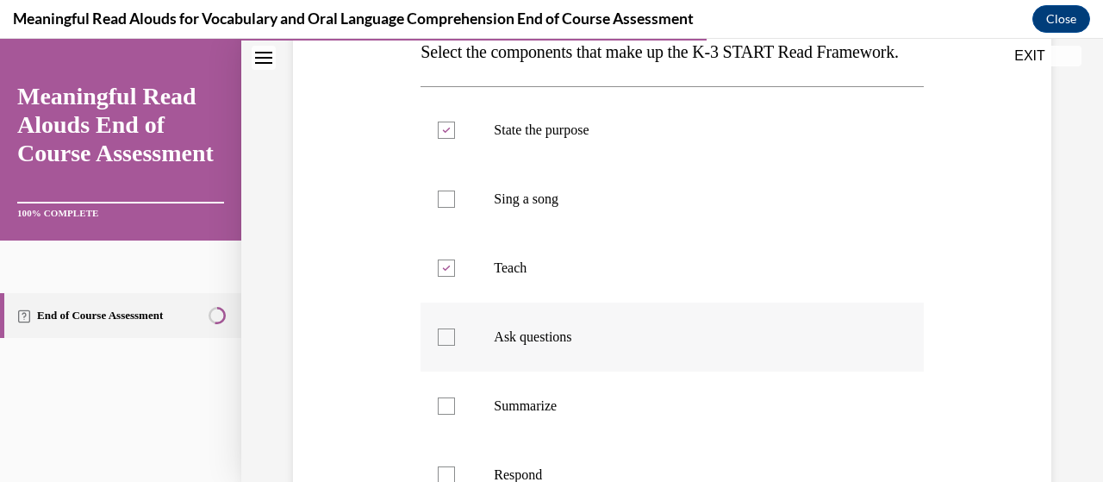
click at [440, 346] on div at bounding box center [446, 336] width 17 height 17
click at [440, 346] on input "Ask questions" at bounding box center [446, 336] width 17 height 17
checkbox input "true"
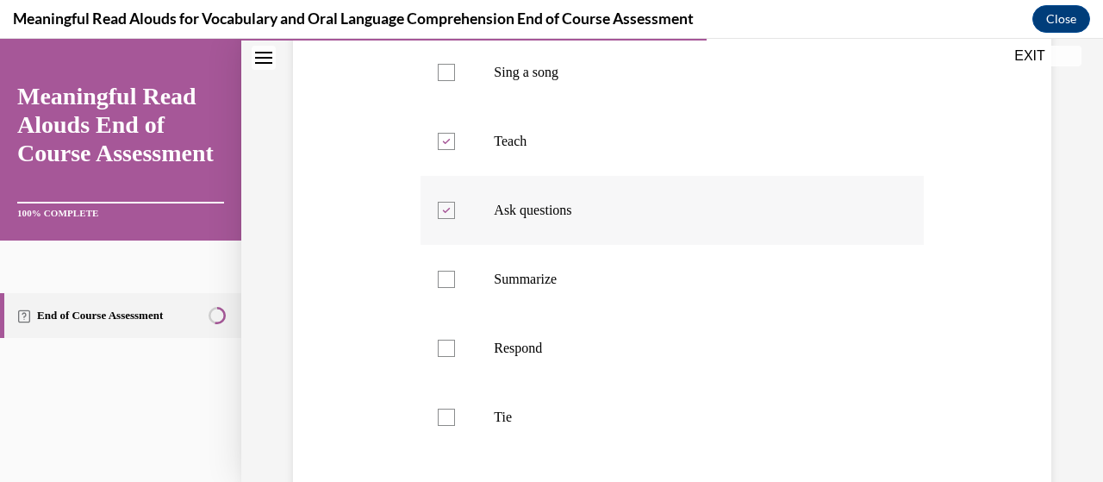
scroll to position [429, 0]
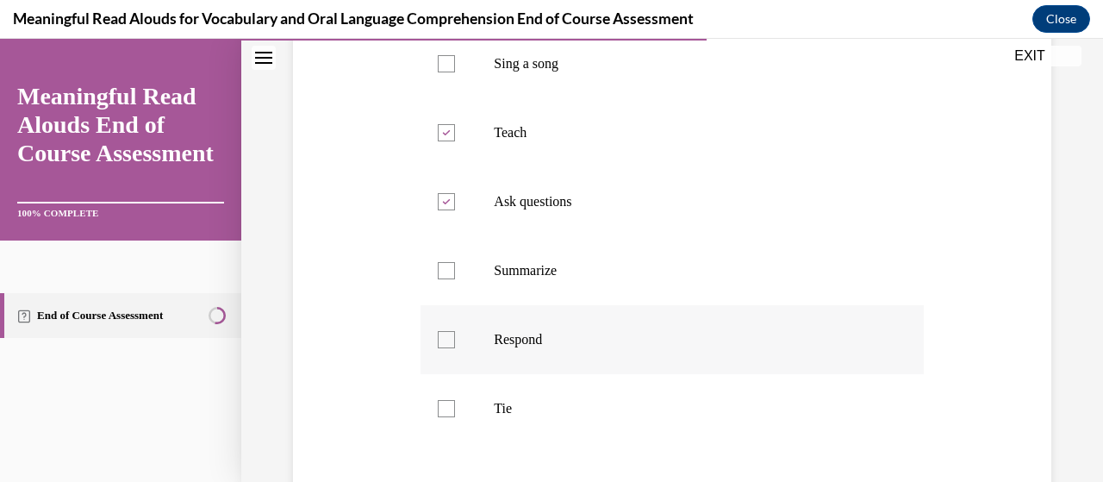
click at [443, 374] on label "Respond" at bounding box center [672, 339] width 502 height 69
click at [443, 348] on input "Respond" at bounding box center [446, 339] width 17 height 17
checkbox input "true"
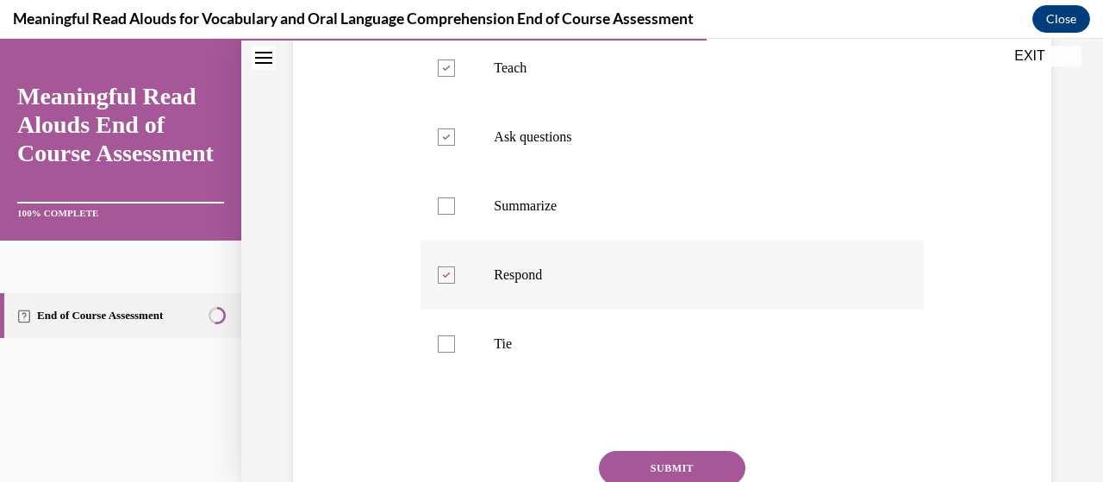
scroll to position [548, 0]
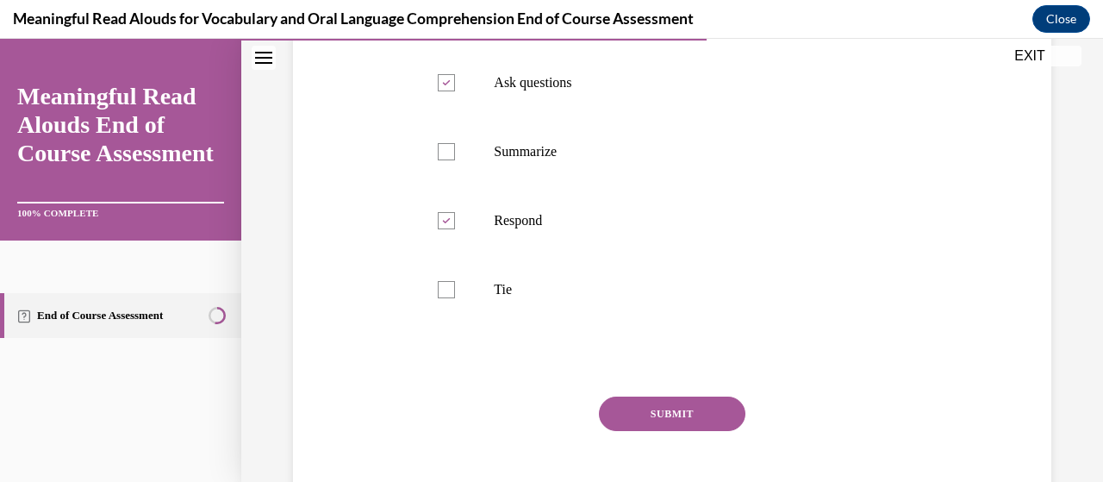
click at [633, 431] on button "SUBMIT" at bounding box center [672, 413] width 147 height 34
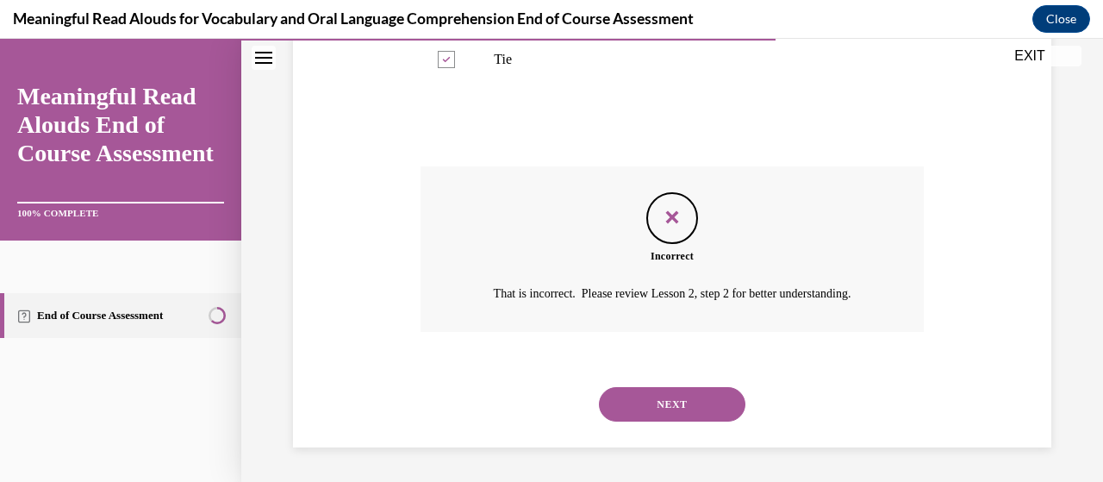
scroll to position [812, 0]
click at [711, 408] on button "NEXT" at bounding box center [672, 404] width 147 height 34
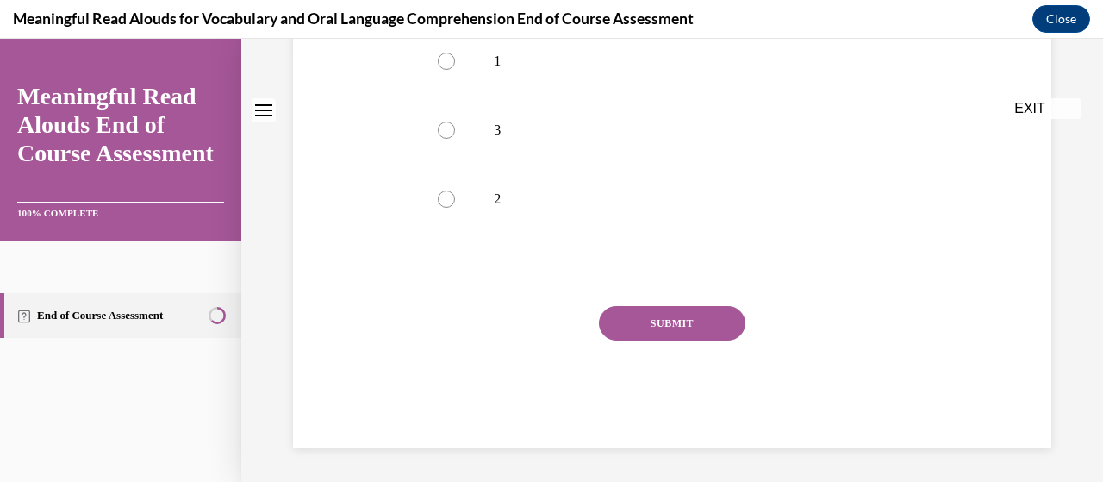
scroll to position [0, 0]
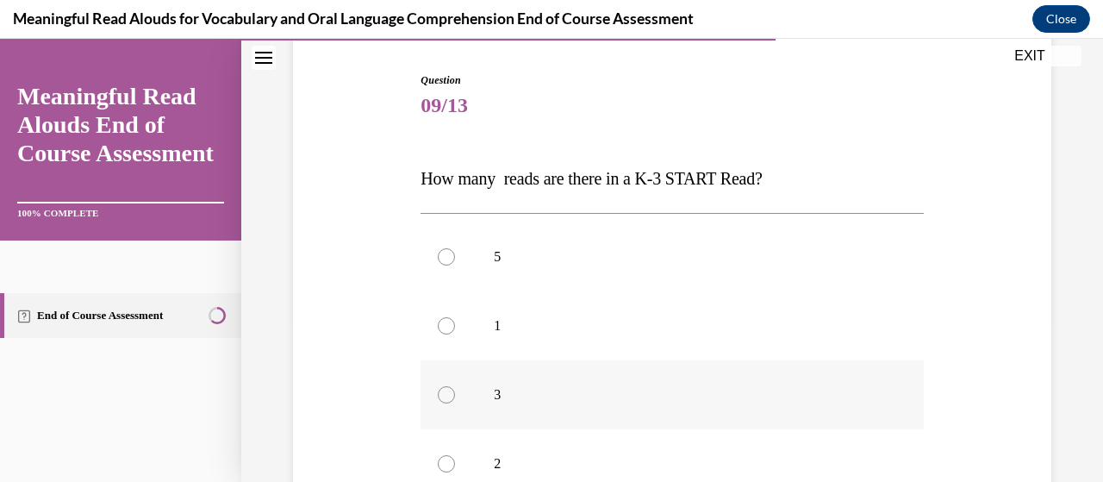
click at [446, 395] on div at bounding box center [446, 394] width 17 height 17
click at [446, 395] on input "3" at bounding box center [446, 394] width 17 height 17
radio input "true"
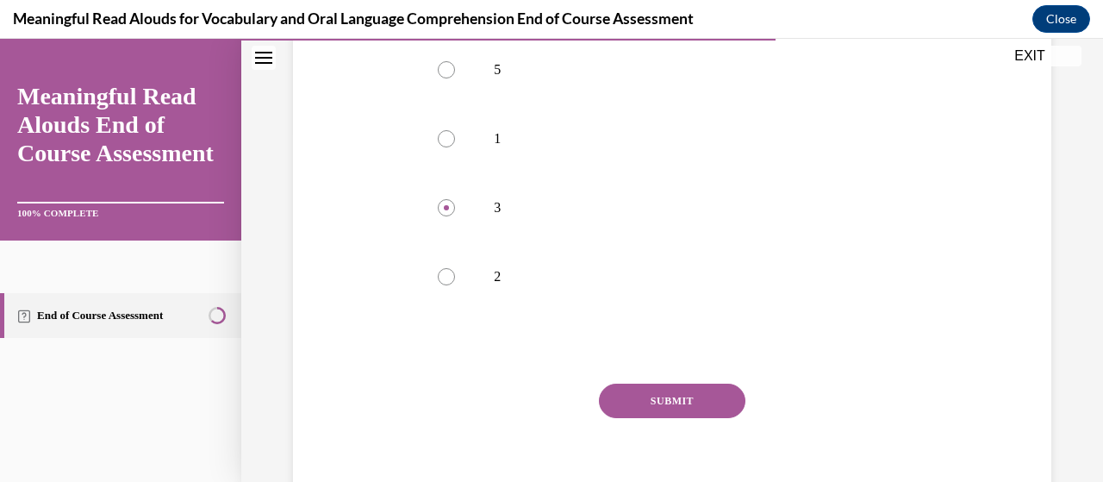
click at [715, 409] on button "SUBMIT" at bounding box center [672, 401] width 147 height 34
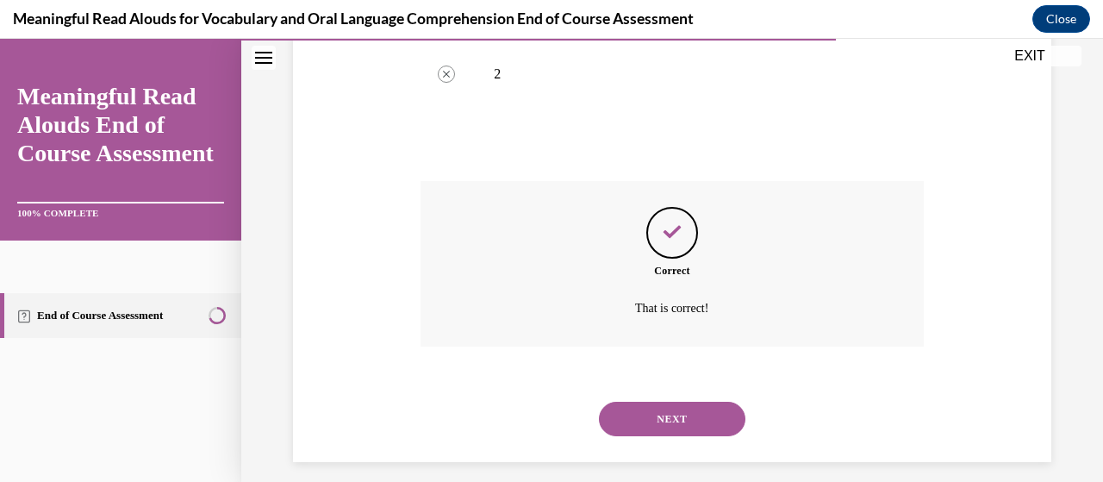
scroll to position [571, 0]
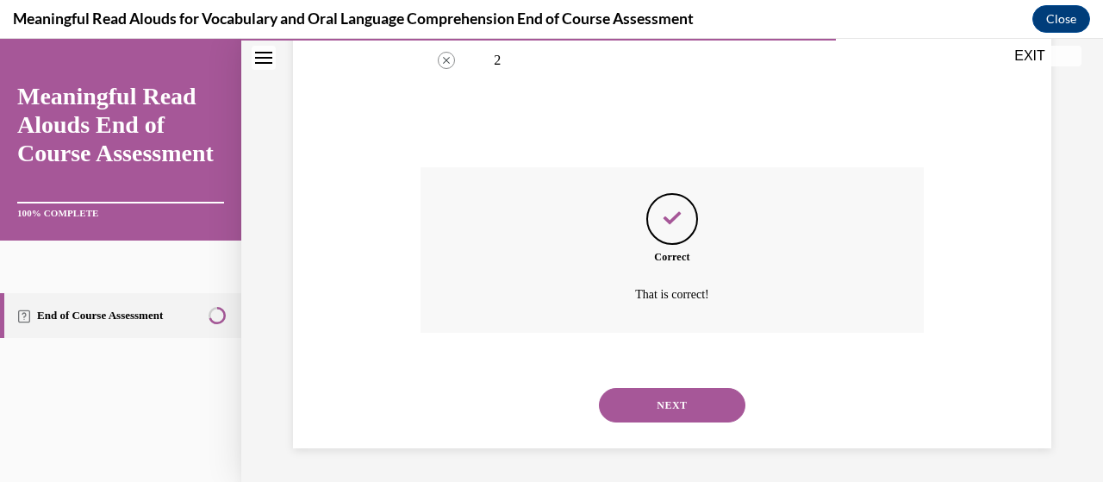
click at [710, 409] on button "NEXT" at bounding box center [672, 405] width 147 height 34
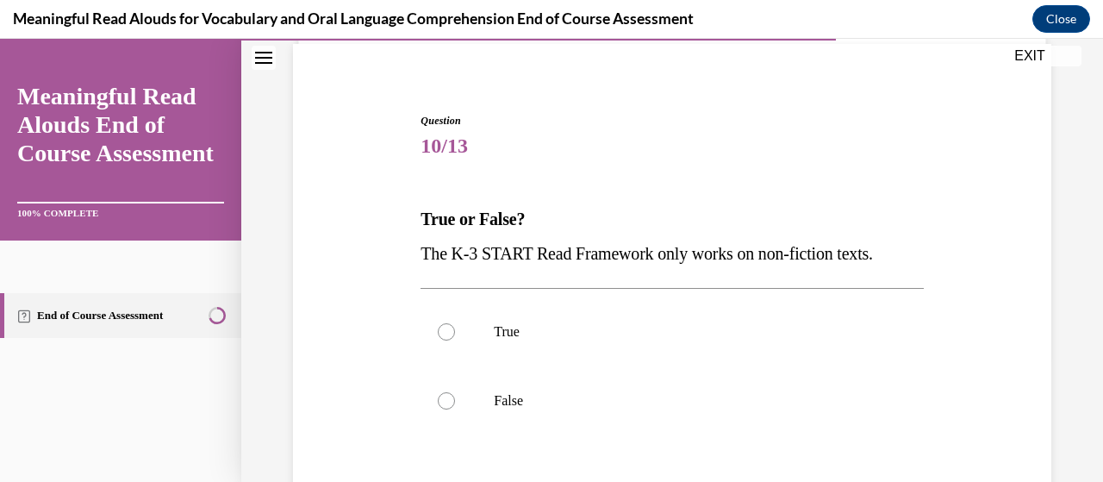
scroll to position [128, 0]
click at [447, 400] on div at bounding box center [446, 399] width 17 height 17
click at [447, 400] on input "False" at bounding box center [446, 399] width 17 height 17
radio input "true"
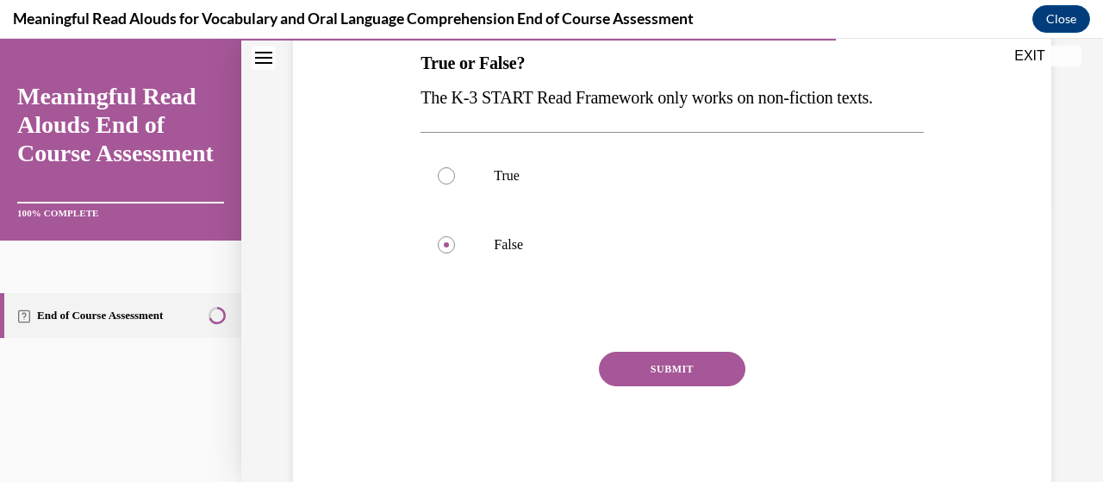
click at [717, 371] on button "SUBMIT" at bounding box center [672, 369] width 147 height 34
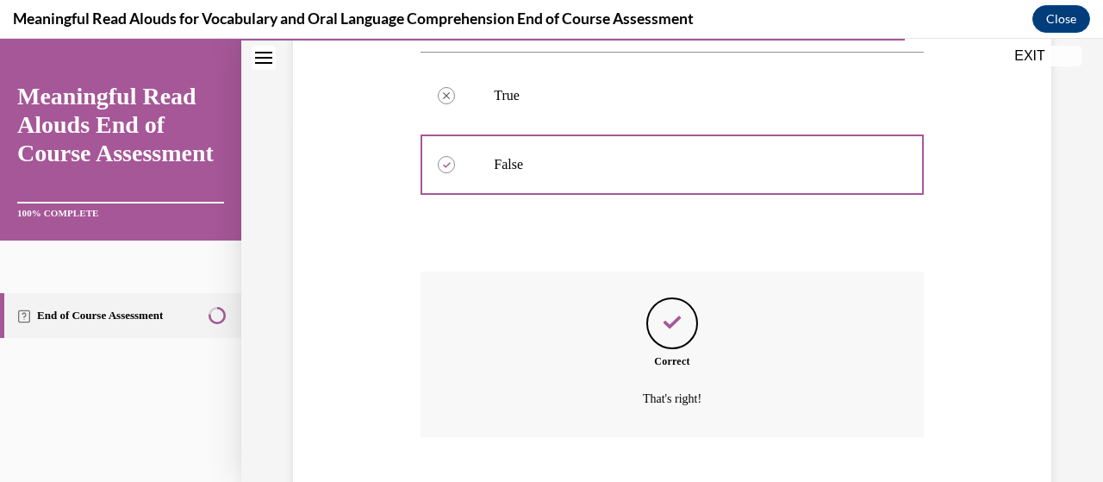
scroll to position [467, 0]
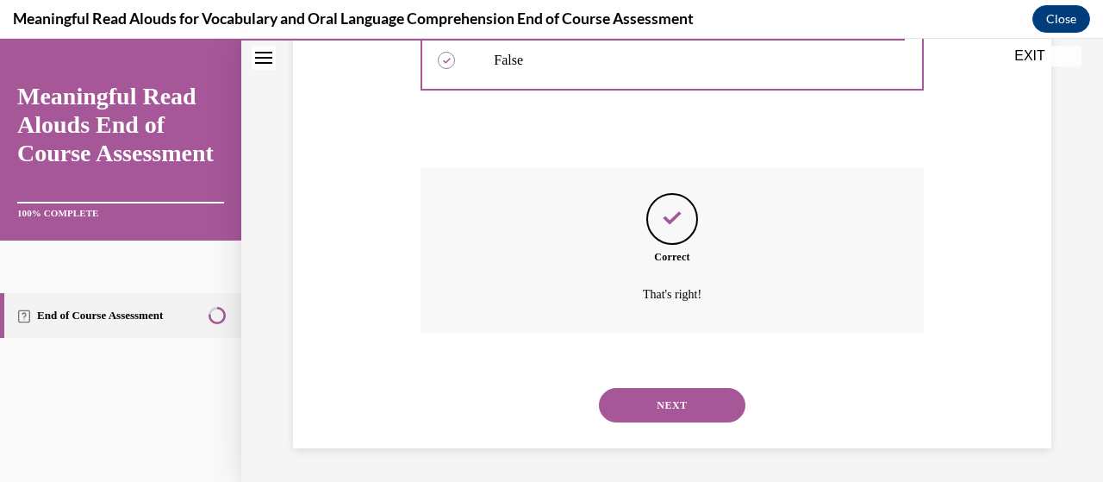
click at [705, 403] on button "NEXT" at bounding box center [672, 405] width 147 height 34
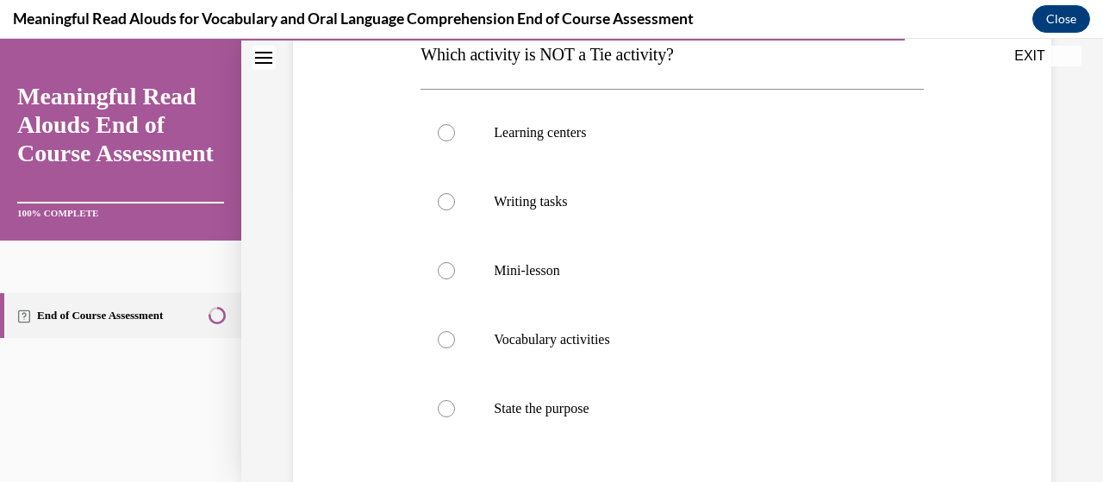
scroll to position [288, 0]
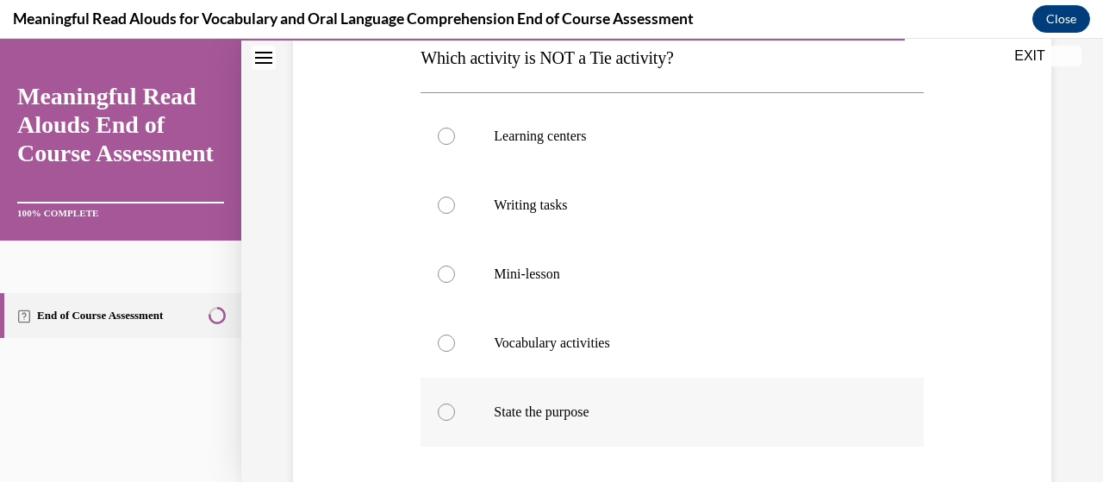
click at [449, 404] on div at bounding box center [446, 411] width 17 height 17
click at [449, 404] on input "State the purpose" at bounding box center [446, 411] width 17 height 17
radio input "true"
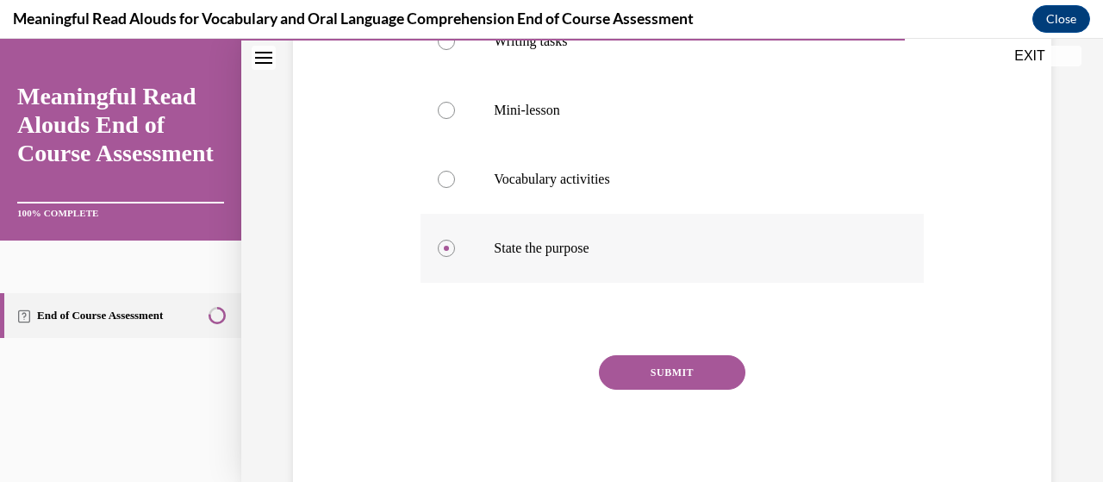
scroll to position [472, 0]
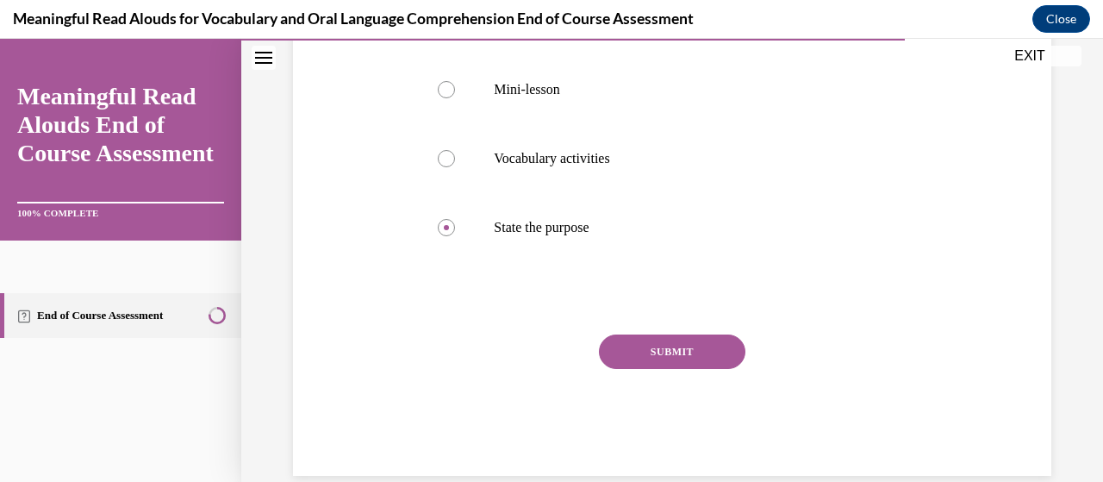
click at [705, 352] on button "SUBMIT" at bounding box center [672, 351] width 147 height 34
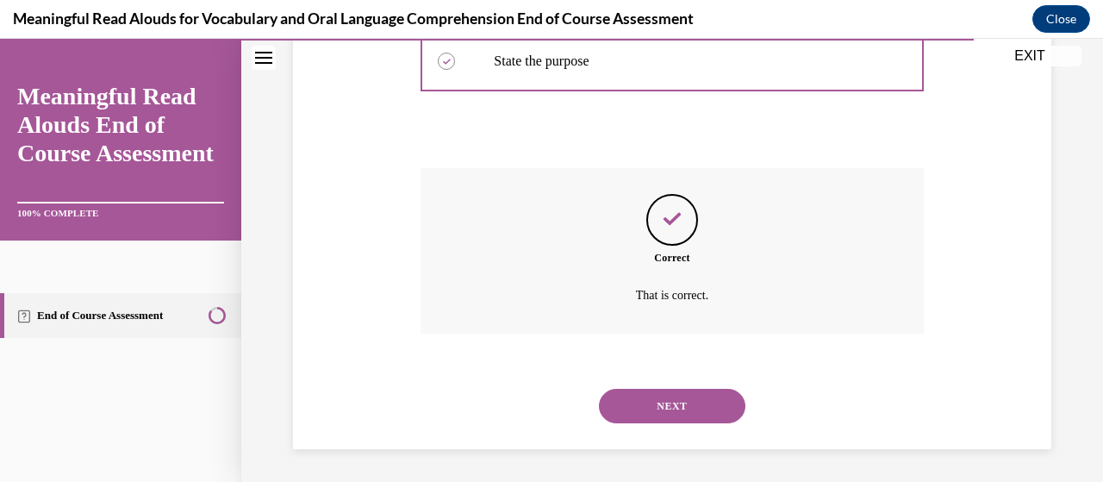
scroll to position [639, 0]
click at [722, 403] on button "NEXT" at bounding box center [672, 405] width 147 height 34
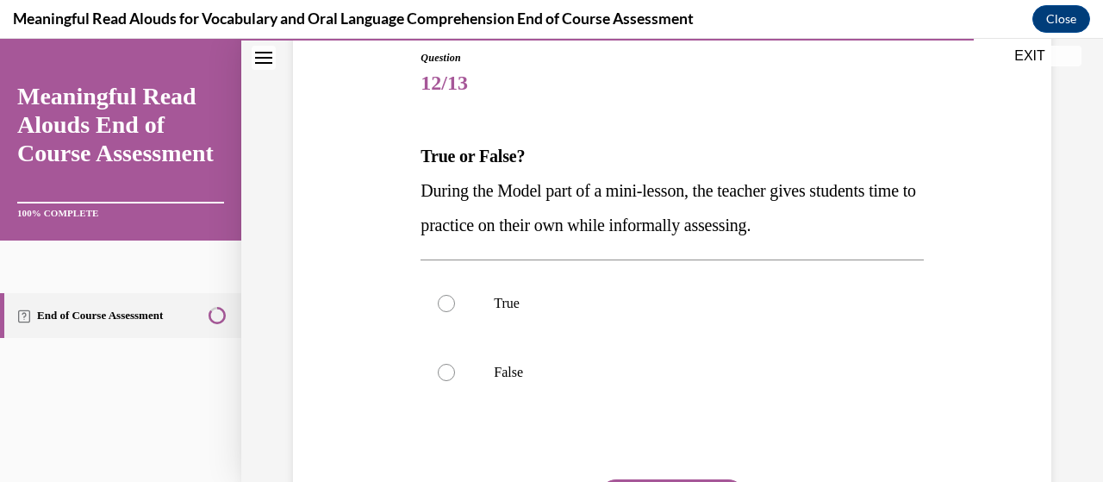
scroll to position [191, 0]
click at [445, 373] on div at bounding box center [446, 370] width 17 height 17
click at [445, 373] on input "False" at bounding box center [446, 370] width 17 height 17
radio input "true"
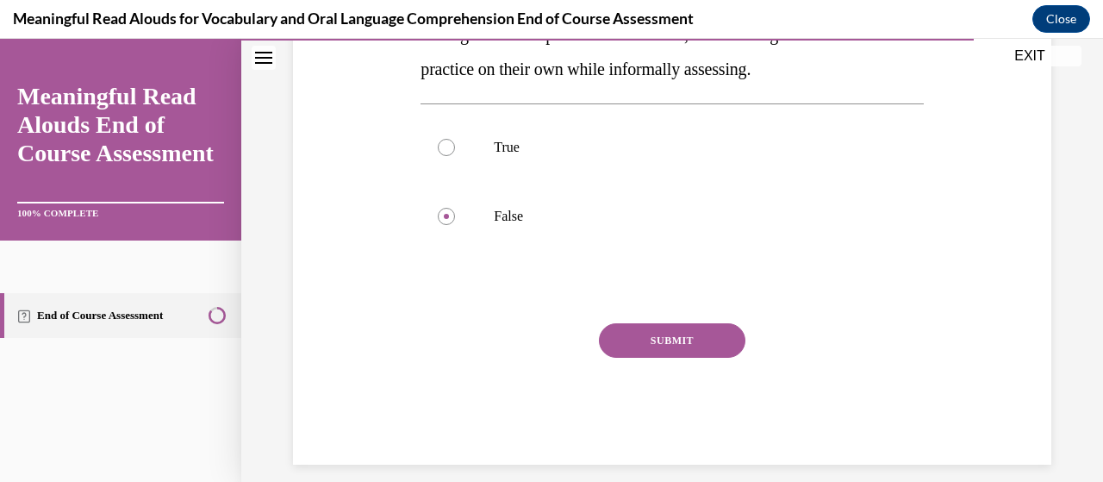
click at [700, 343] on button "SUBMIT" at bounding box center [672, 340] width 147 height 34
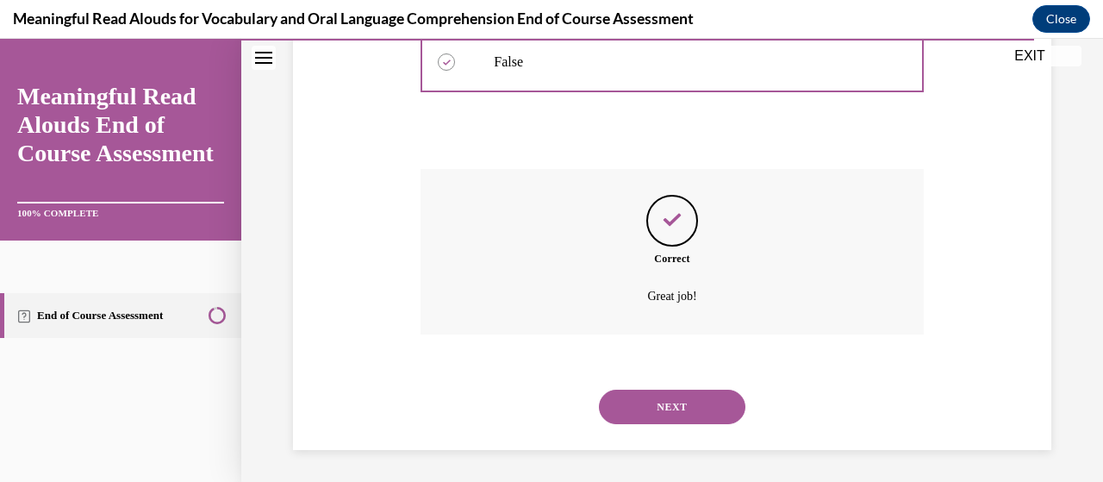
scroll to position [502, 0]
click at [712, 403] on button "NEXT" at bounding box center [672, 405] width 147 height 34
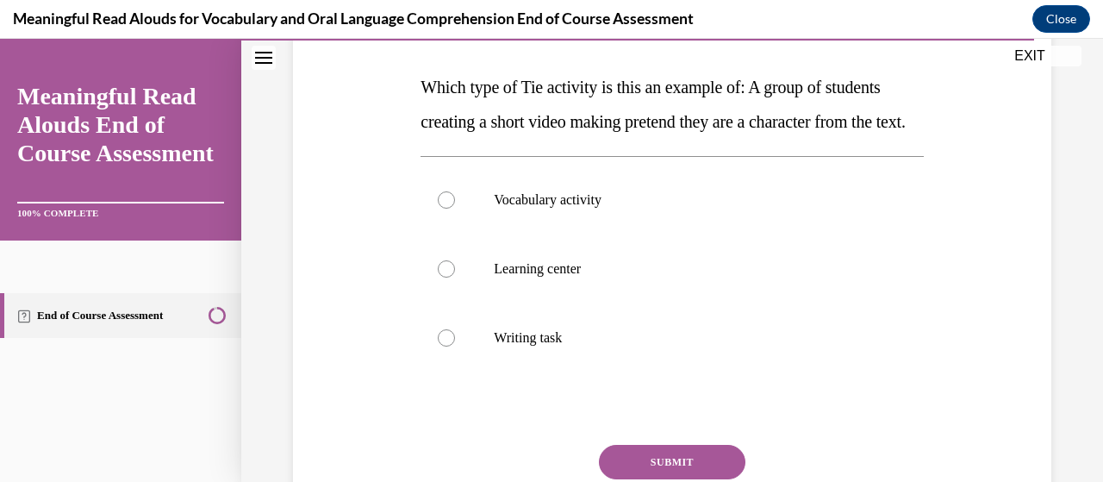
scroll to position [260, 0]
click at [440, 345] on div at bounding box center [446, 335] width 17 height 17
click at [440, 345] on input "Writing task" at bounding box center [446, 335] width 17 height 17
radio input "true"
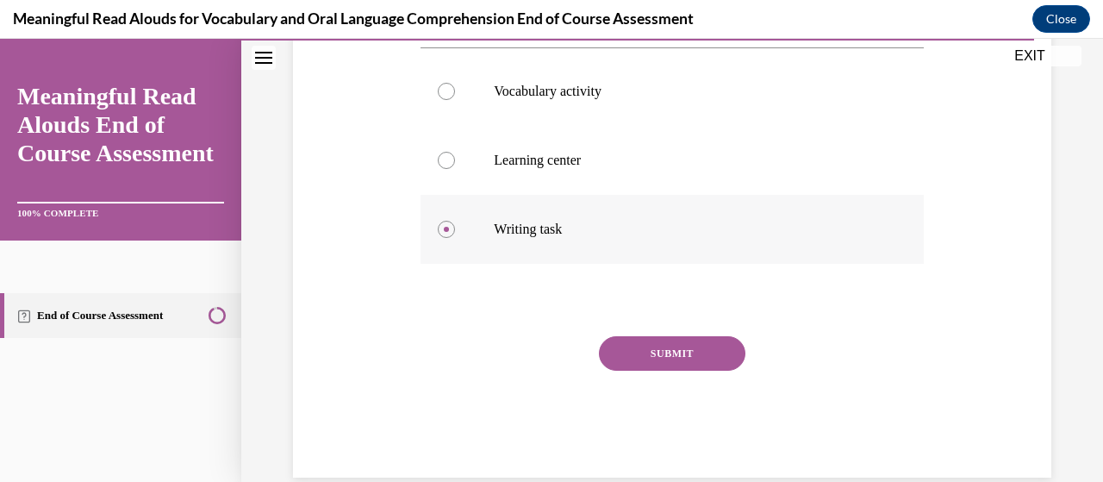
scroll to position [369, 0]
click at [685, 369] on button "SUBMIT" at bounding box center [672, 351] width 147 height 34
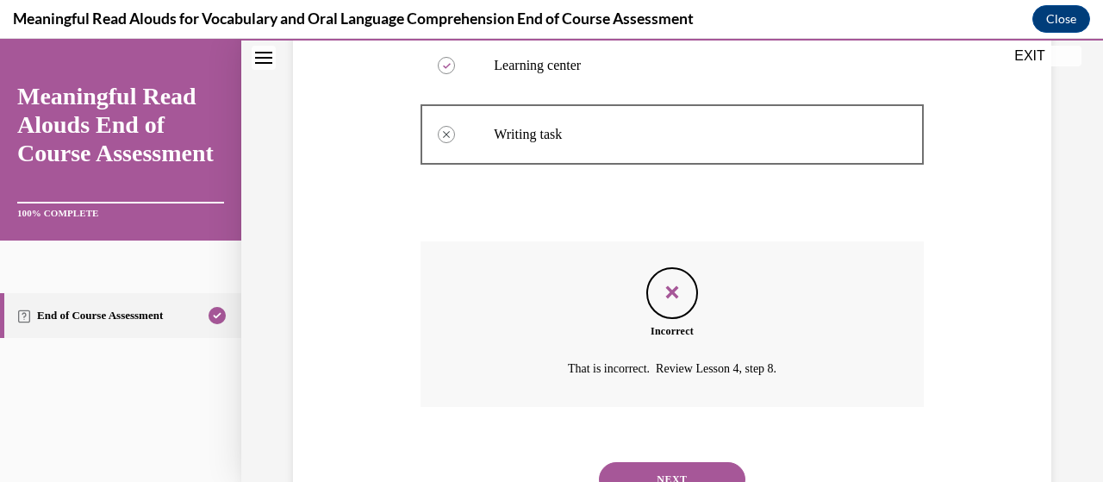
scroll to position [571, 0]
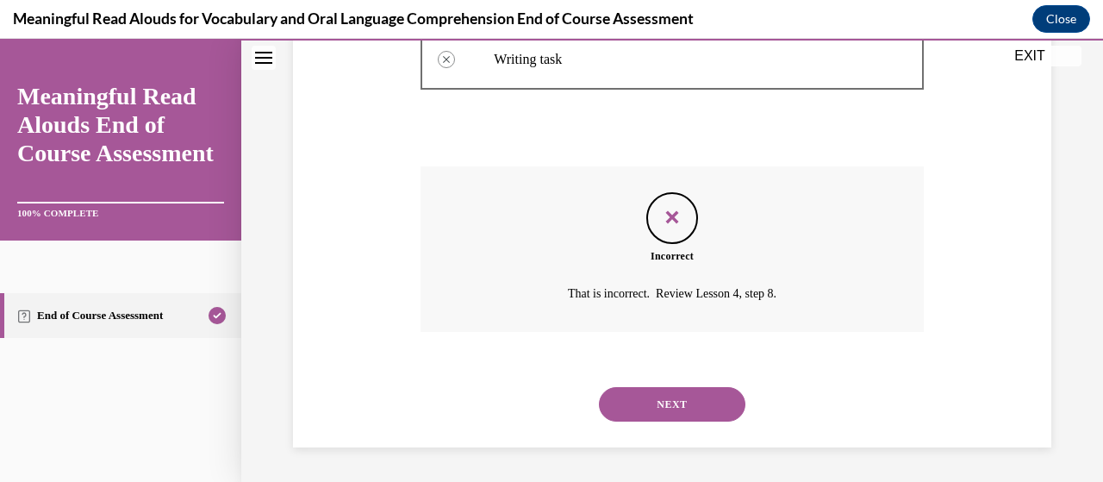
click at [707, 402] on button "NEXT" at bounding box center [672, 404] width 147 height 34
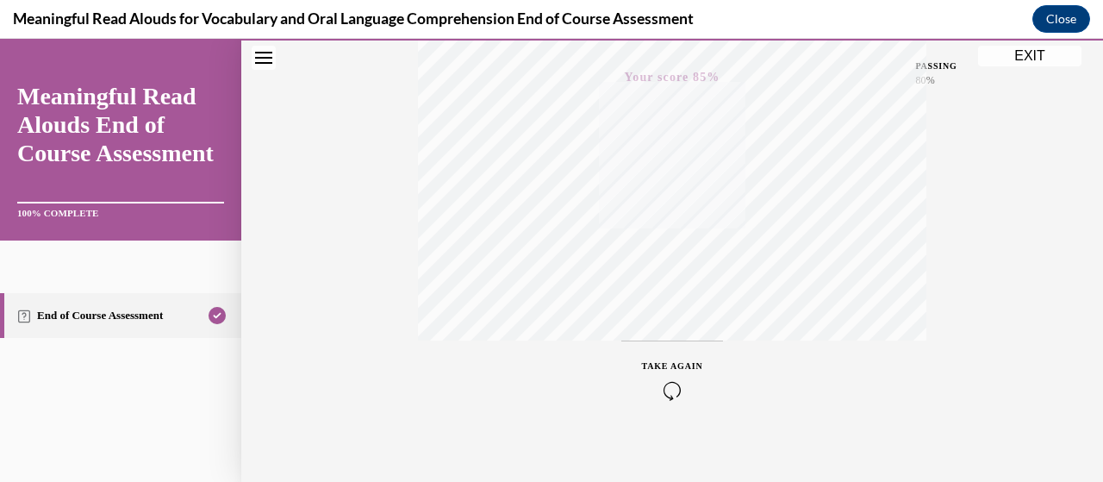
scroll to position [440, 0]
click at [1034, 62] on button "EXIT" at bounding box center [1029, 56] width 103 height 21
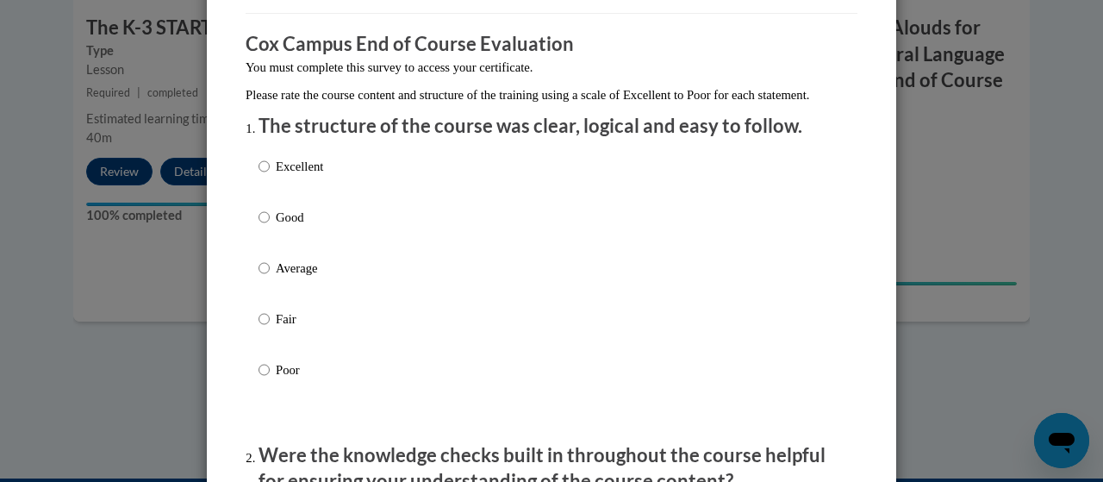
scroll to position [128, 0]
click at [261, 175] on input "Excellent" at bounding box center [264, 165] width 11 height 19
radio input "true"
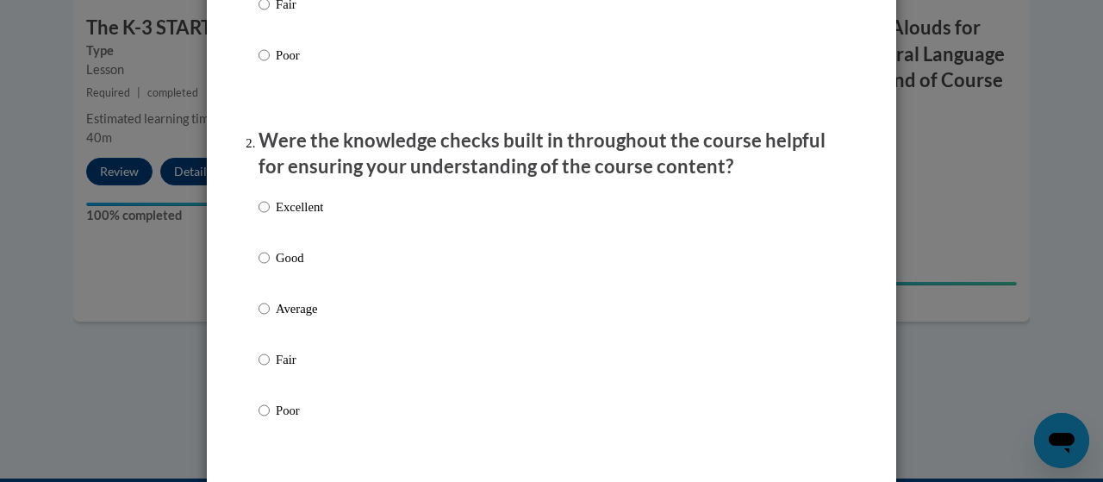
scroll to position [446, 0]
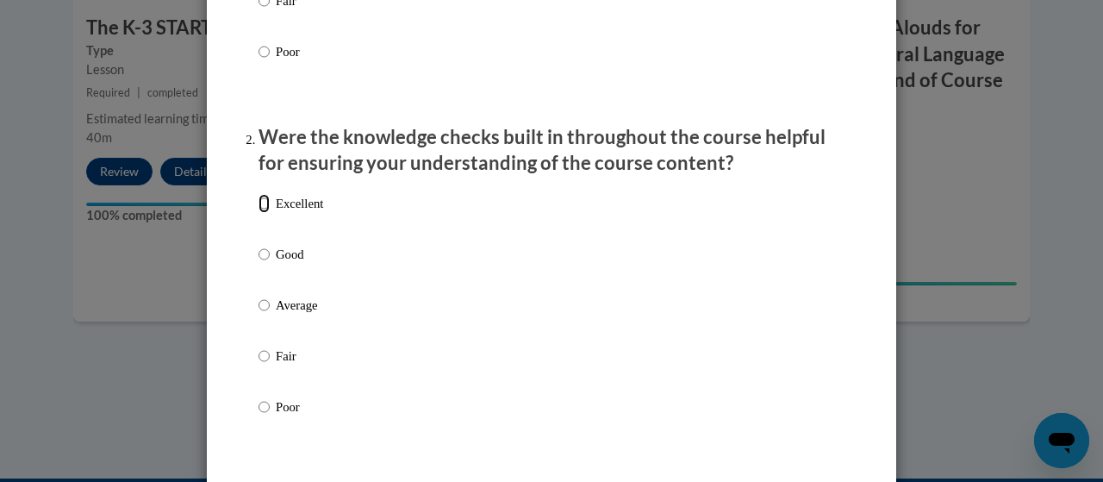
click at [259, 213] on input "Excellent" at bounding box center [264, 203] width 11 height 19
radio input "true"
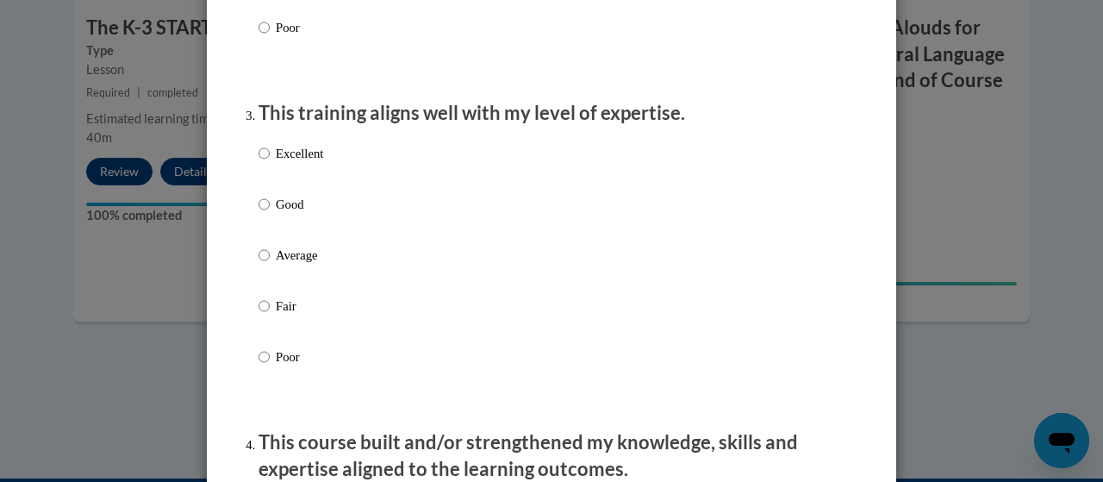
scroll to position [826, 0]
click at [259, 213] on input "Good" at bounding box center [264, 203] width 11 height 19
radio input "true"
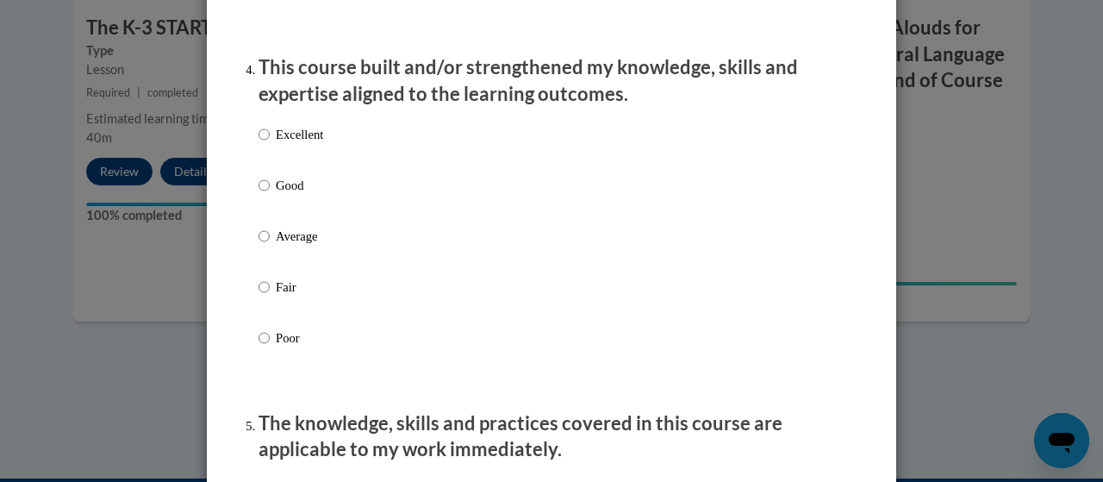
scroll to position [1203, 0]
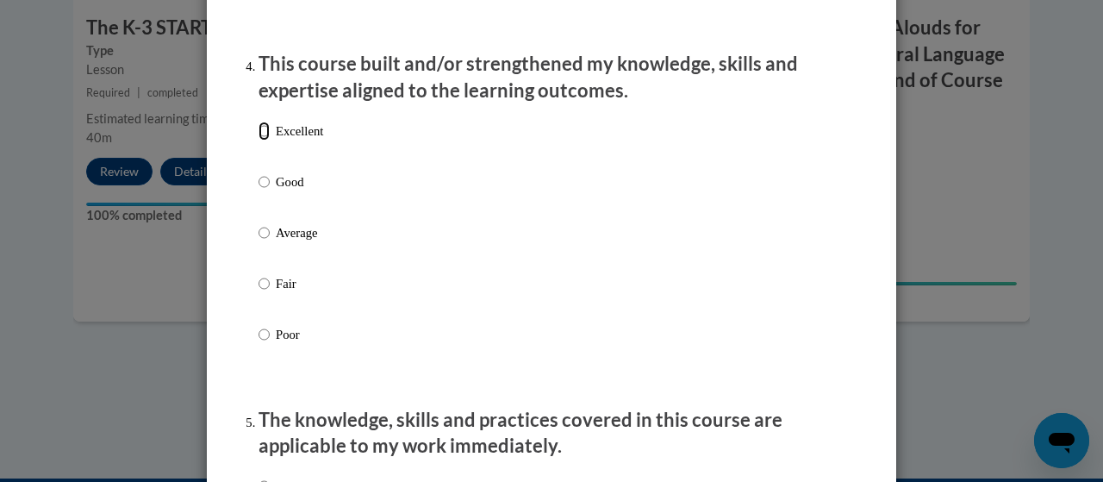
click at [259, 140] on input "Excellent" at bounding box center [264, 131] width 11 height 19
radio input "true"
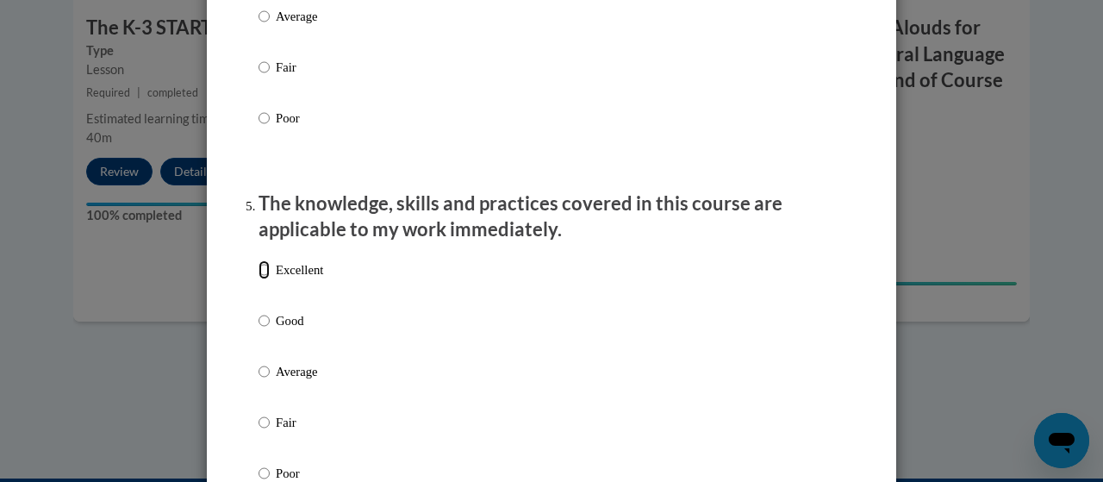
click at [259, 279] on input "Excellent" at bounding box center [264, 269] width 11 height 19
radio input "true"
click at [261, 279] on input "Excellent" at bounding box center [264, 269] width 11 height 19
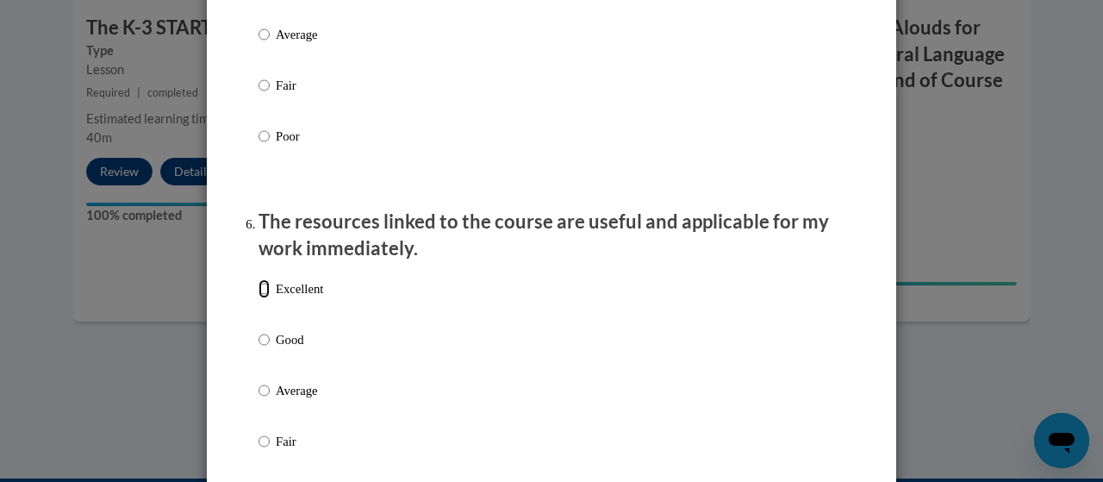
click at [259, 298] on input "Excellent" at bounding box center [264, 288] width 11 height 19
radio input "true"
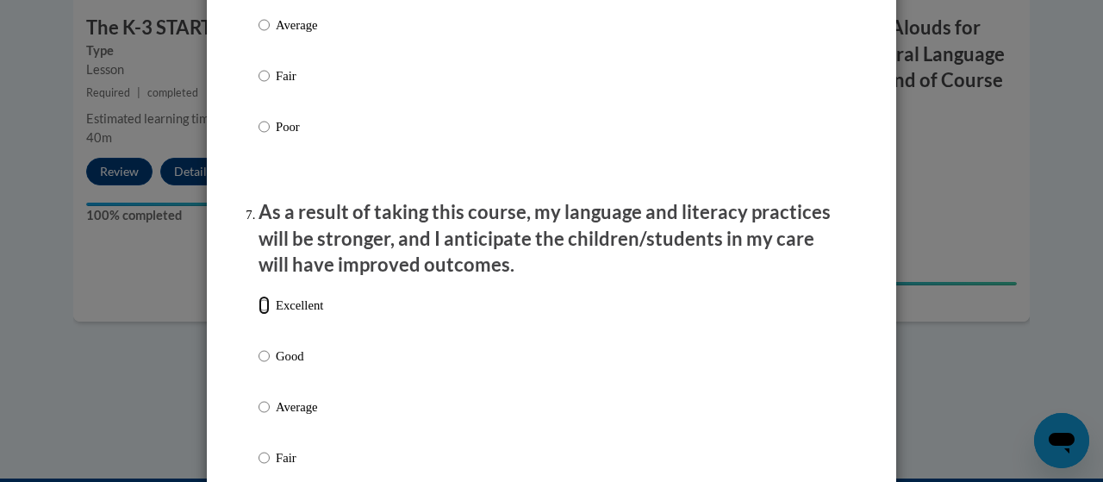
click at [261, 315] on input "Excellent" at bounding box center [264, 305] width 11 height 19
radio input "true"
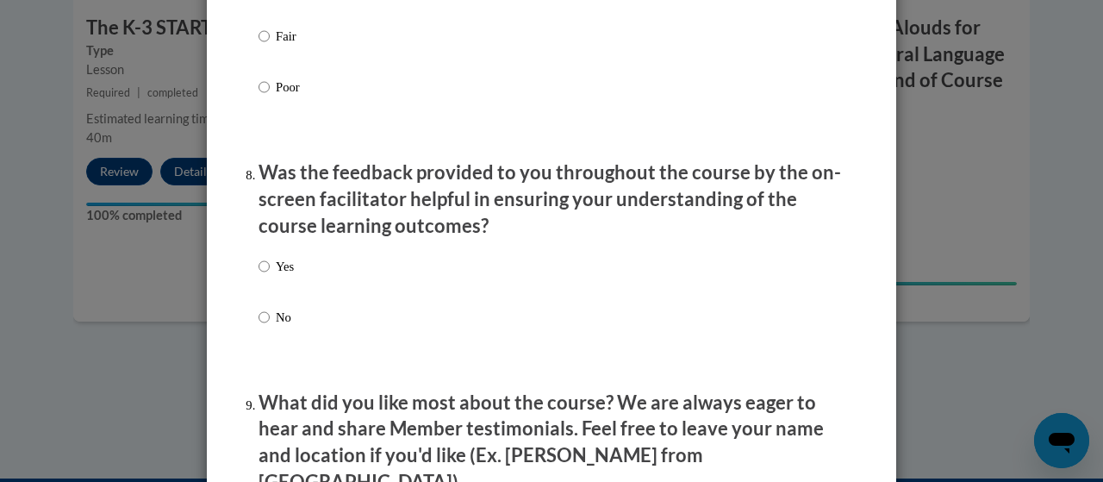
scroll to position [2549, 0]
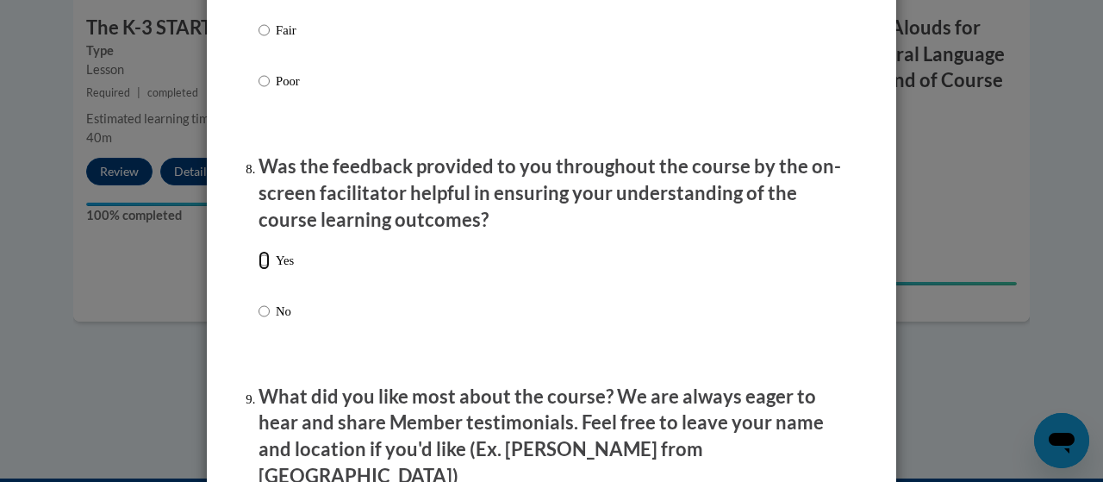
click at [259, 270] on input "Yes" at bounding box center [264, 260] width 11 height 19
radio input "true"
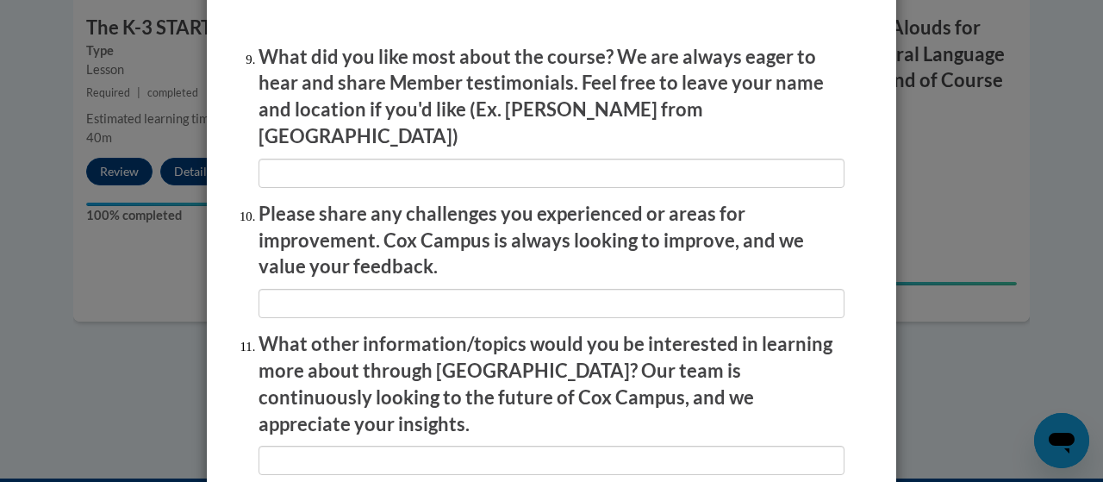
scroll to position [2885, 0]
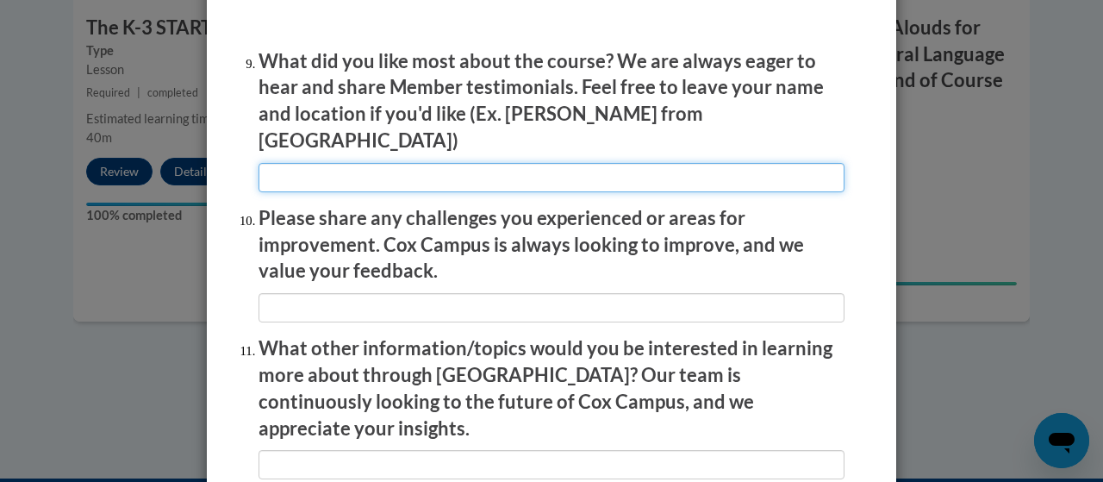
click at [276, 167] on input "textbox" at bounding box center [552, 177] width 586 height 29
type input "B"
type input "New Strategies"
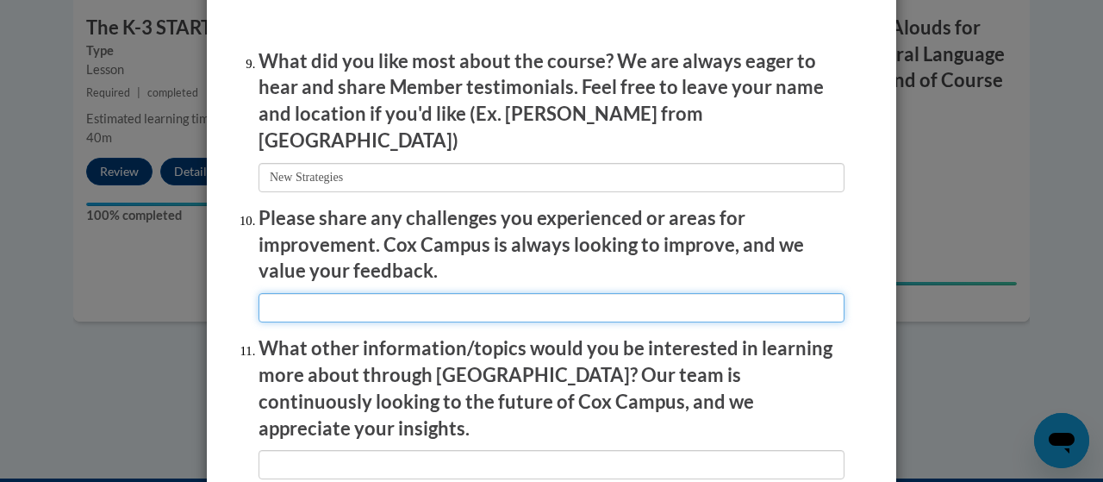
click at [346, 294] on input "textbox" at bounding box center [552, 307] width 586 height 29
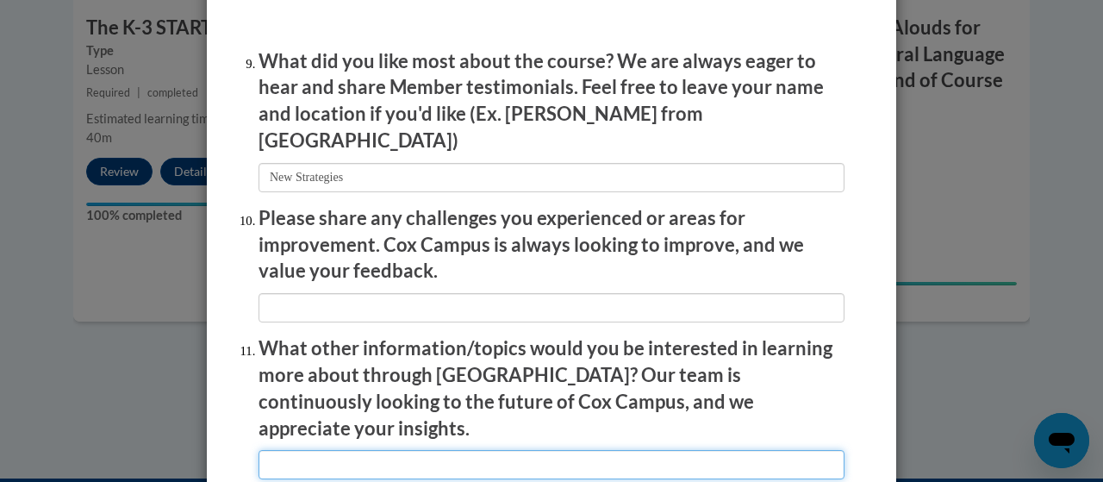
click at [336, 450] on input "textbox" at bounding box center [552, 464] width 586 height 29
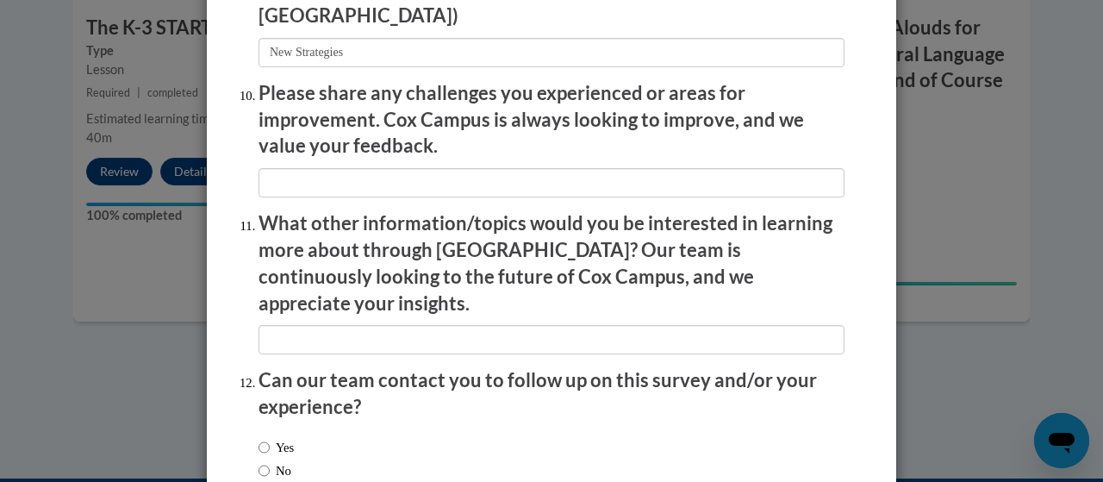
scroll to position [3102, 0]
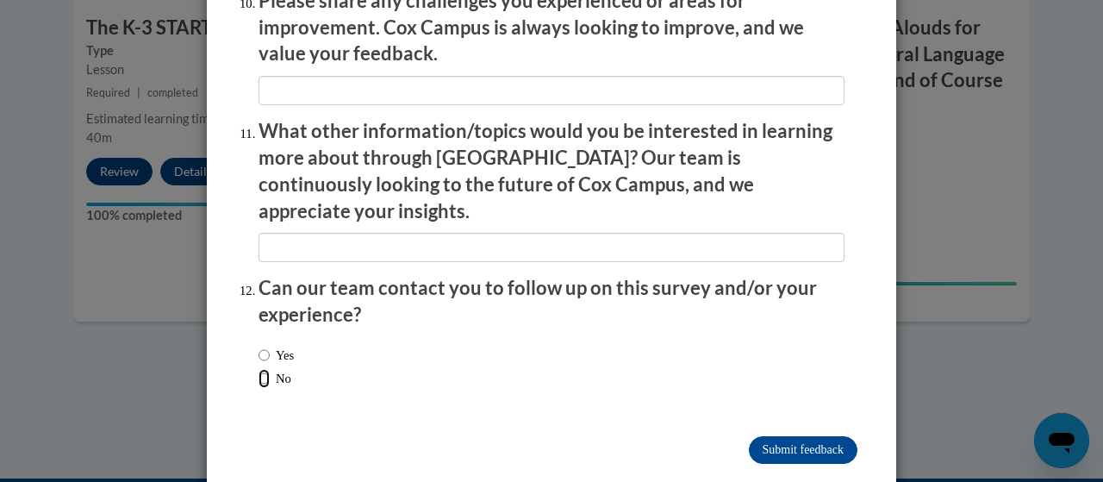
click at [259, 369] on input "No" at bounding box center [264, 378] width 11 height 19
radio input "true"
click at [792, 436] on input "Submit feedback" at bounding box center [803, 450] width 109 height 28
